Goal: Task Accomplishment & Management: Complete application form

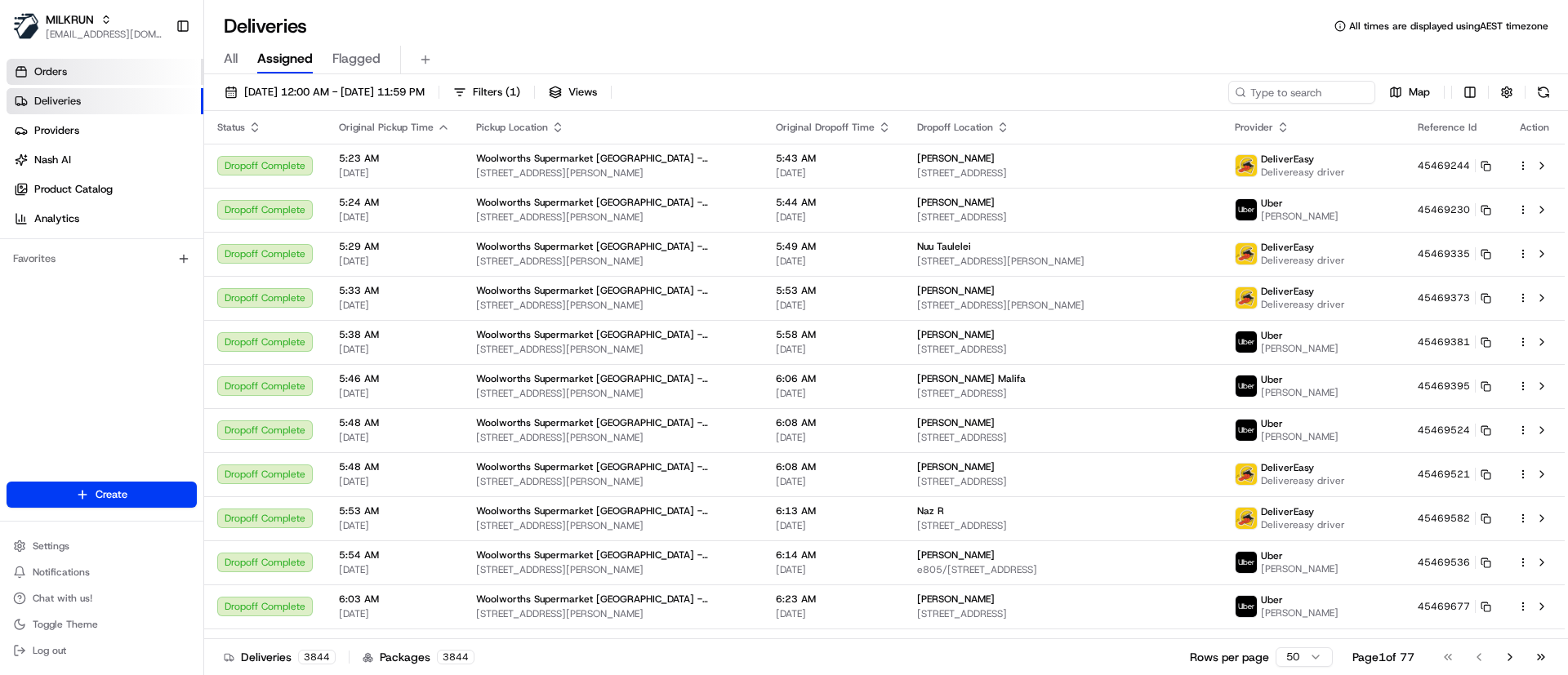
click at [46, 74] on span "Orders" at bounding box center [50, 72] width 33 height 15
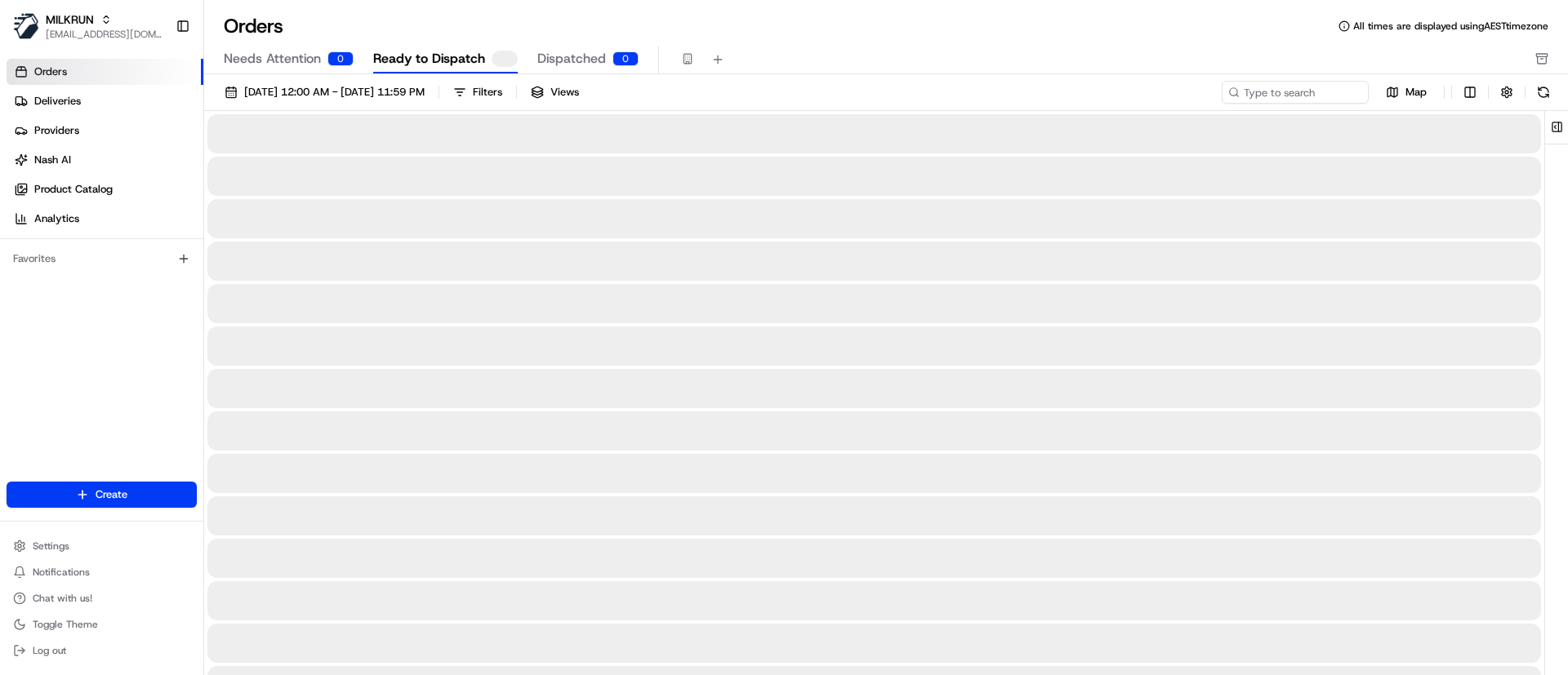
click at [597, 56] on span "Dispatched" at bounding box center [572, 58] width 69 height 19
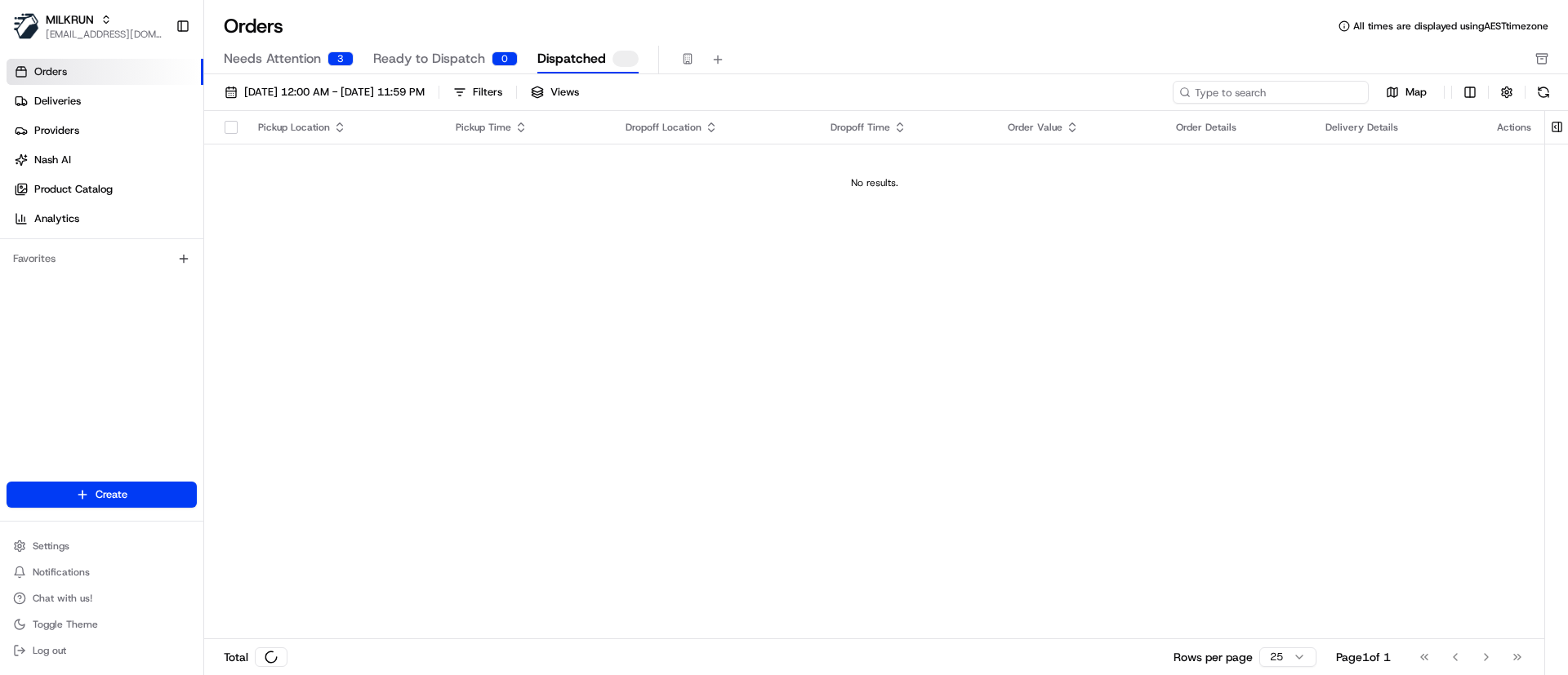
click at [1301, 85] on input at bounding box center [1270, 91] width 196 height 23
paste input "4e8a10ff-c226-44f6-ac7e-f97f01426039"
type input "4e8a10ff-c226-44f6-ac7e-f97f01426039"
click at [1545, 84] on button at bounding box center [1543, 91] width 23 height 23
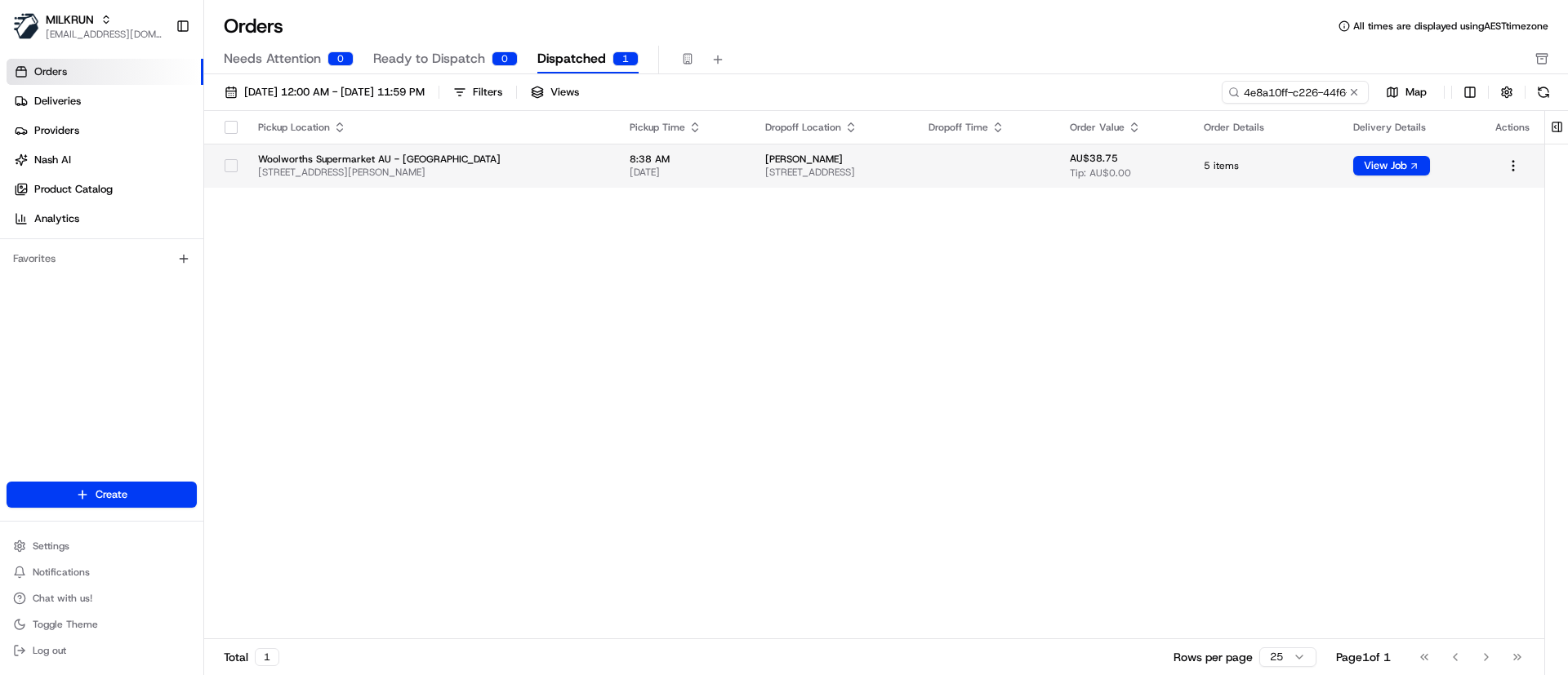
click at [228, 162] on button "button" at bounding box center [231, 166] width 13 height 13
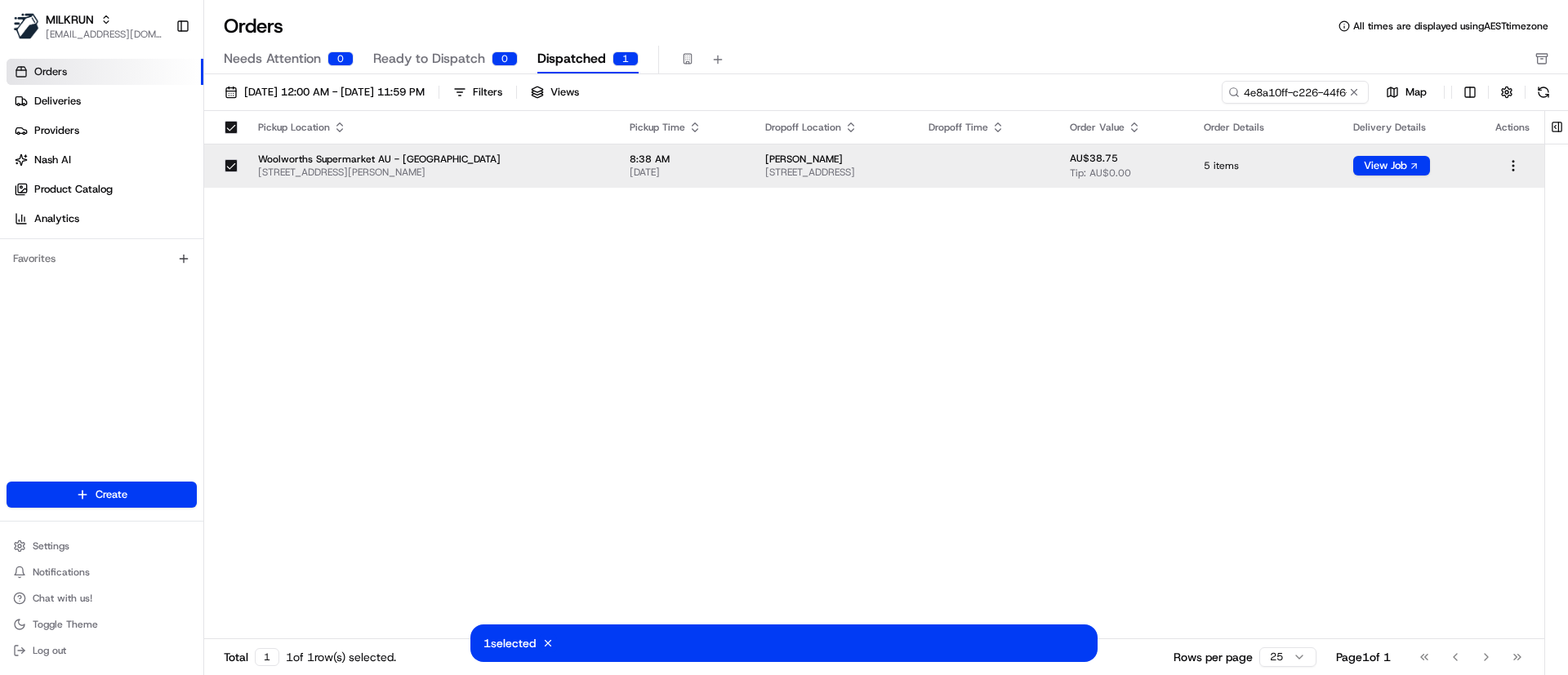
click at [228, 162] on button "button" at bounding box center [231, 166] width 13 height 13
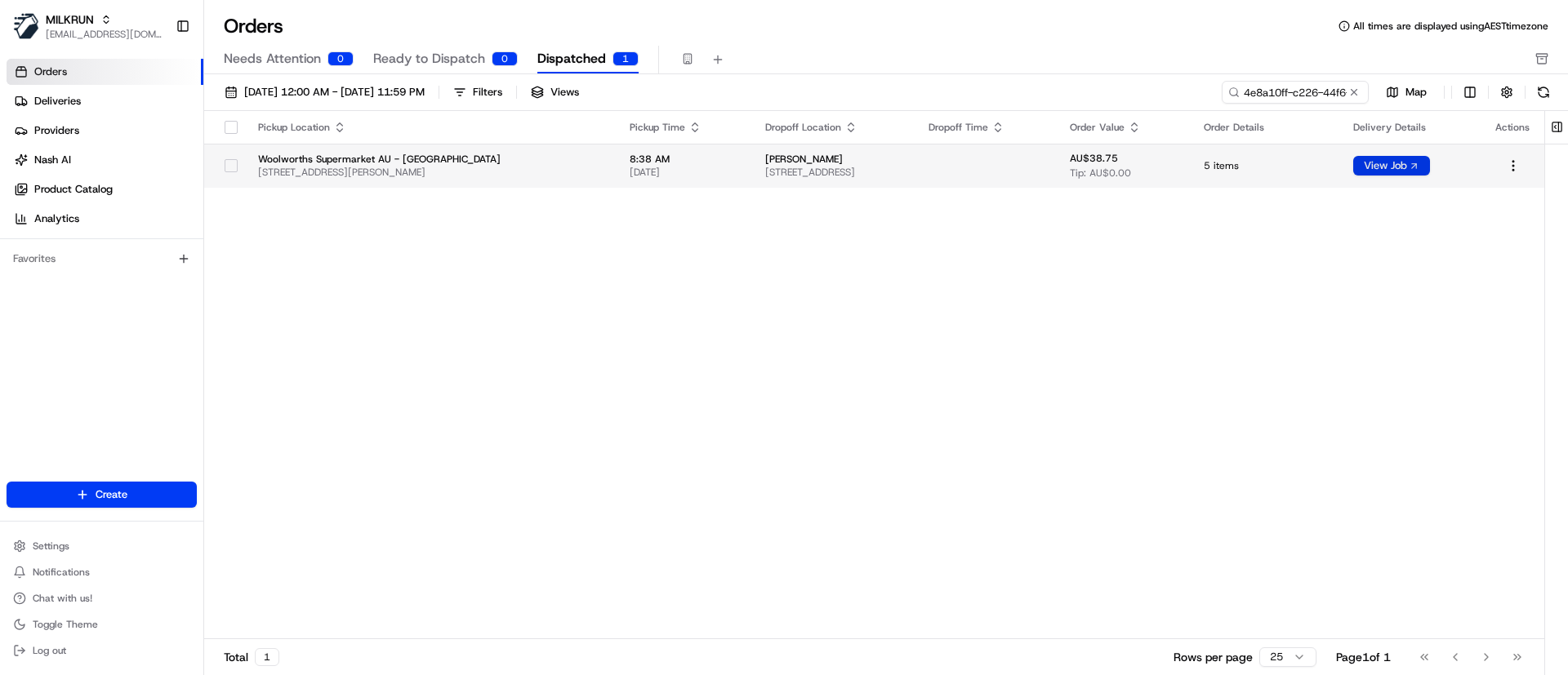
click at [1410, 163] on button "View Job" at bounding box center [1391, 165] width 77 height 19
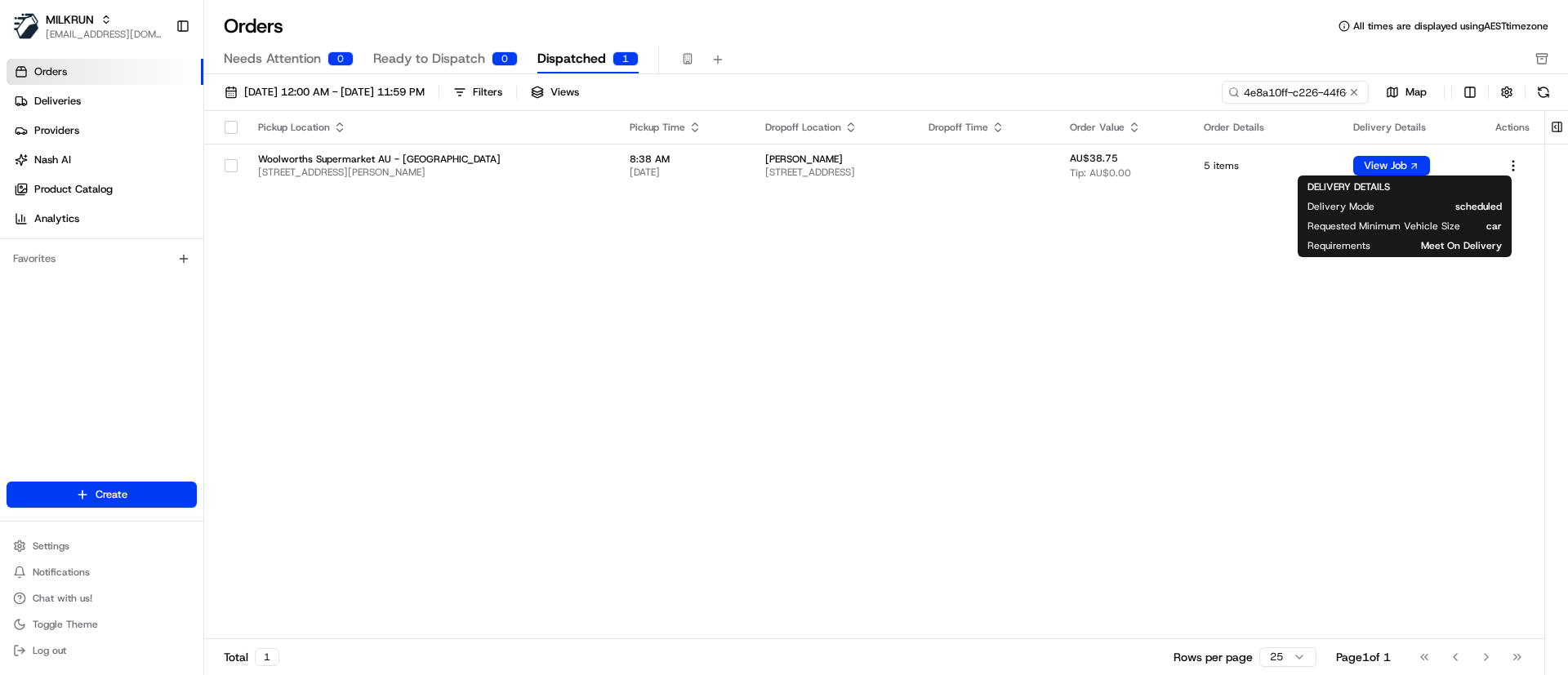
click at [1231, 384] on div "Pickup Location Pickup Time Dropoff Location Dropoff Time Order Value Order Det…" at bounding box center [874, 375] width 1340 height 528
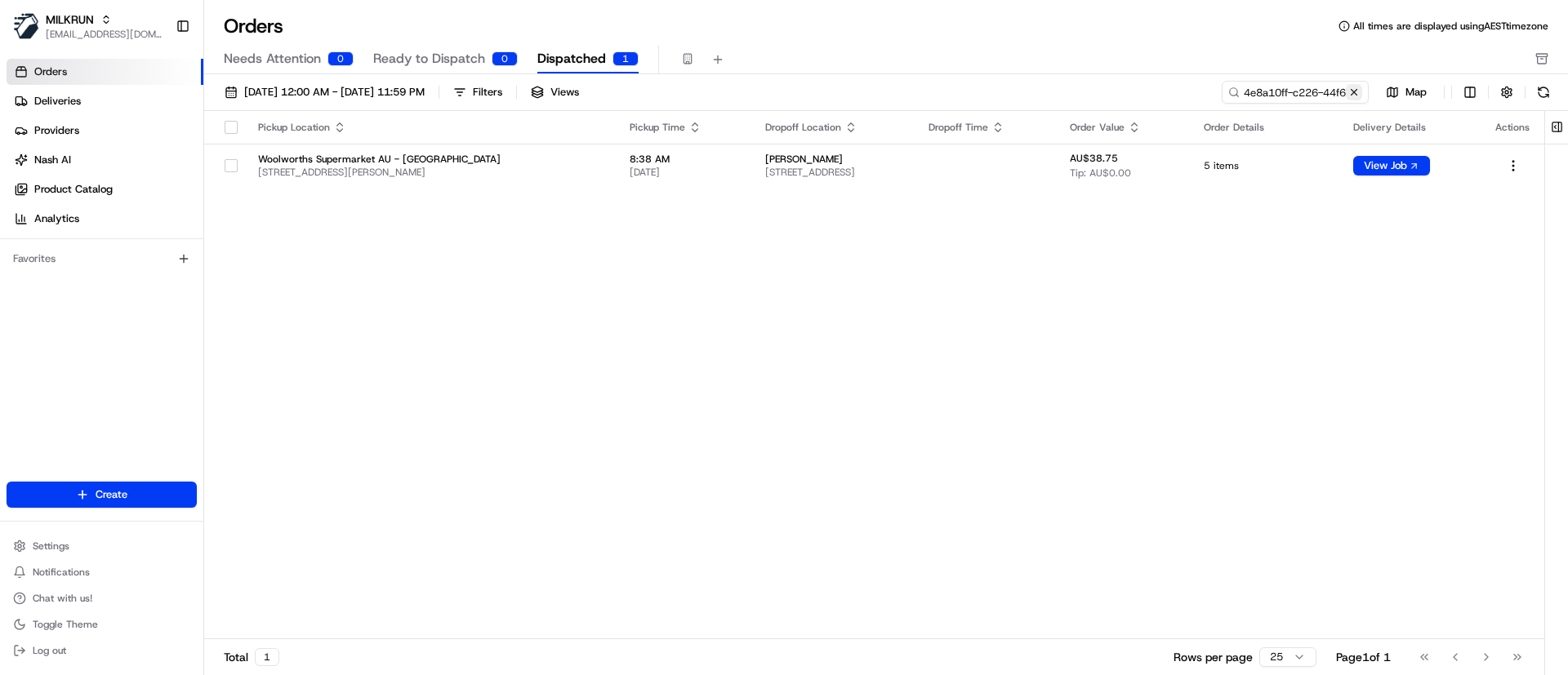
click at [1354, 95] on button at bounding box center [1353, 91] width 16 height 16
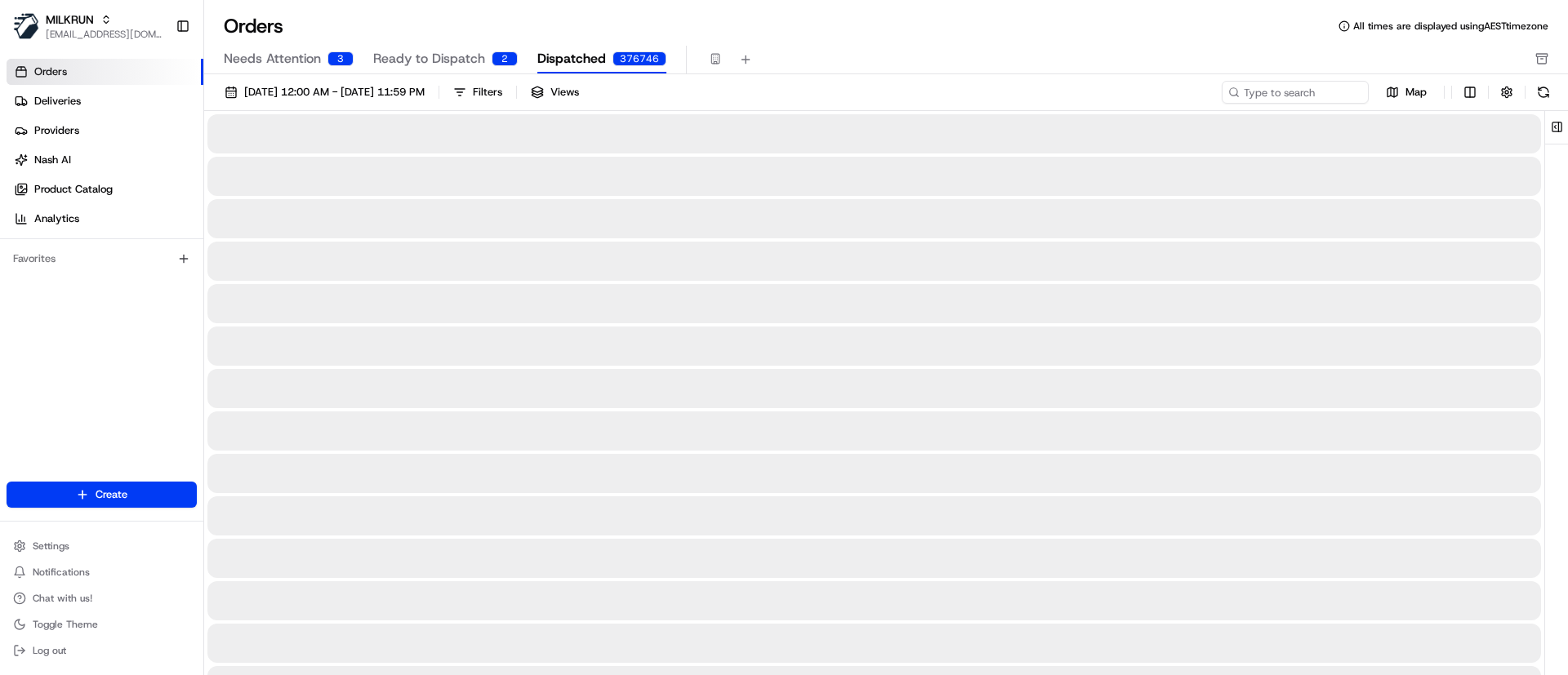
click at [1032, 454] on div at bounding box center [873, 473] width 1333 height 39
click at [686, 384] on div at bounding box center [873, 388] width 1333 height 39
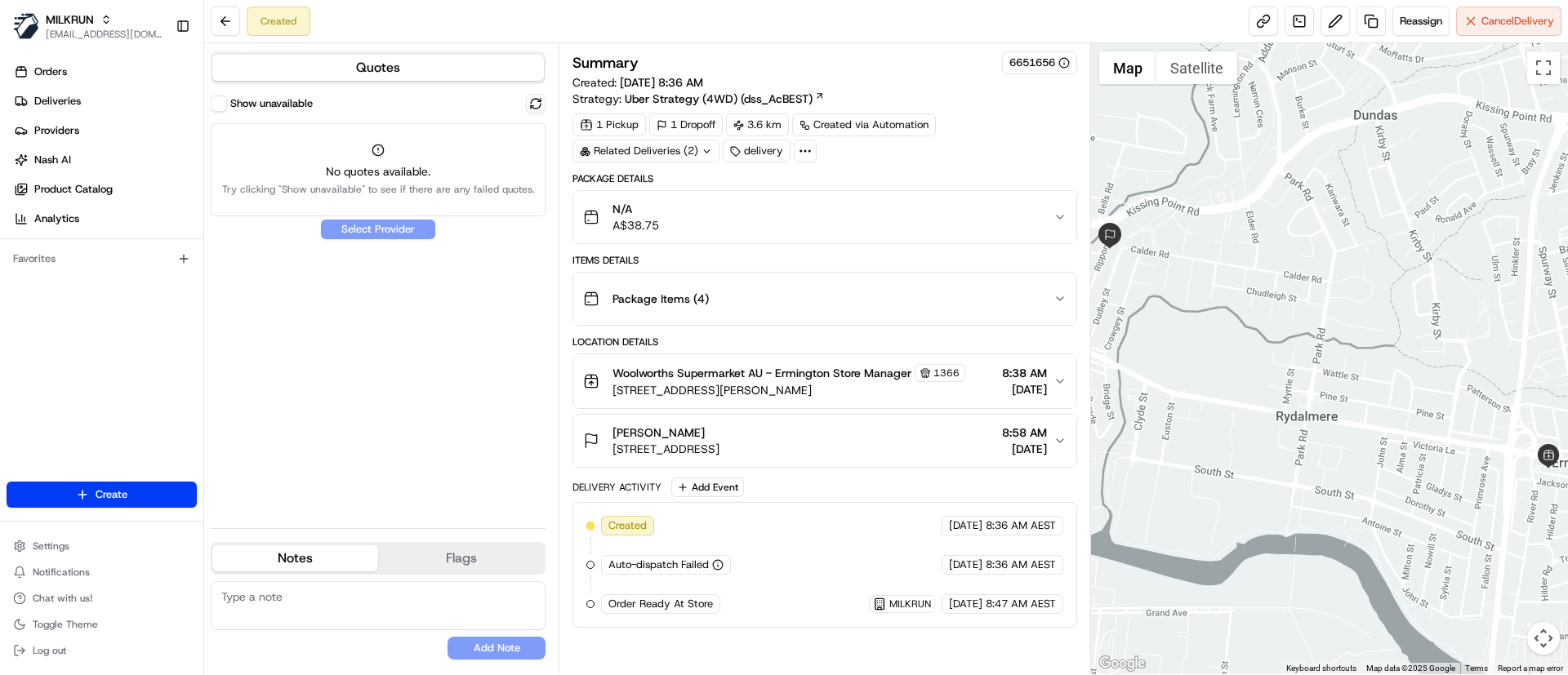
click at [1001, 433] on span "8:58 AM" at bounding box center [1024, 432] width 45 height 16
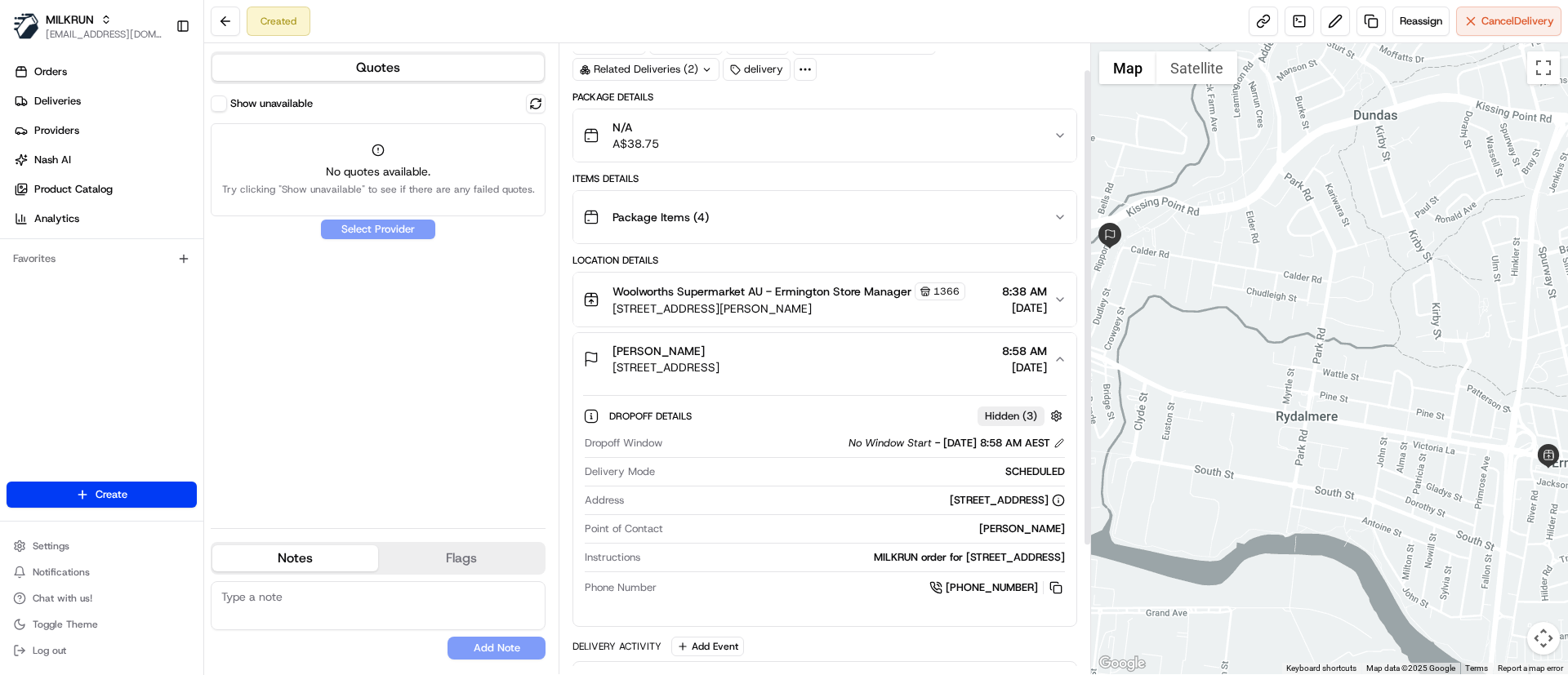
scroll to position [203, 0]
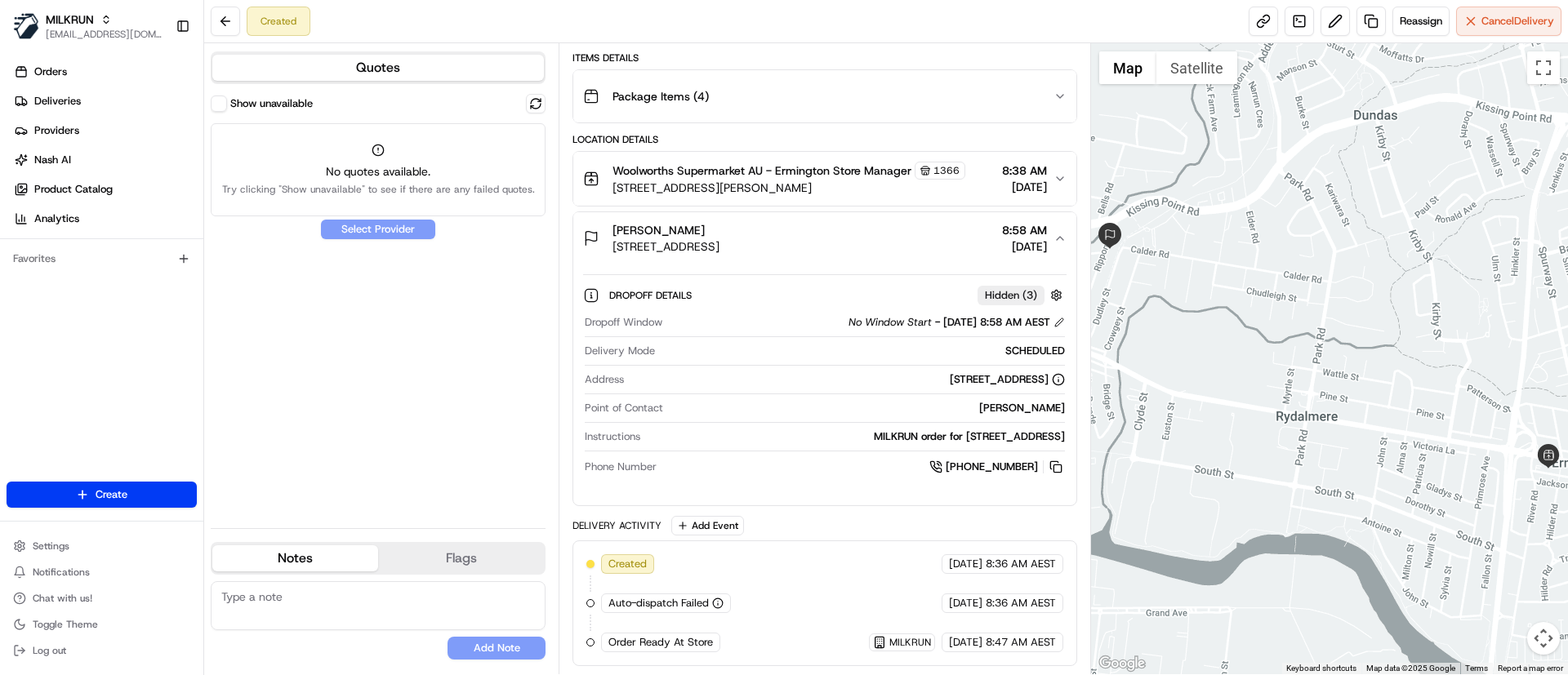
click at [1072, 238] on button "[PERSON_NAME] [STREET_ADDRESS][PERSON_NAME] 8:58 AM [DATE]" at bounding box center [824, 238] width 502 height 52
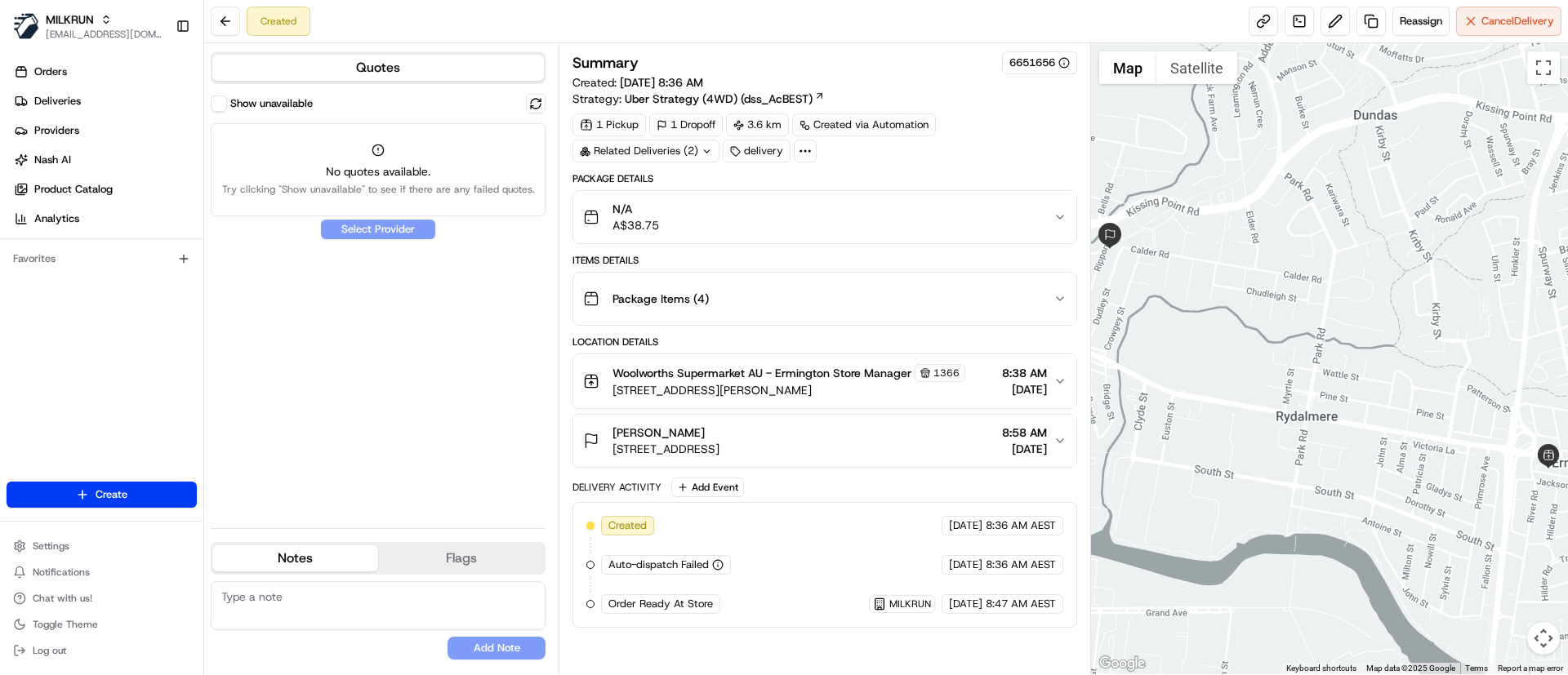
click at [442, 402] on div "Show unavailable No quotes available. Try clicking "Show unavailable" to see if…" at bounding box center [377, 304] width 334 height 421
click at [125, 498] on html "MILKRUN [EMAIL_ADDRESS][DOMAIN_NAME] Toggle Sidebar Orders Deliveries Providers…" at bounding box center [784, 338] width 1568 height 675
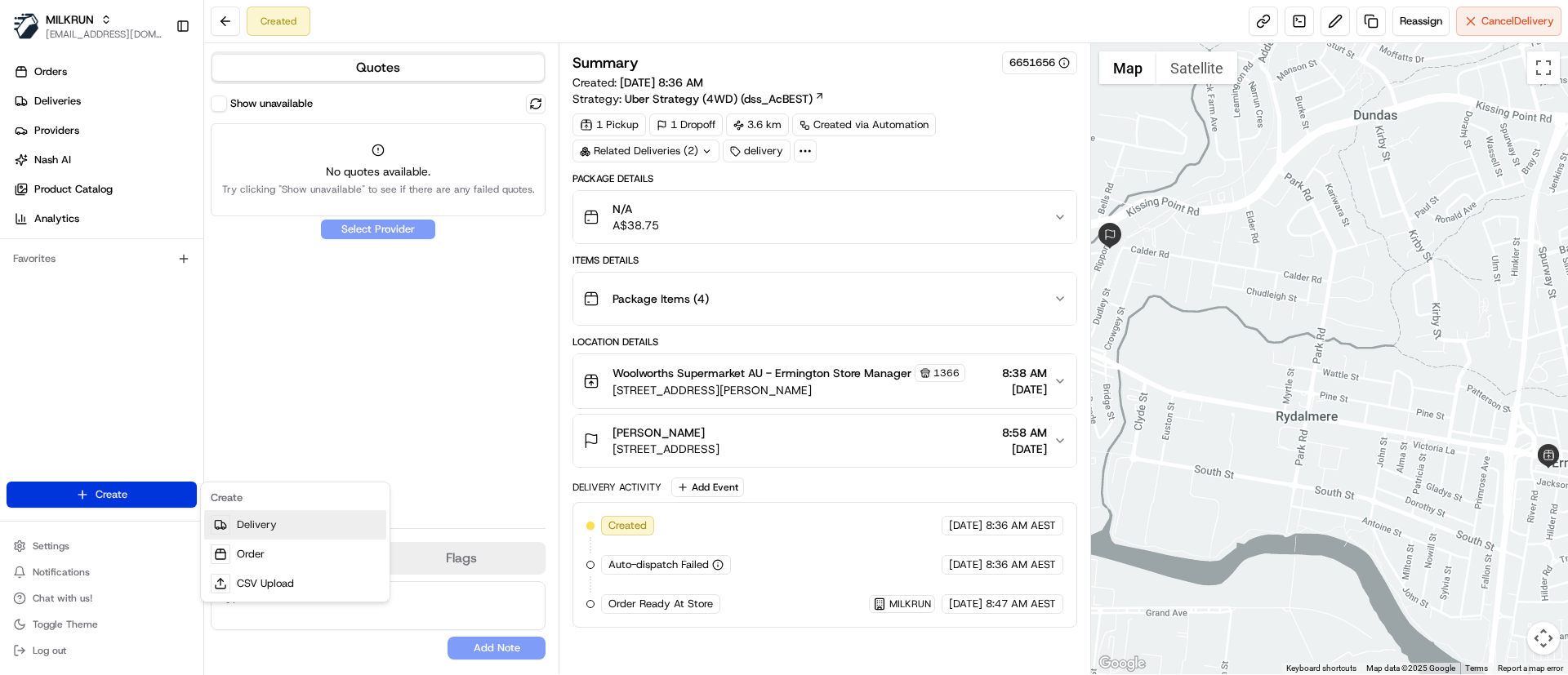
click at [267, 526] on link "Delivery" at bounding box center [295, 524] width 182 height 29
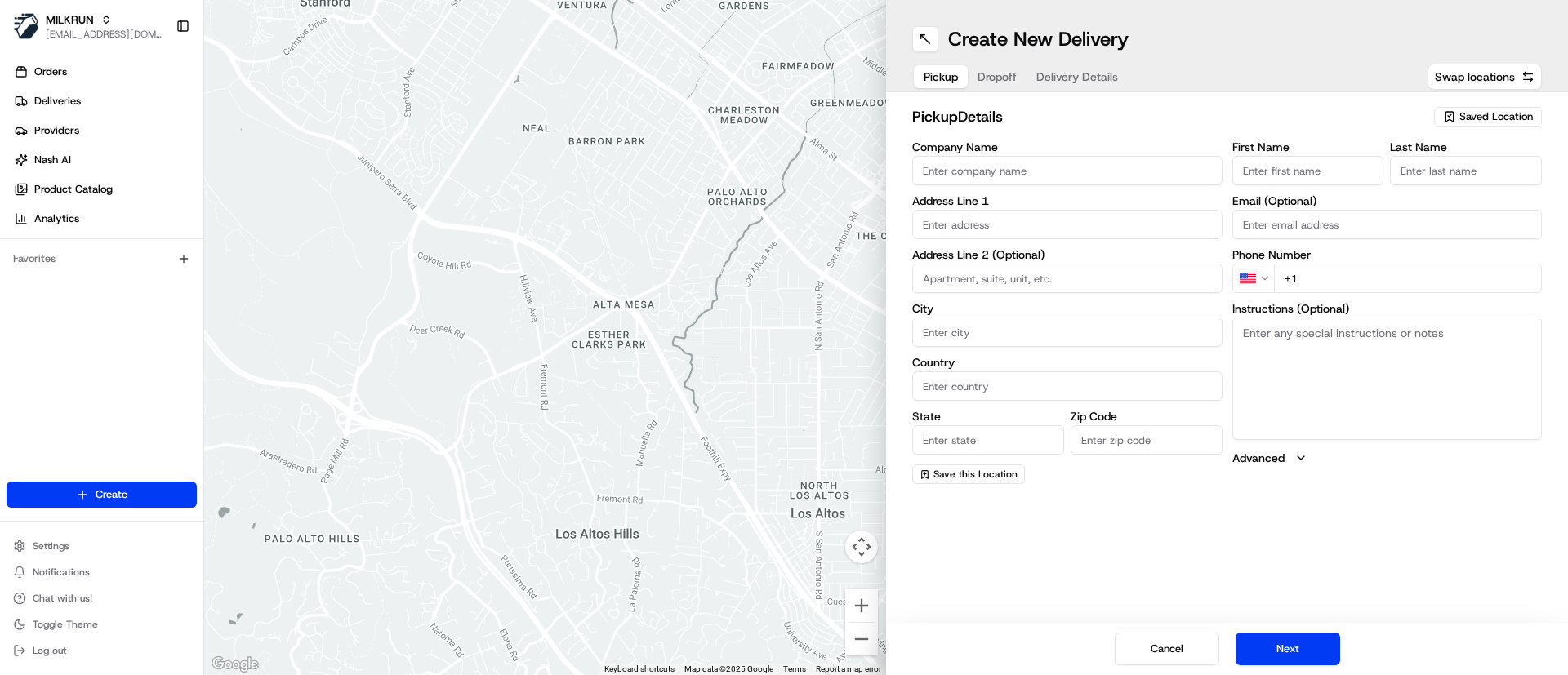
click at [1480, 116] on span "Saved Location" at bounding box center [1496, 117] width 74 height 15
type input "ermington"
click at [1422, 182] on span "Woolworths Ermington (1366)" at bounding box center [1460, 178] width 201 height 15
type input "Woolworths Ermington"
type input "[STREET_ADDRESS][PERSON_NAME]"
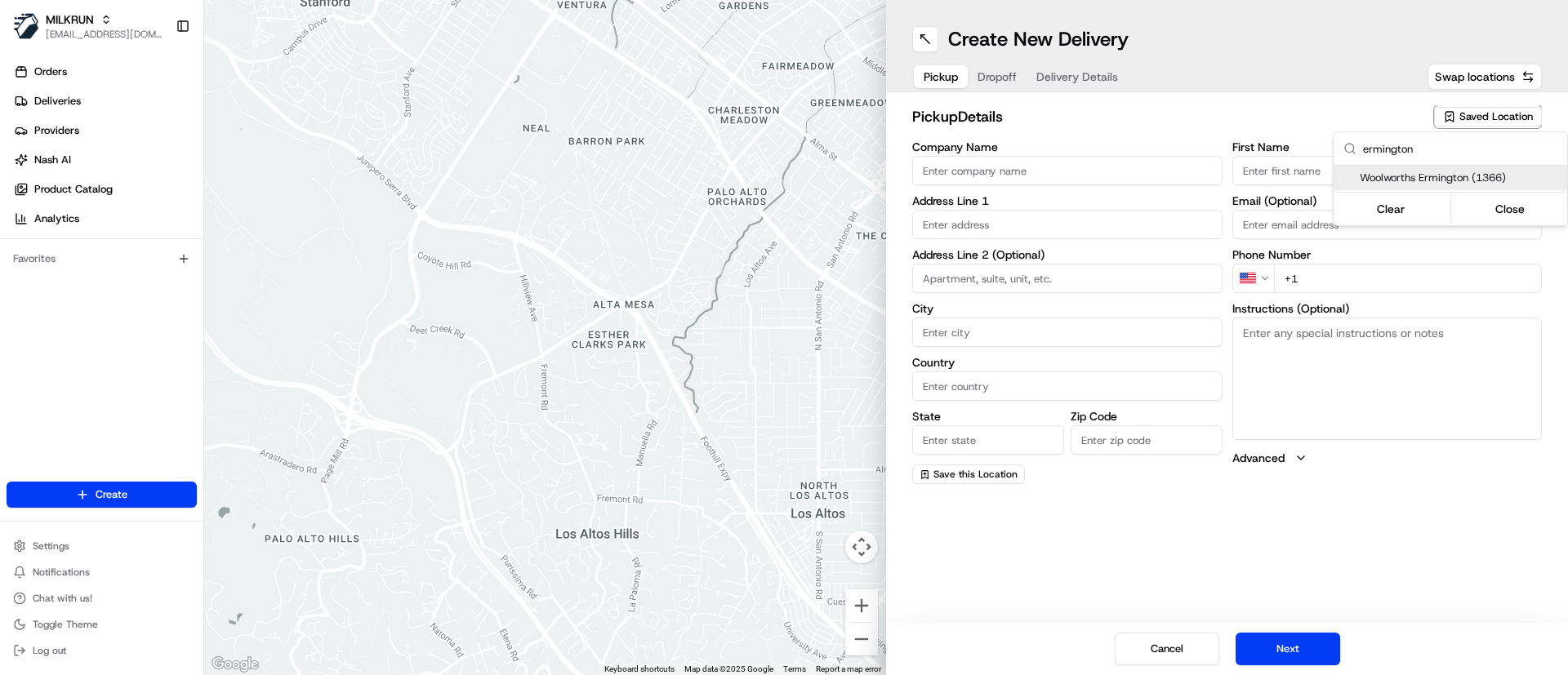
type input "Ermington"
type input "AU"
type input "[GEOGRAPHIC_DATA]"
type input "2115"
type input "Manager"
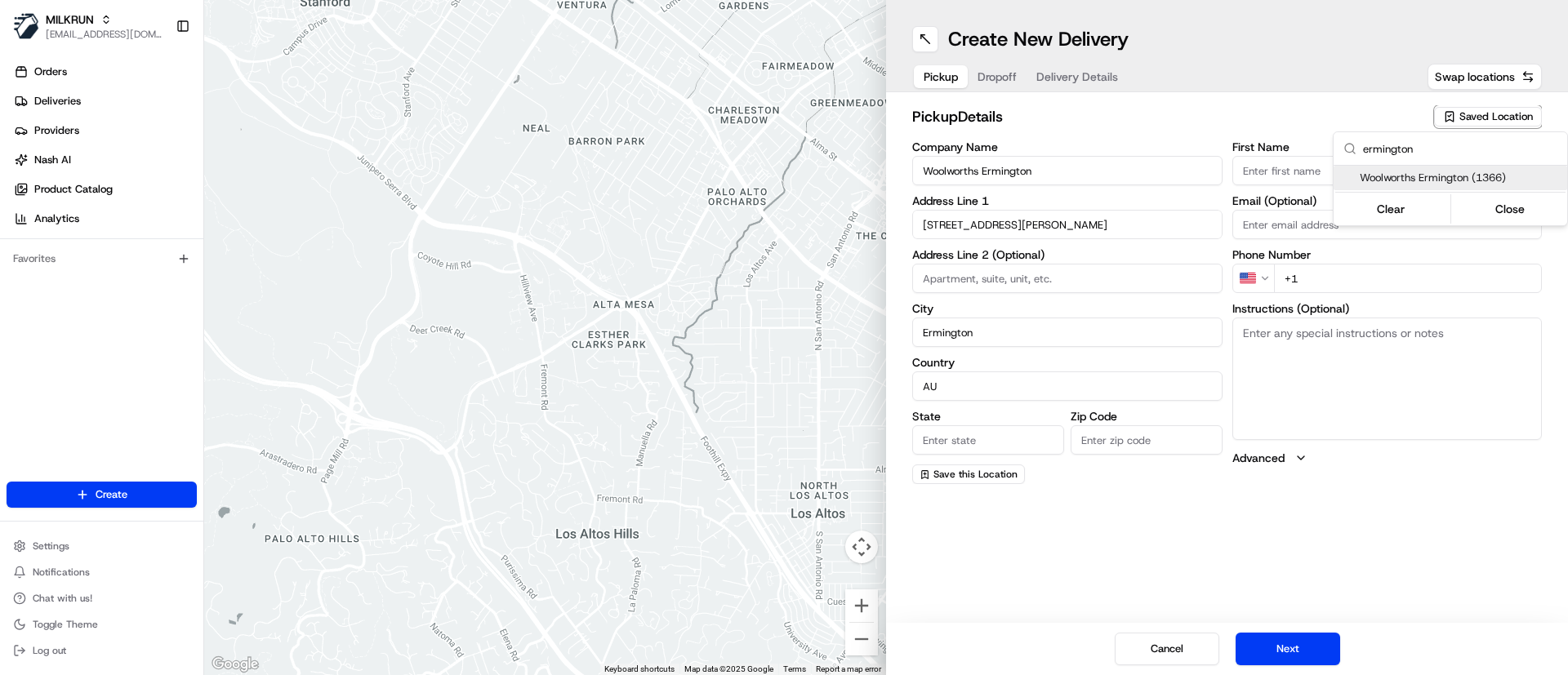
type input "-33.81461"
type input "[PHONE_NUMBER]"
type textarea "This is a Woolworths Store. Enter Car Park from [GEOGRAPHIC_DATA]. Notify team …"
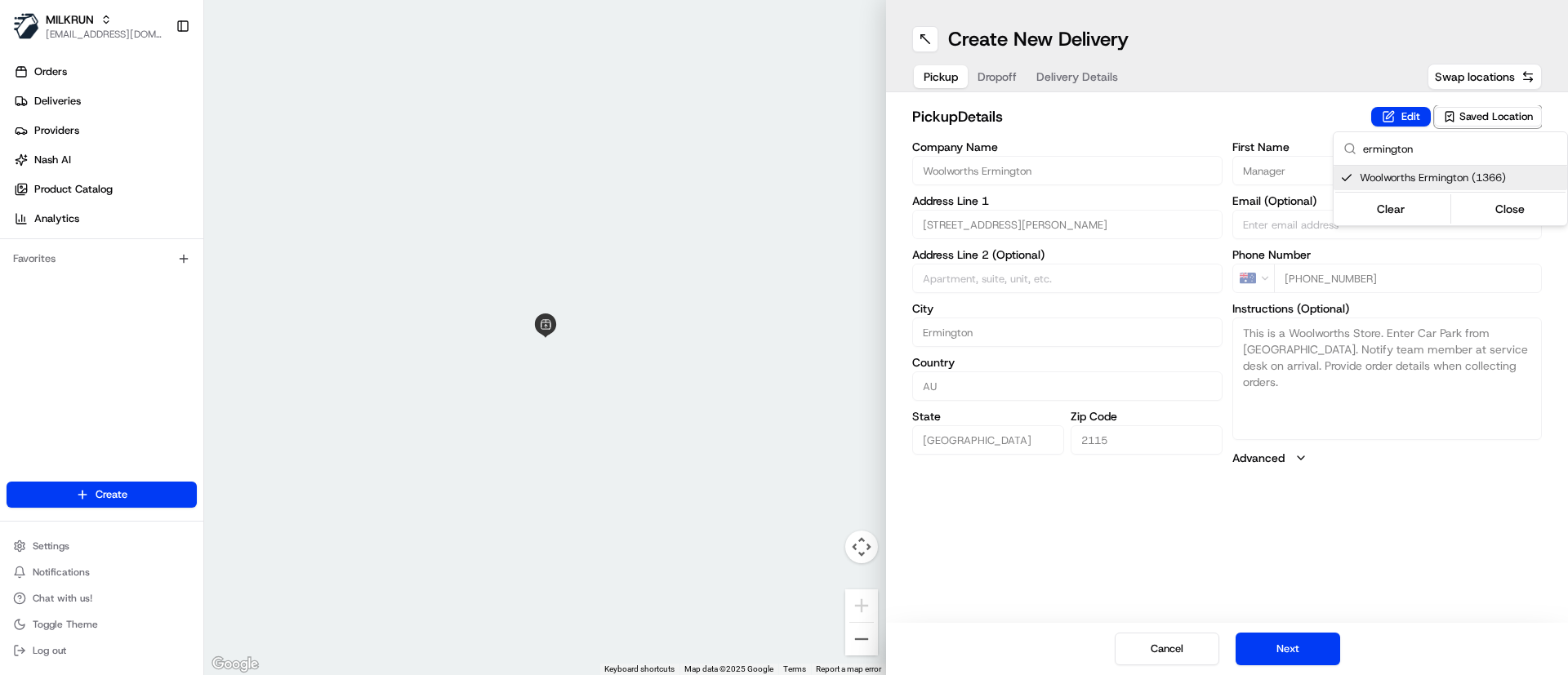
click at [1406, 541] on html "MILKRUN [EMAIL_ADDRESS][DOMAIN_NAME] Toggle Sidebar Orders Deliveries Providers…" at bounding box center [784, 338] width 1568 height 675
click at [993, 78] on button "Dropoff" at bounding box center [997, 76] width 59 height 23
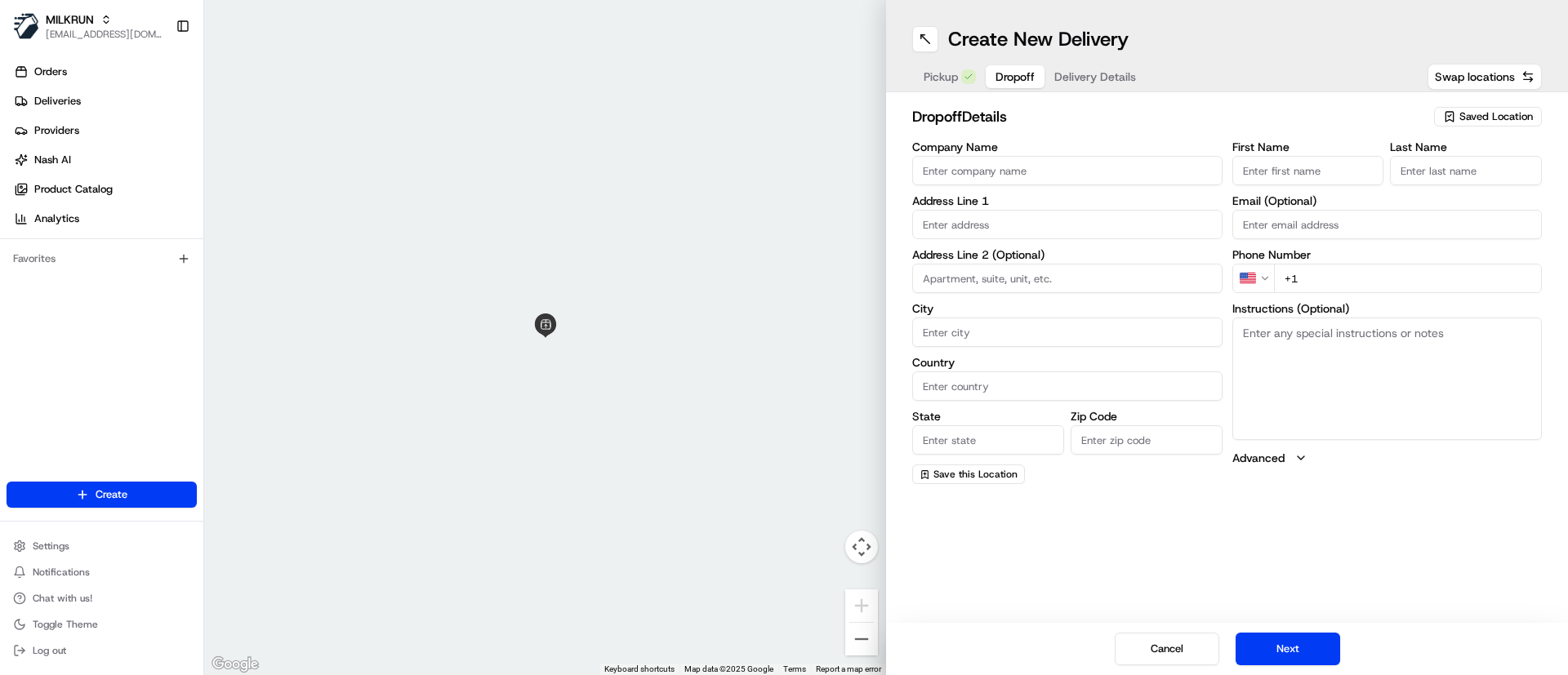
click at [1287, 171] on input "First Name" at bounding box center [1307, 170] width 152 height 29
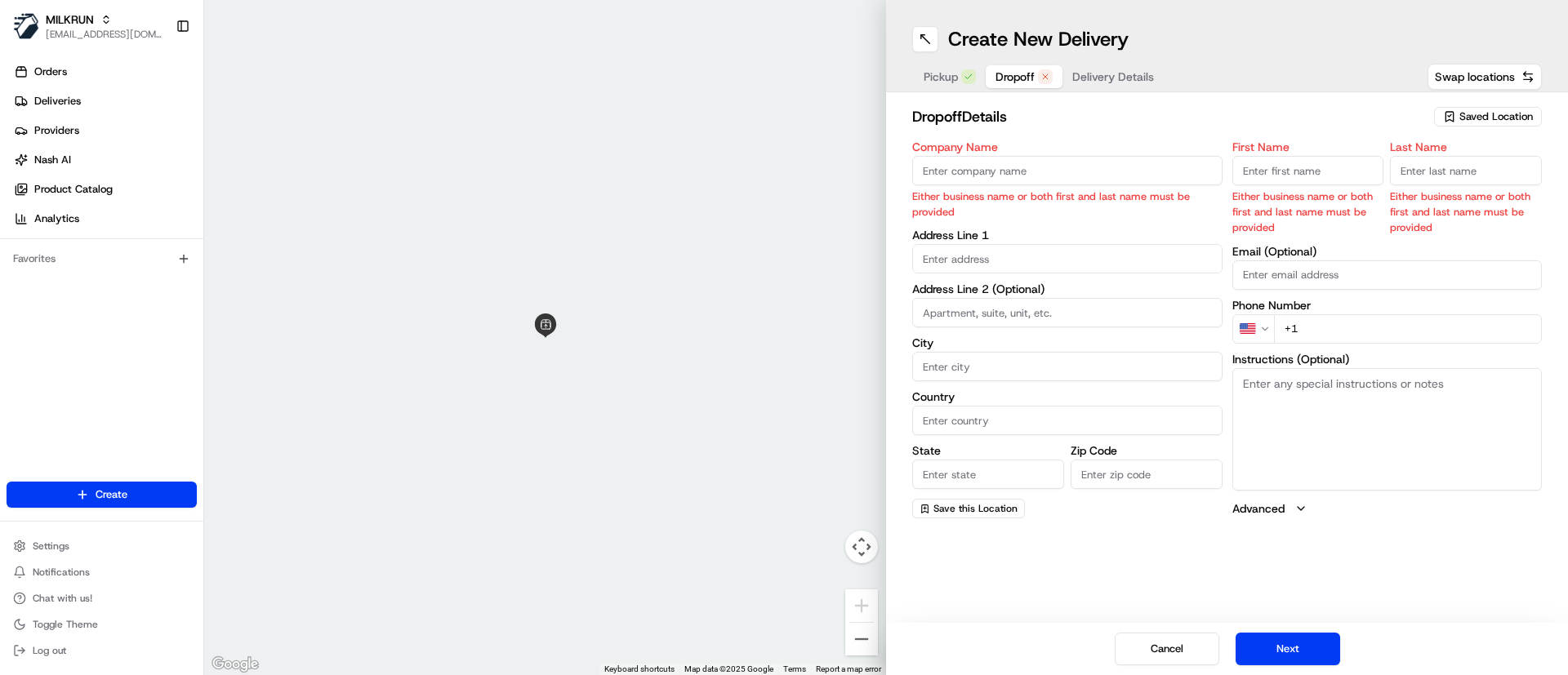
paste input "[PERSON_NAME]"
type input "[PERSON_NAME]"
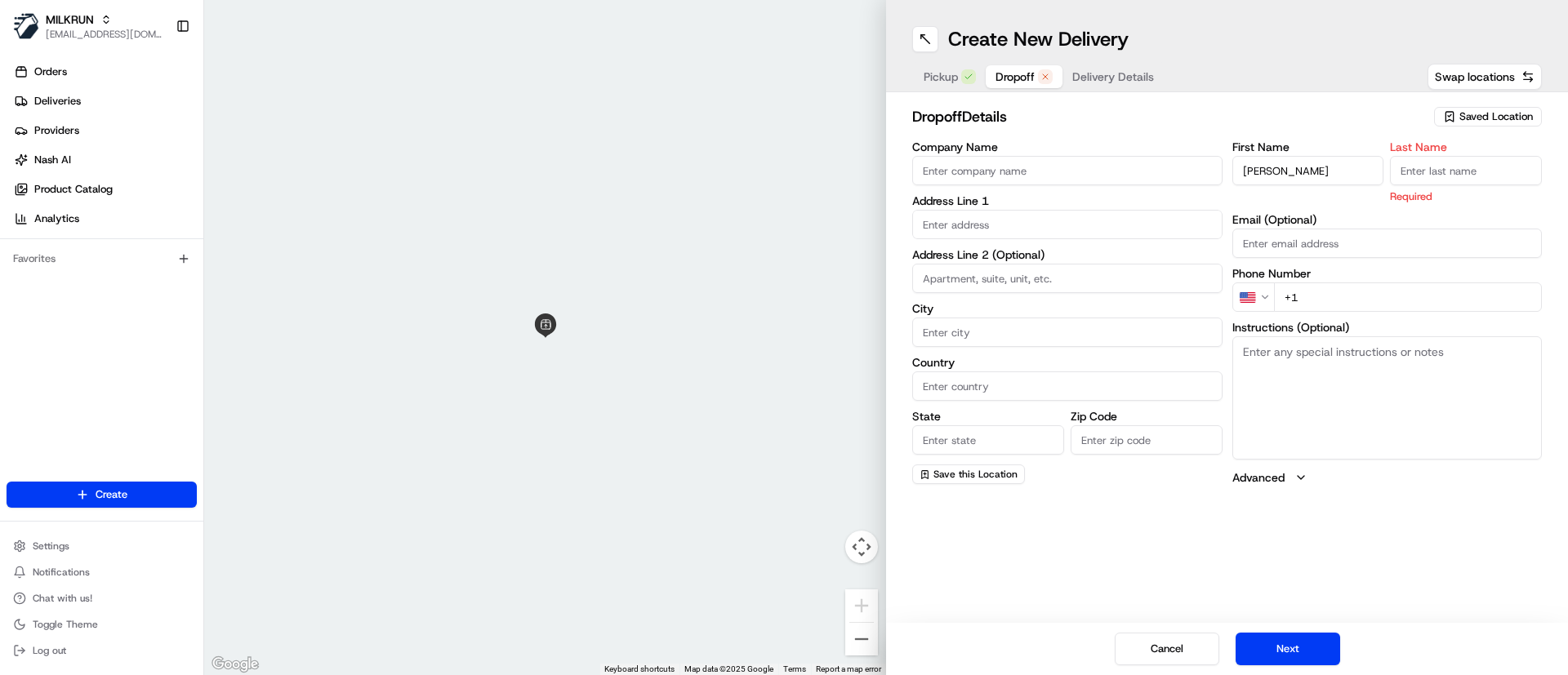
paste input "Antognelli"
type input "Antognelli"
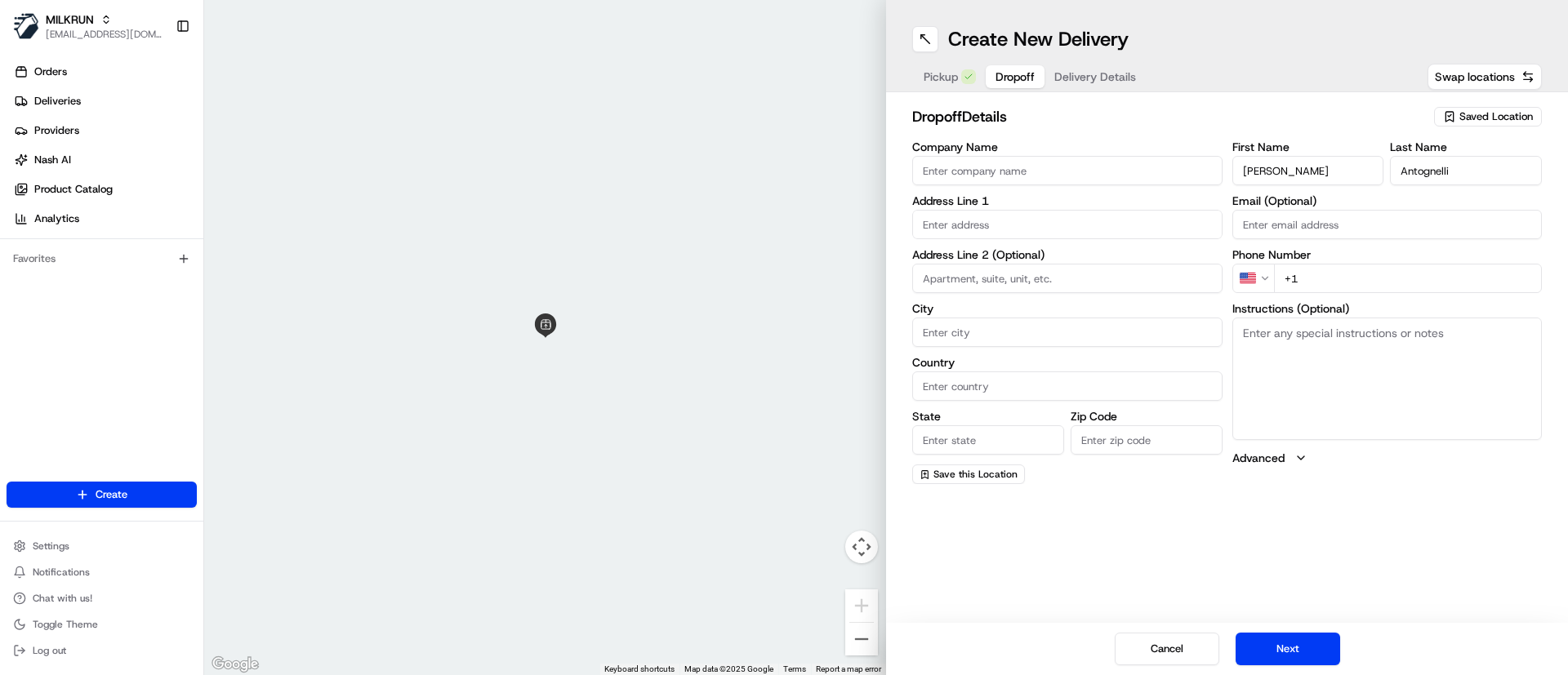
paste input "043028786"
click at [1296, 278] on input "[PHONE_NUMBER]" at bounding box center [1408, 278] width 269 height 29
type input "[PHONE_NUMBER]"
click at [997, 224] on input "text" at bounding box center [1067, 224] width 310 height 29
paste input "[STREET_ADDRESS]"
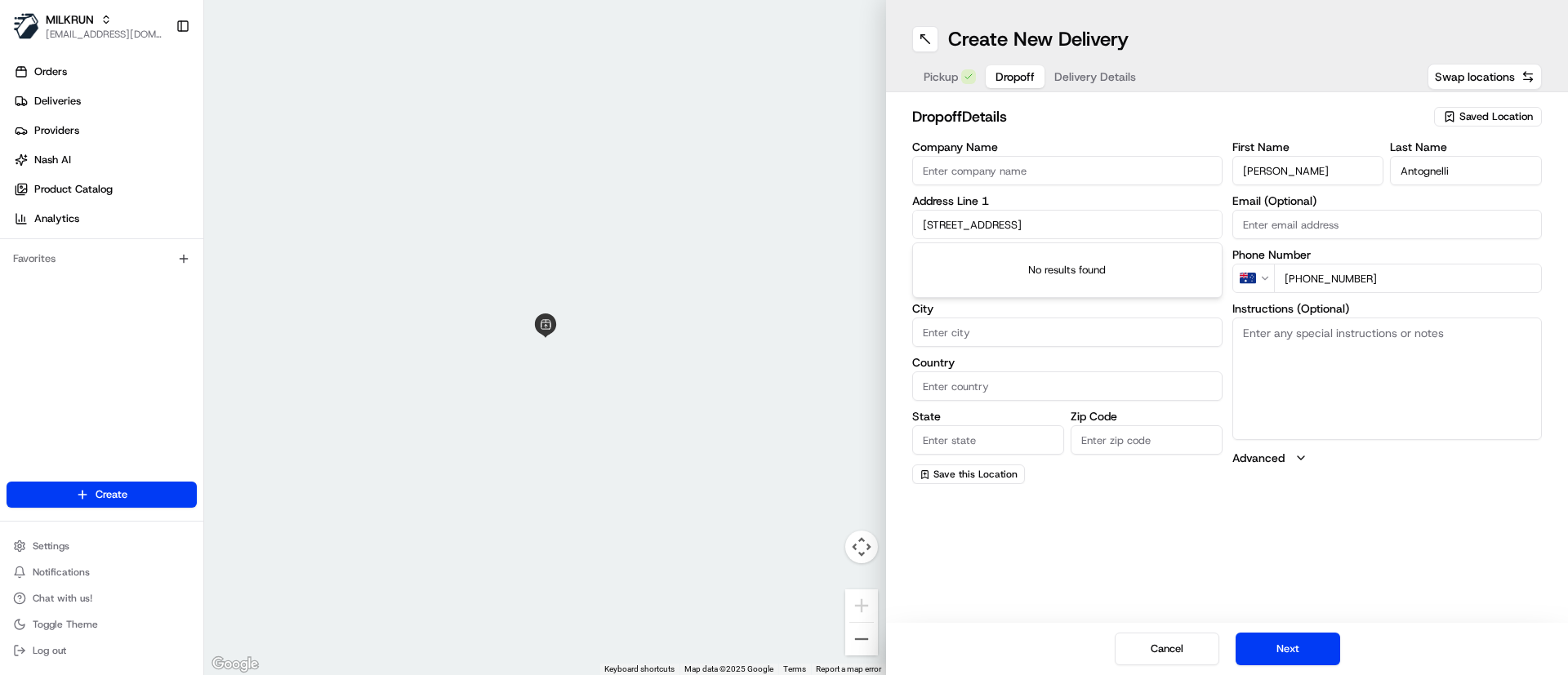
click at [1010, 223] on input "[STREET_ADDRESS]" at bounding box center [1067, 224] width 310 height 29
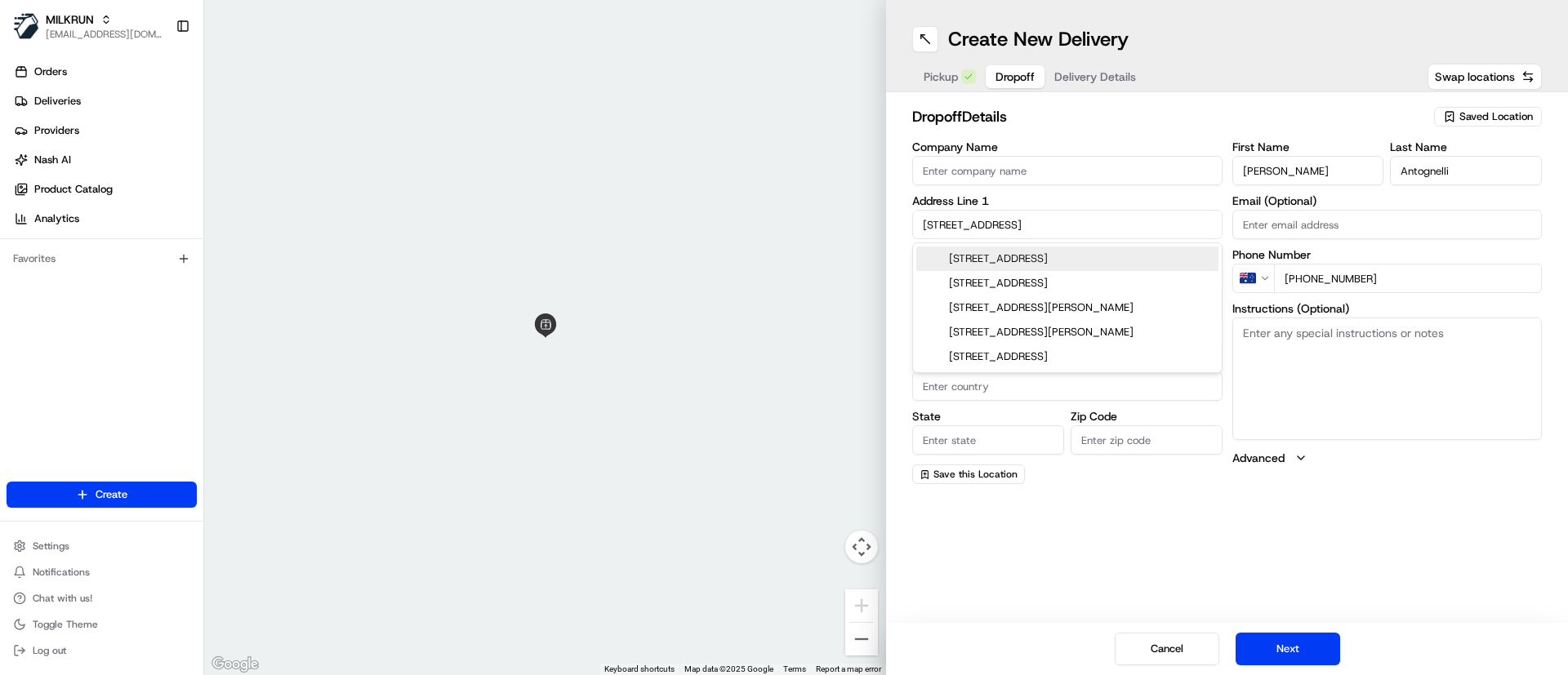
click at [1032, 261] on div "[STREET_ADDRESS]" at bounding box center [1067, 258] width 302 height 24
type input "[STREET_ADDRESS]"
type input "Dundas"
type input "[GEOGRAPHIC_DATA]"
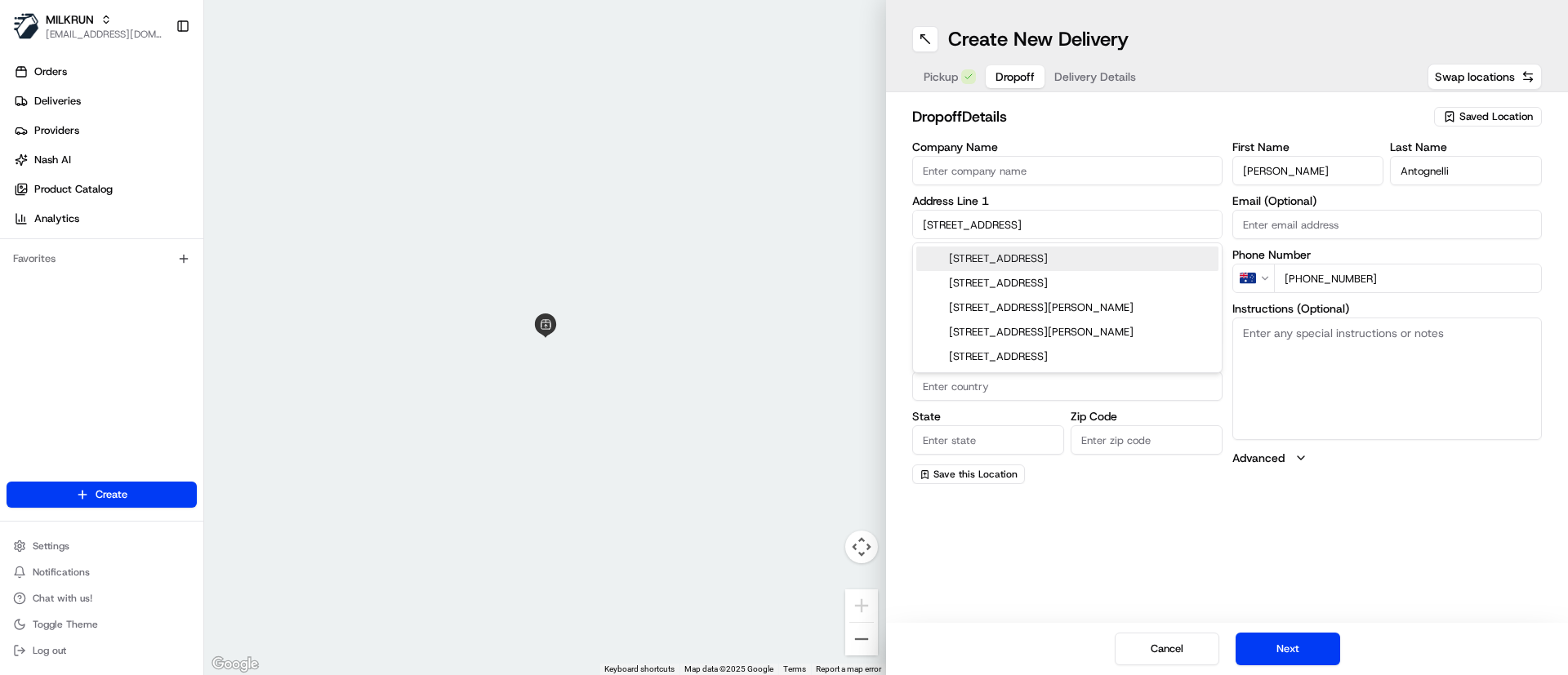
type input "2117"
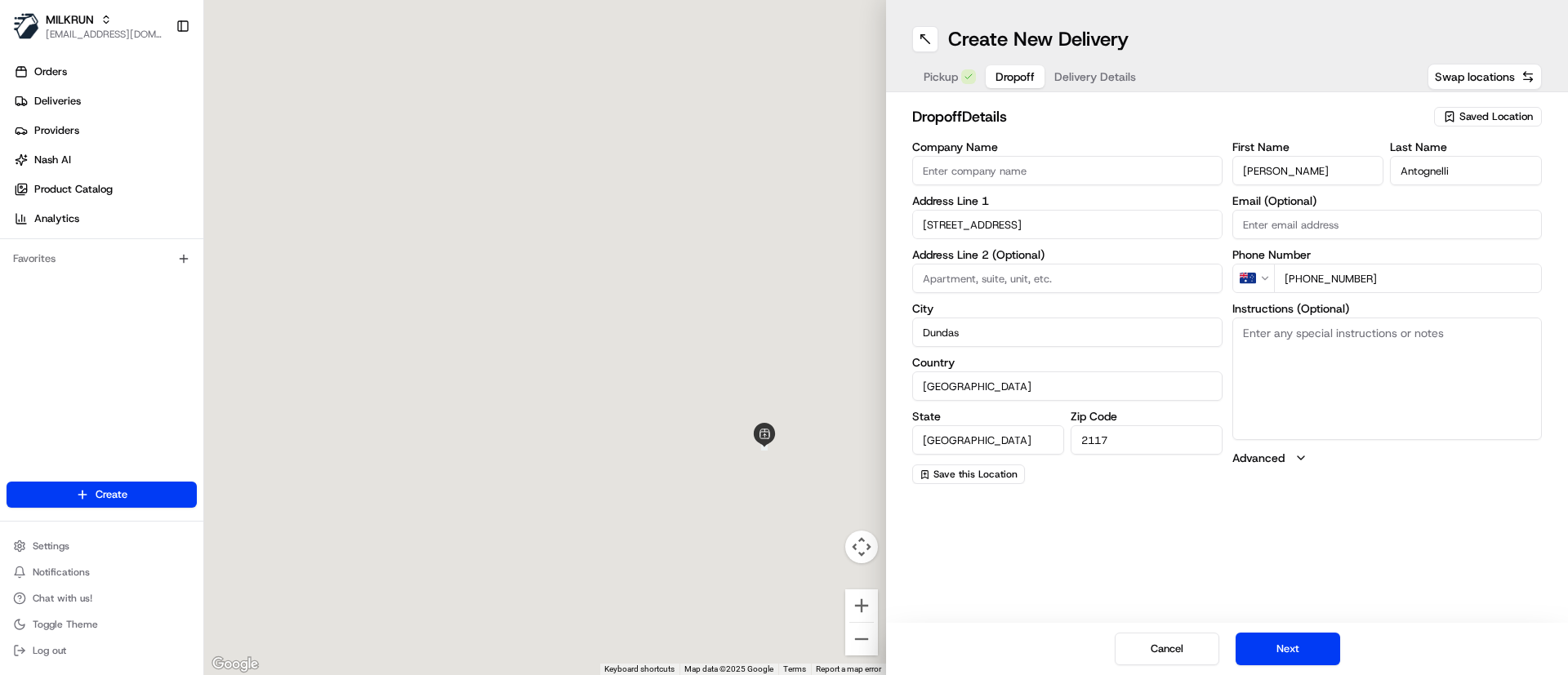
type input "[STREET_ADDRESS]"
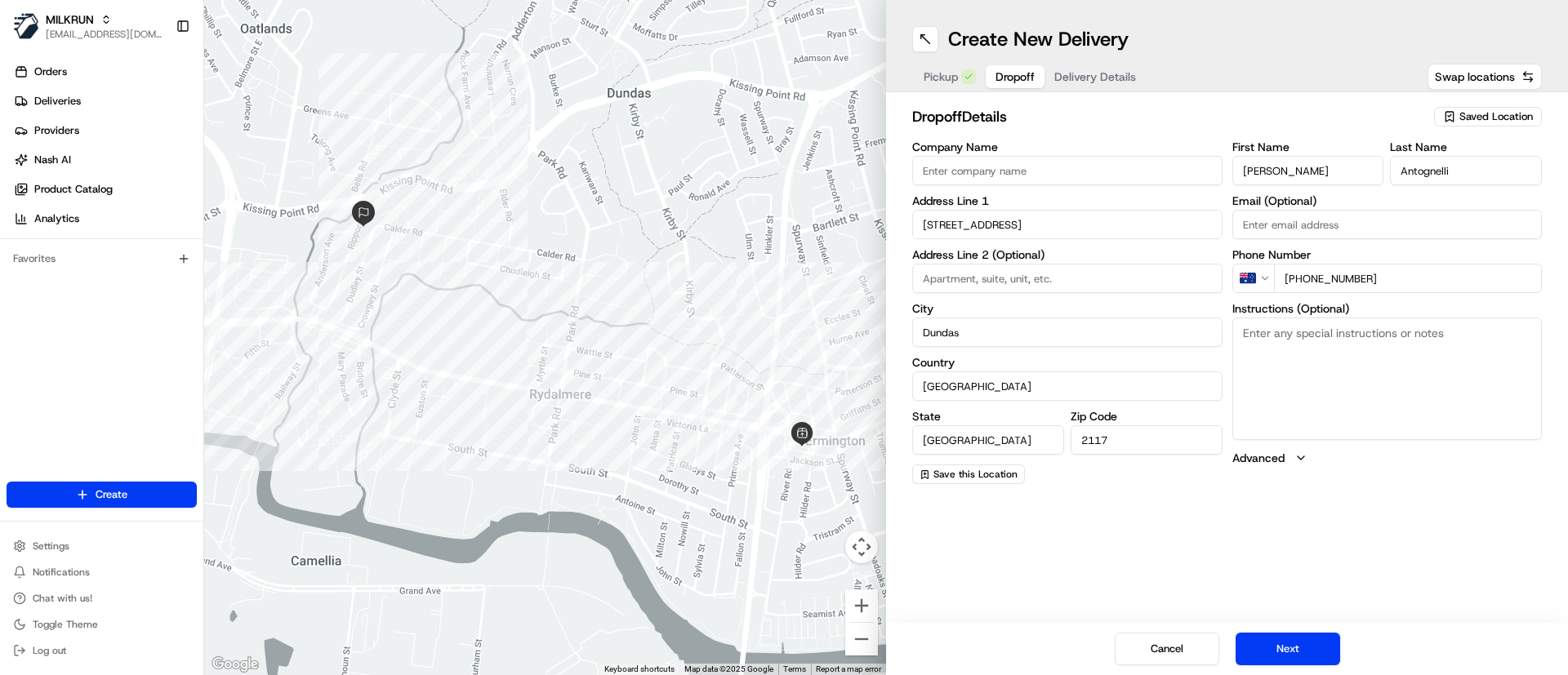
click at [1312, 360] on textarea "Instructions (Optional)" at bounding box center [1387, 379] width 310 height 122
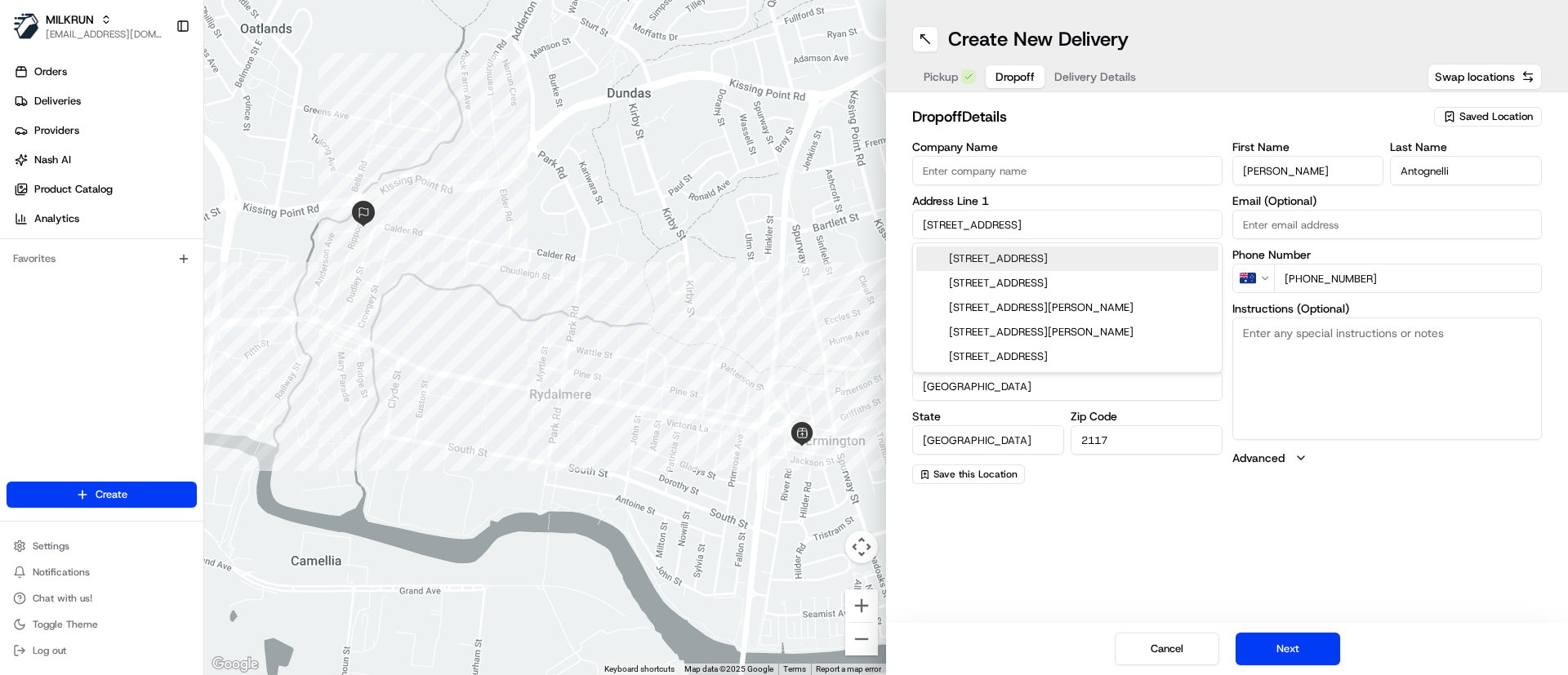
click at [954, 221] on input "[STREET_ADDRESS]" at bounding box center [1067, 224] width 310 height 29
click at [1381, 359] on textarea "Instructions (Optional)" at bounding box center [1387, 379] width 310 height 122
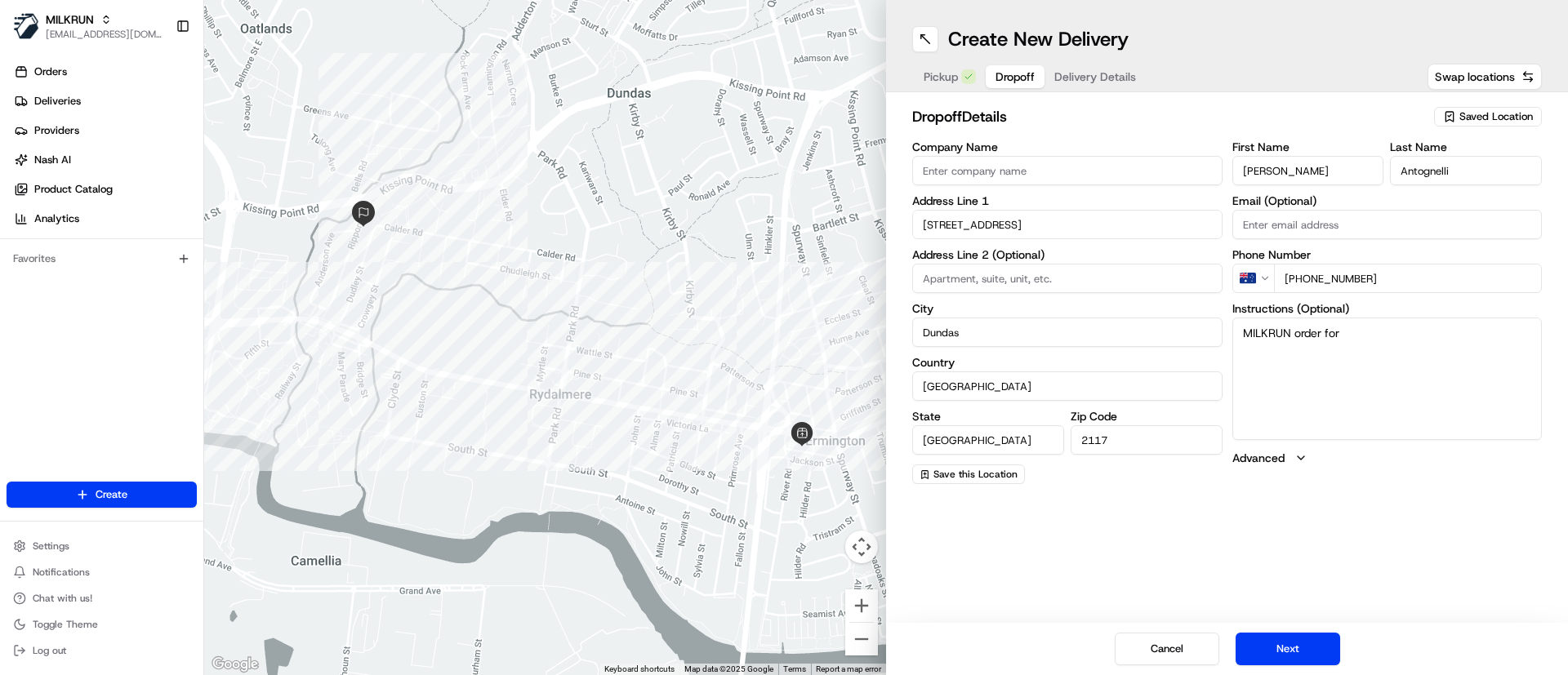
paste textarea "[STREET_ADDRESS]"
type textarea "MILKRUN order for [STREET_ADDRESS]"
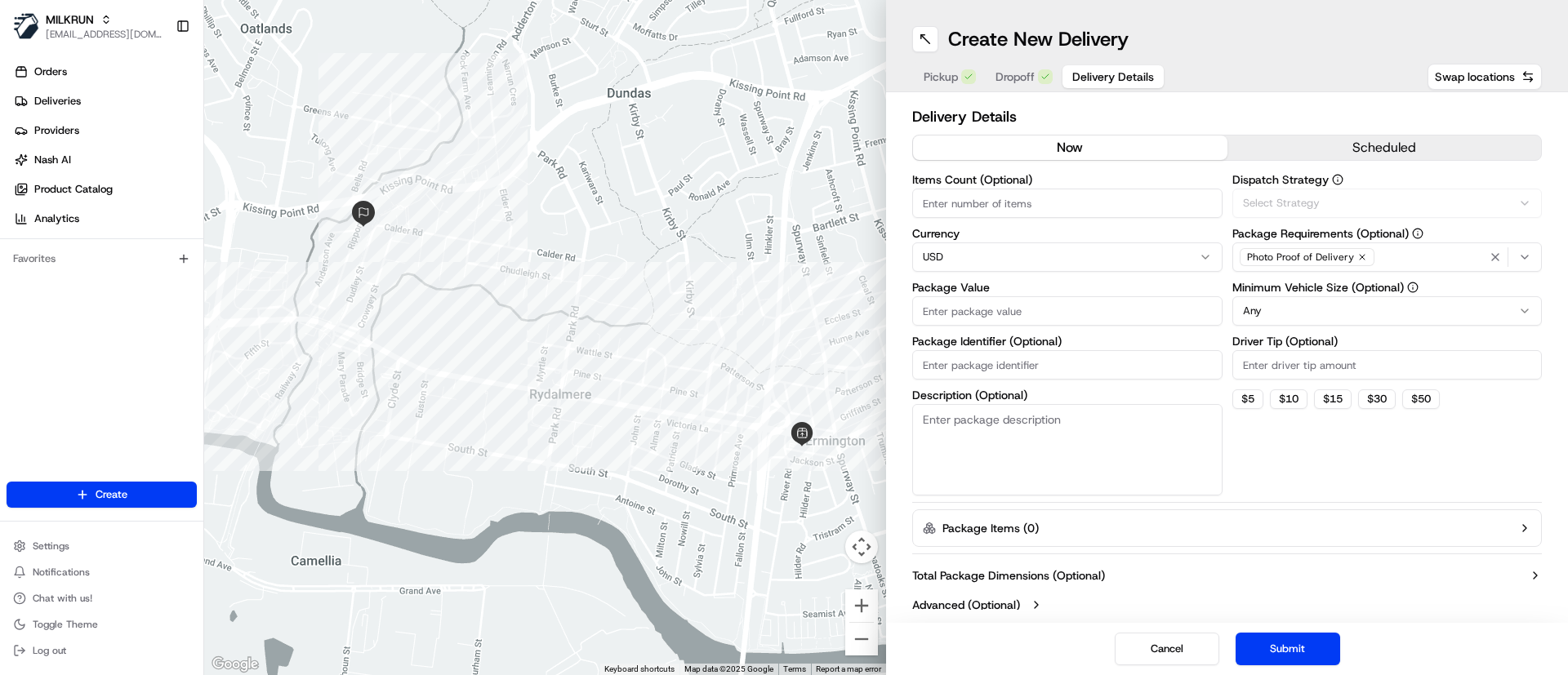
click at [1100, 75] on span "Delivery Details" at bounding box center [1112, 76] width 81 height 16
click at [1055, 199] on input "Items Count (Optional)" at bounding box center [1067, 203] width 310 height 29
type input "5"
click at [968, 272] on div "Items Count (Optional) 5 Currency USD Package Value Package Identifier (Optiona…" at bounding box center [1067, 335] width 310 height 322
click at [966, 253] on html "MILKRUN [EMAIL_ADDRESS][DOMAIN_NAME] Toggle Sidebar Orders Deliveries Providers…" at bounding box center [784, 338] width 1568 height 675
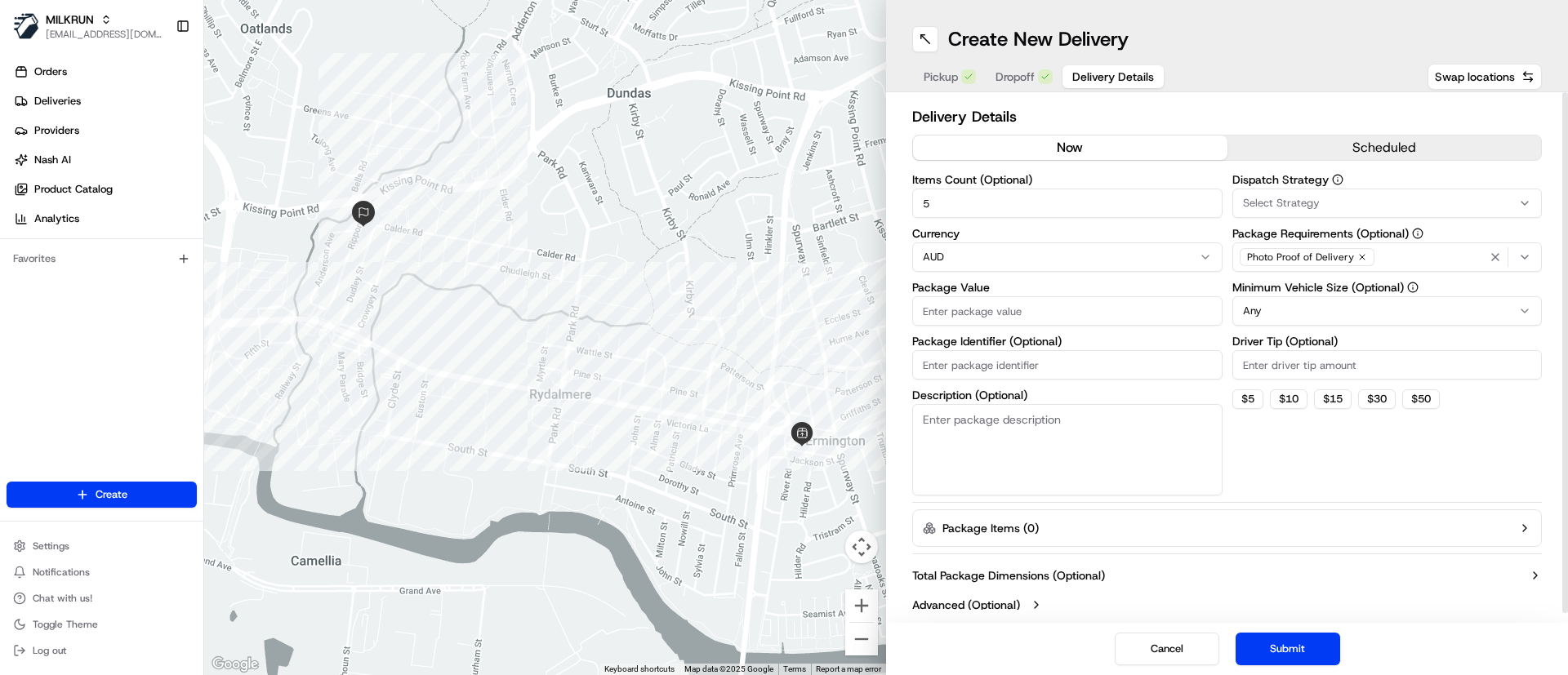
click at [1038, 315] on input "Package Value" at bounding box center [1067, 311] width 310 height 29
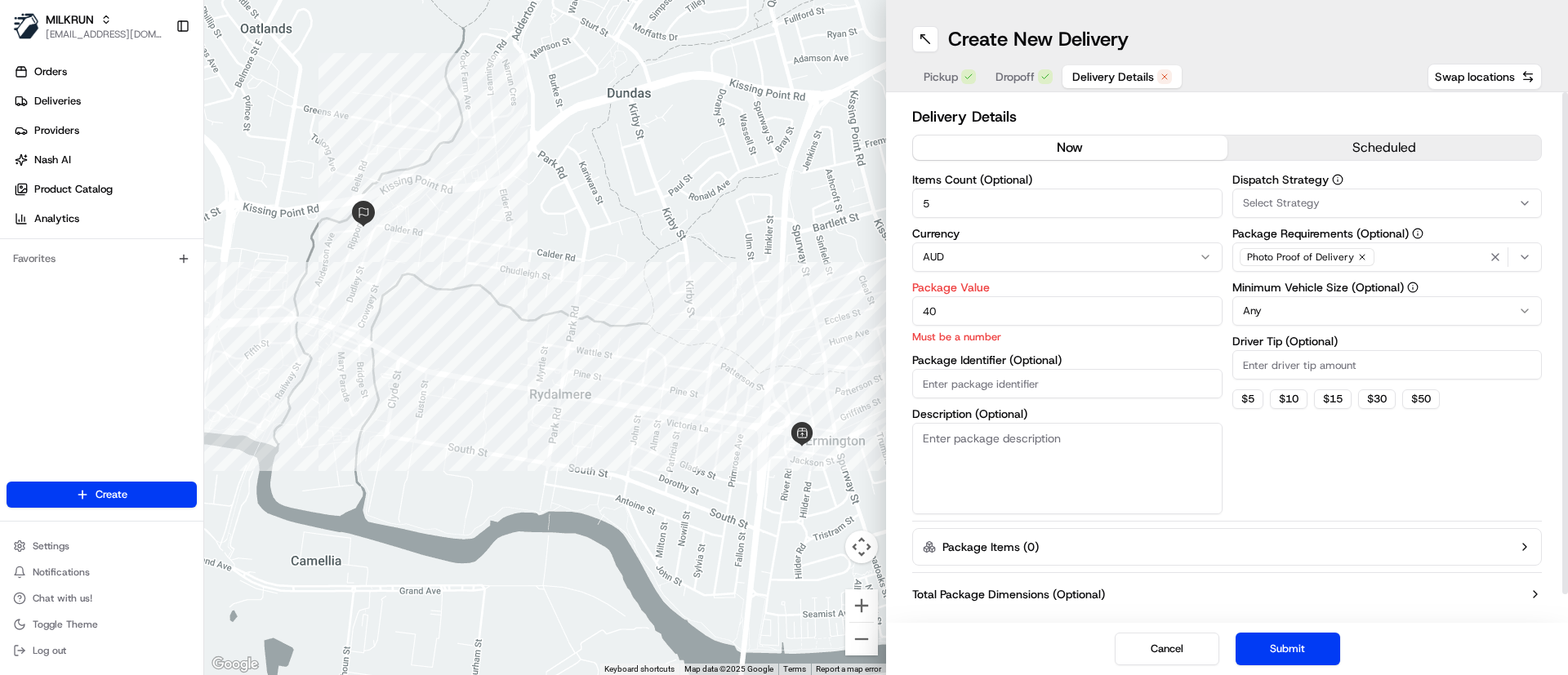
type input "40"
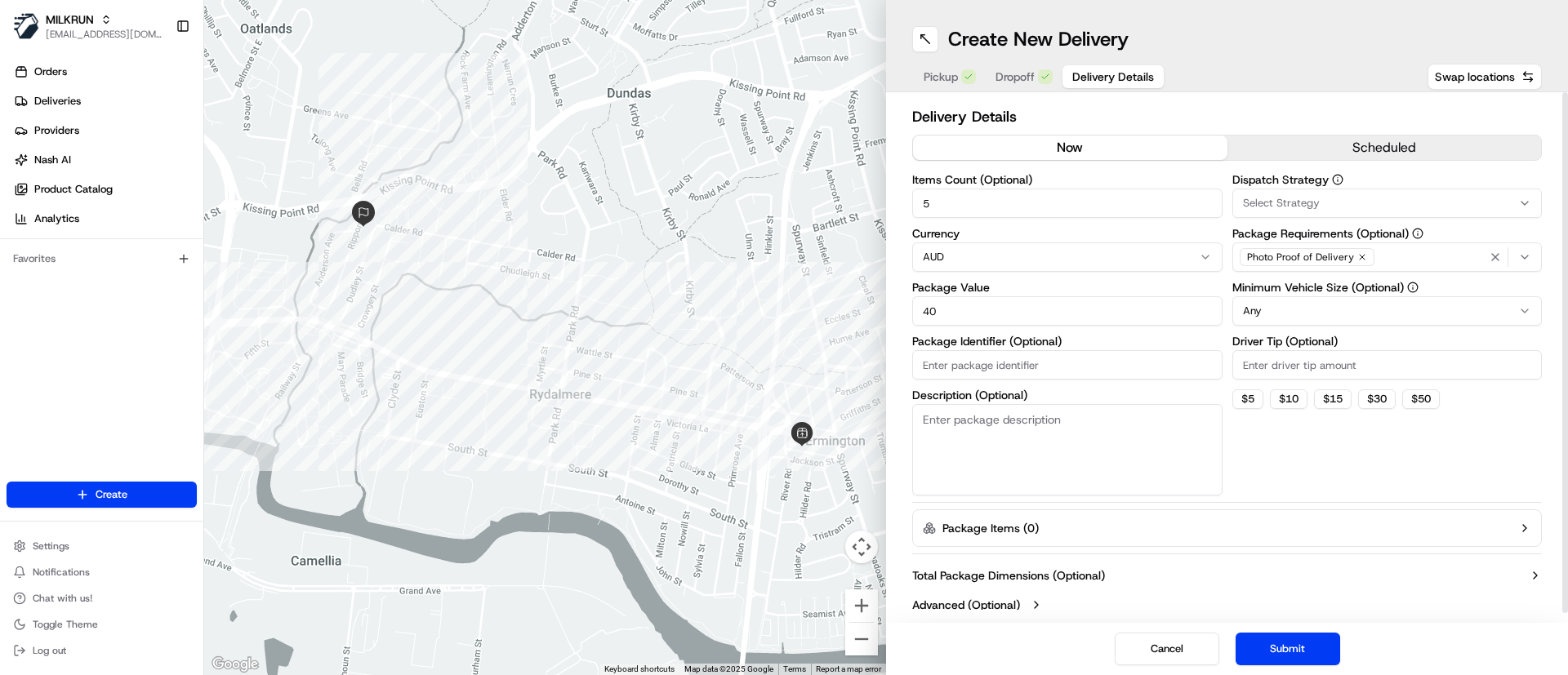
click at [1353, 204] on div "Select Strategy" at bounding box center [1387, 204] width 302 height 15
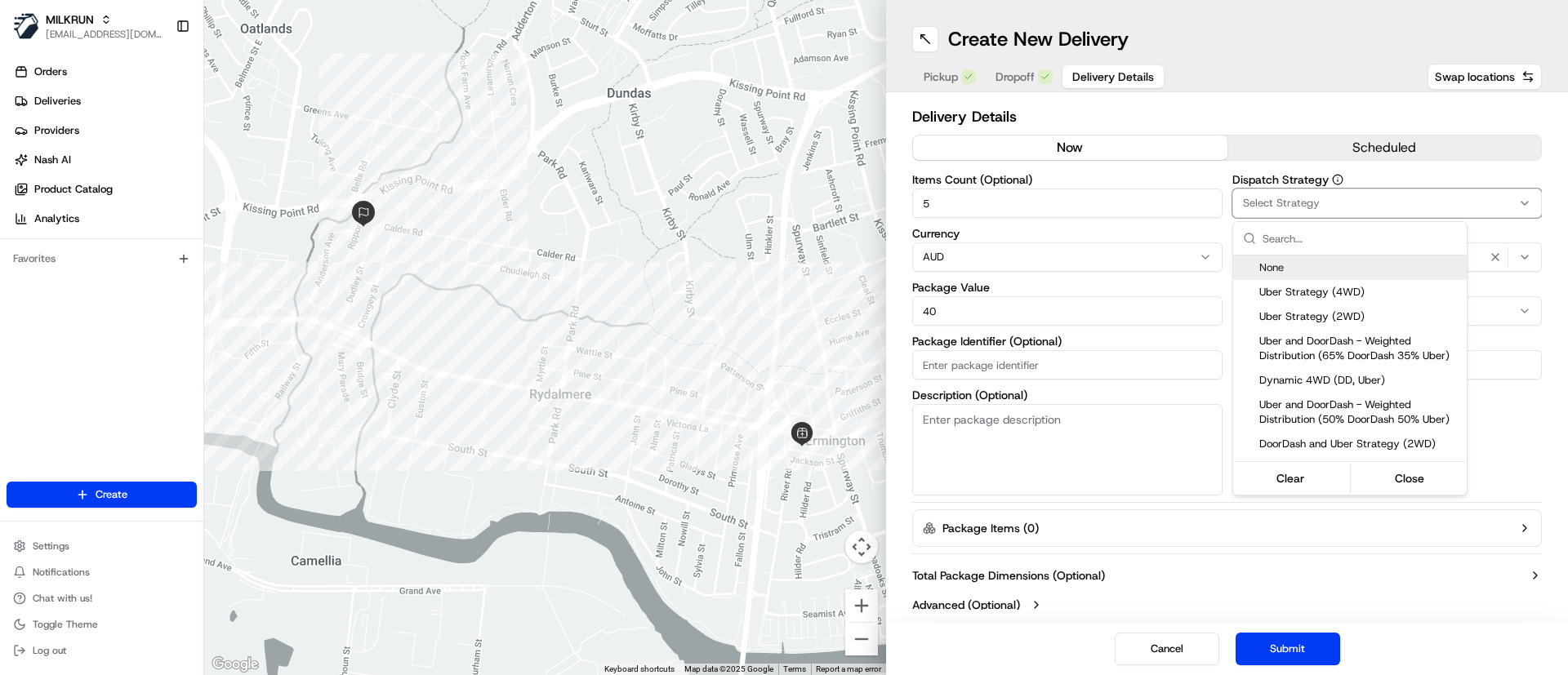
click at [1353, 194] on html "MILKRUN [EMAIL_ADDRESS][DOMAIN_NAME] Toggle Sidebar Orders Deliveries Providers…" at bounding box center [784, 338] width 1568 height 675
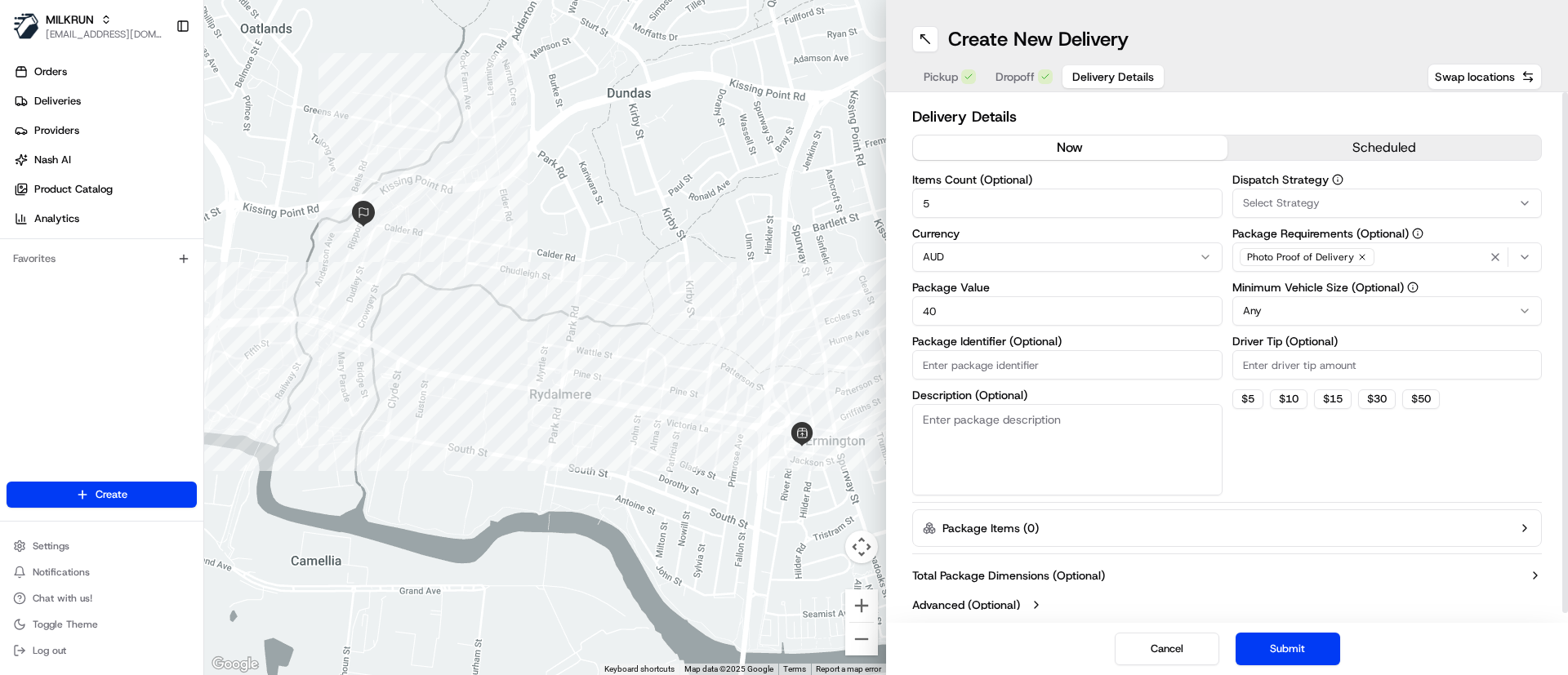
click at [1353, 194] on button "Select Strategy" at bounding box center [1387, 203] width 310 height 29
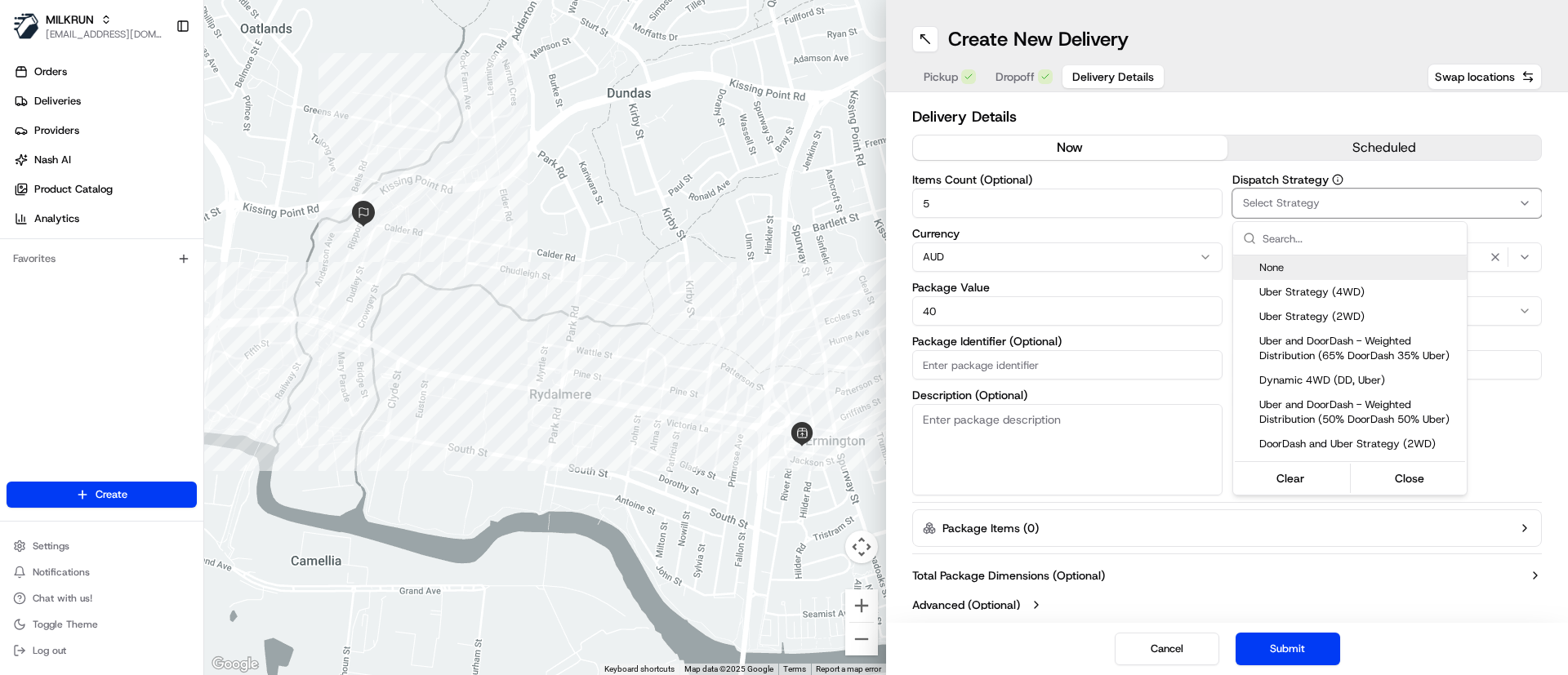
click at [1353, 194] on html "MILKRUN [EMAIL_ADDRESS][DOMAIN_NAME] Toggle Sidebar Orders Deliveries Providers…" at bounding box center [784, 338] width 1568 height 675
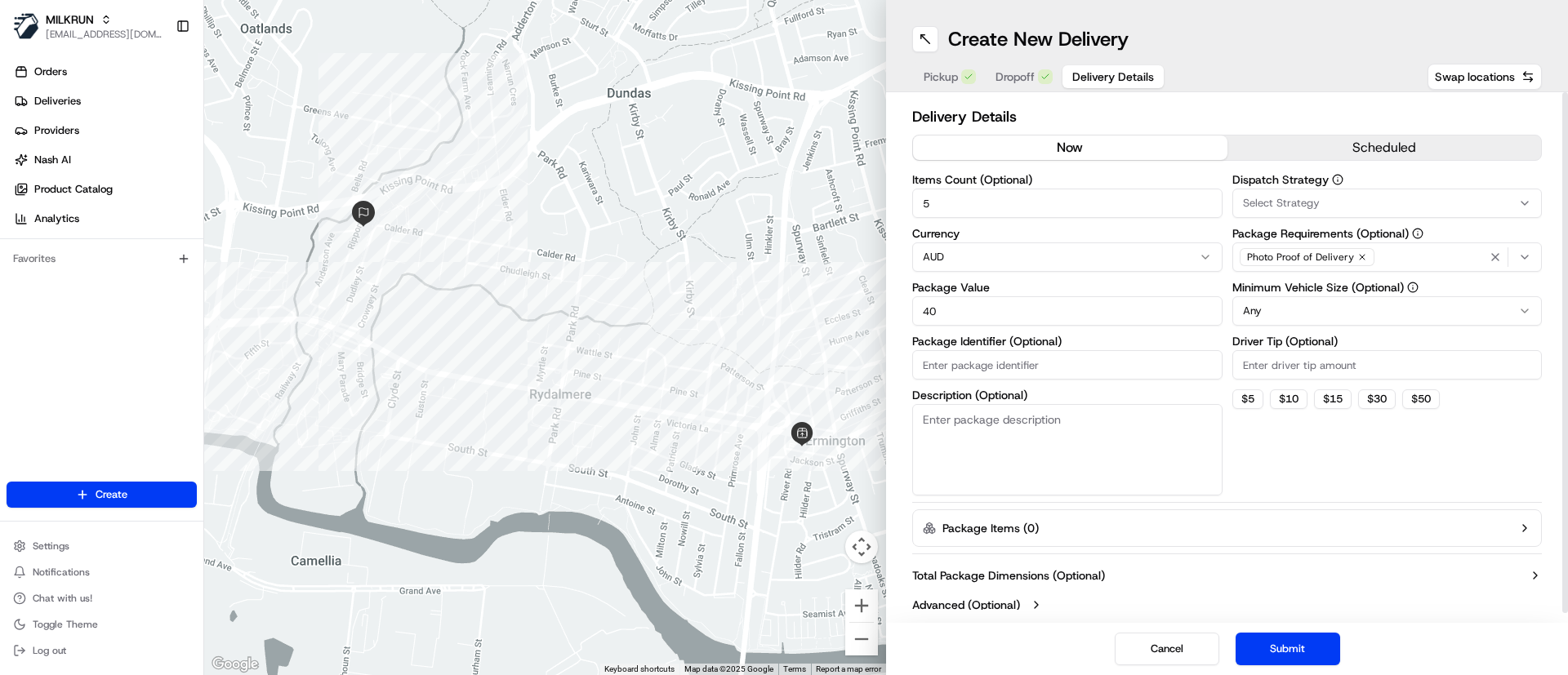
click at [1364, 305] on html "MILKRUN [EMAIL_ADDRESS][DOMAIN_NAME] Toggle Sidebar Orders Deliveries Providers…" at bounding box center [784, 338] width 1568 height 675
click at [1323, 479] on div "Dispatch Strategy Select Strategy Package Requirements (Optional) Photo Proof o…" at bounding box center [1387, 335] width 310 height 322
click at [1287, 643] on button "Submit" at bounding box center [1287, 648] width 105 height 33
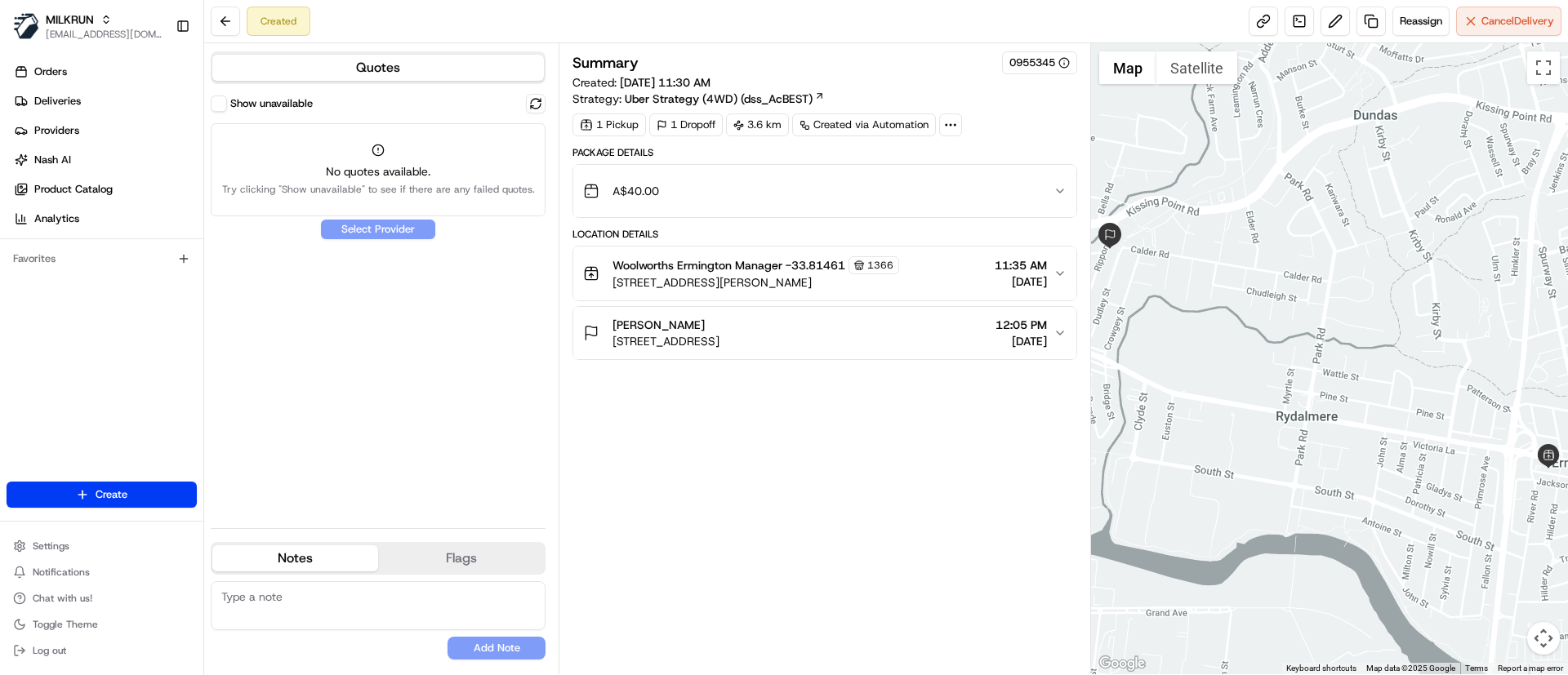
click at [221, 105] on button "Show unavailable" at bounding box center [218, 103] width 16 height 16
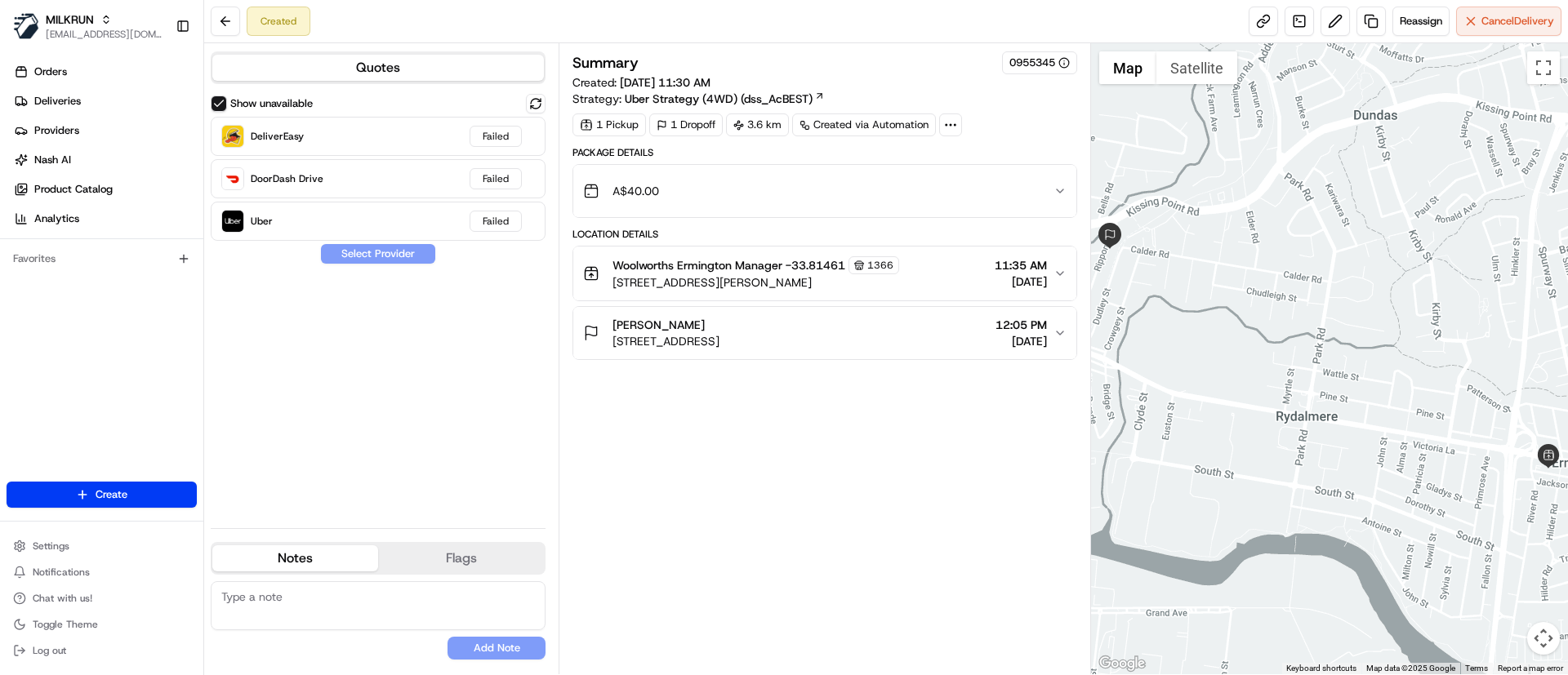
click at [220, 99] on button "Show unavailable" at bounding box center [218, 103] width 16 height 16
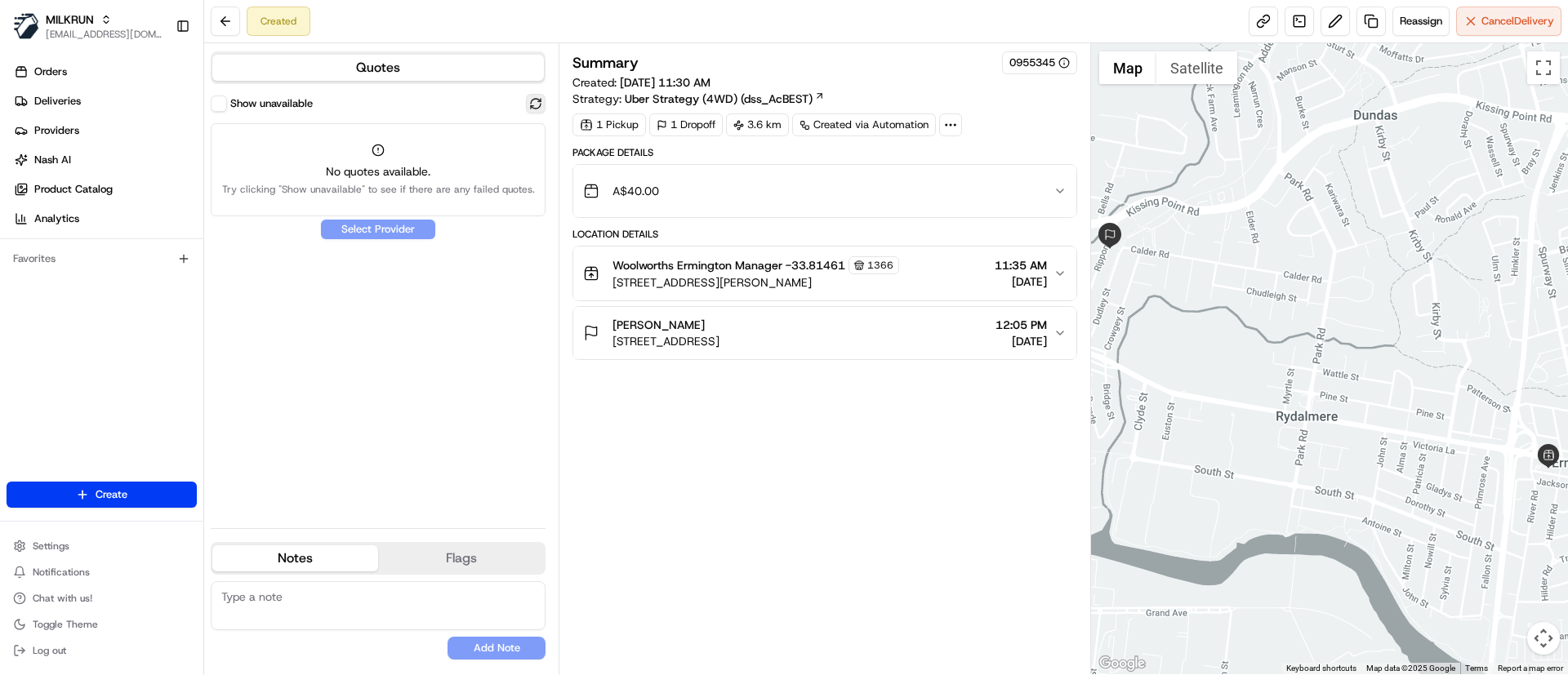
click at [538, 103] on button at bounding box center [535, 103] width 19 height 19
click at [520, 94] on div "Show unavailable" at bounding box center [377, 103] width 334 height 19
click at [528, 96] on button at bounding box center [535, 103] width 19 height 19
click at [867, 500] on div "Summary 0955345 Created: [DATE] 11:30 AM Strategy: Uber Strategy (4WD) (dss_AcB…" at bounding box center [824, 358] width 504 height 615
click at [777, 442] on div "Summary 0955345 Created: [DATE] 11:30 AM Strategy: Uber Strategy (4WD) (dss_AcB…" at bounding box center [824, 358] width 504 height 615
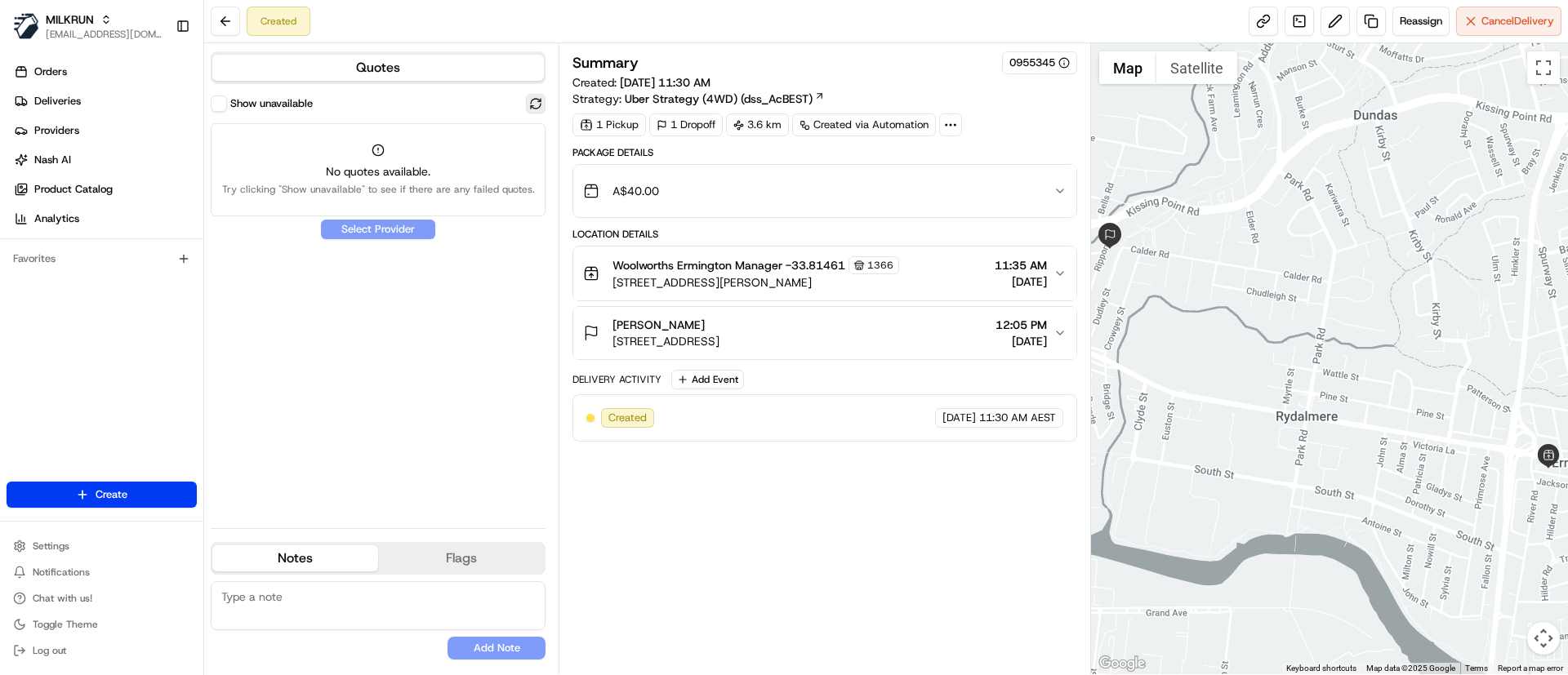
click at [541, 102] on button at bounding box center [535, 103] width 19 height 19
click at [411, 302] on div "Show unavailable No quotes available. Try clicking "Show unavailable" to see if…" at bounding box center [377, 304] width 334 height 421
click at [246, 94] on div "Show unavailable" at bounding box center [377, 103] width 334 height 19
click at [241, 105] on label "Show unavailable" at bounding box center [272, 104] width 82 height 15
click at [227, 105] on button "Show unavailable" at bounding box center [218, 103] width 16 height 16
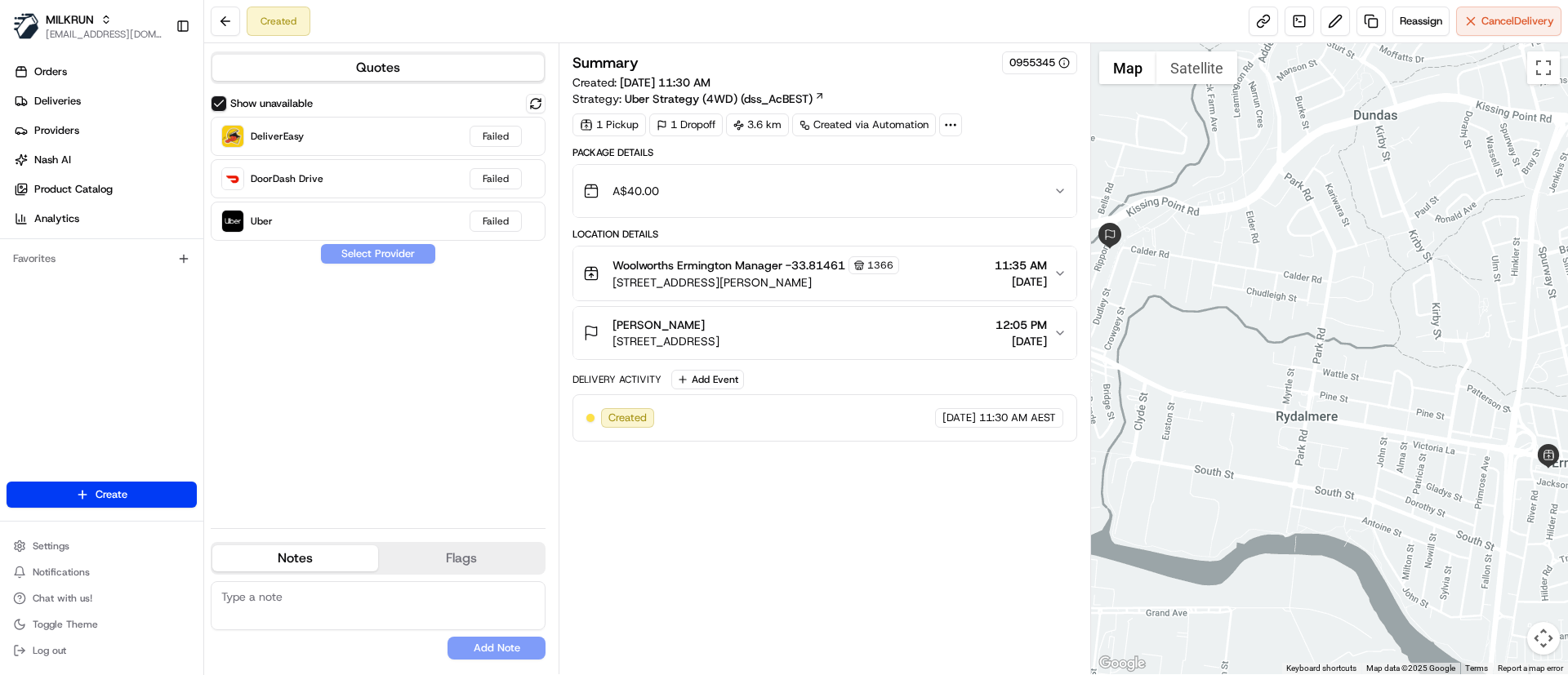
click at [241, 90] on div "Quotes Show unavailable DeliverEasy Failed DoorDash Drive Failed Uber Failed Se…" at bounding box center [381, 358] width 354 height 631
click at [220, 107] on button "Show unavailable" at bounding box center [218, 103] width 16 height 16
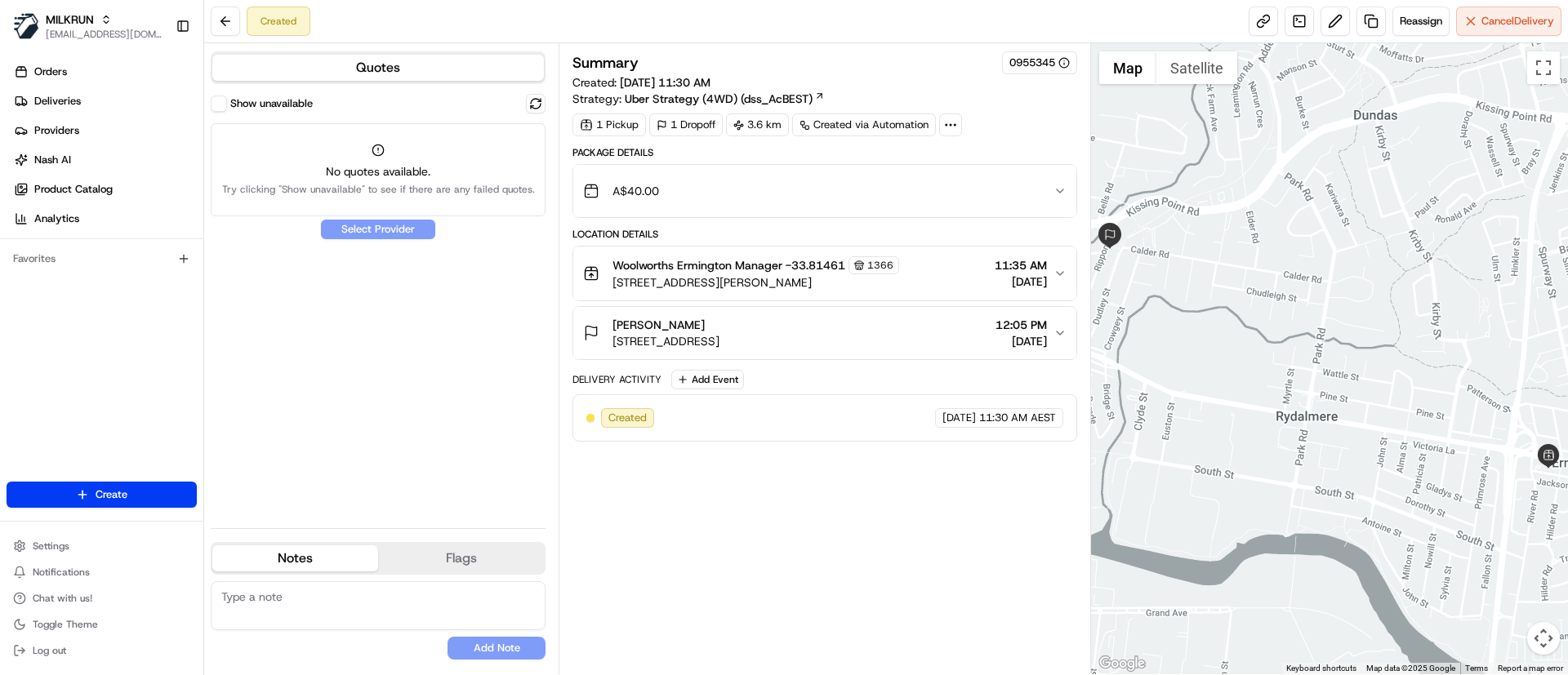
click at [374, 330] on div "Show unavailable No quotes available. Try clicking "Show unavailable" to see if…" at bounding box center [377, 304] width 334 height 421
click at [777, 548] on div "Summary 0955345 Created: [DATE] 11:30 AM Strategy: Uber Strategy (4WD) (dss_AcB…" at bounding box center [824, 358] width 504 height 615
click at [897, 327] on div "[PERSON_NAME] [STREET_ADDRESS][PERSON_NAME] 12:05 PM [DATE]" at bounding box center [818, 332] width 469 height 33
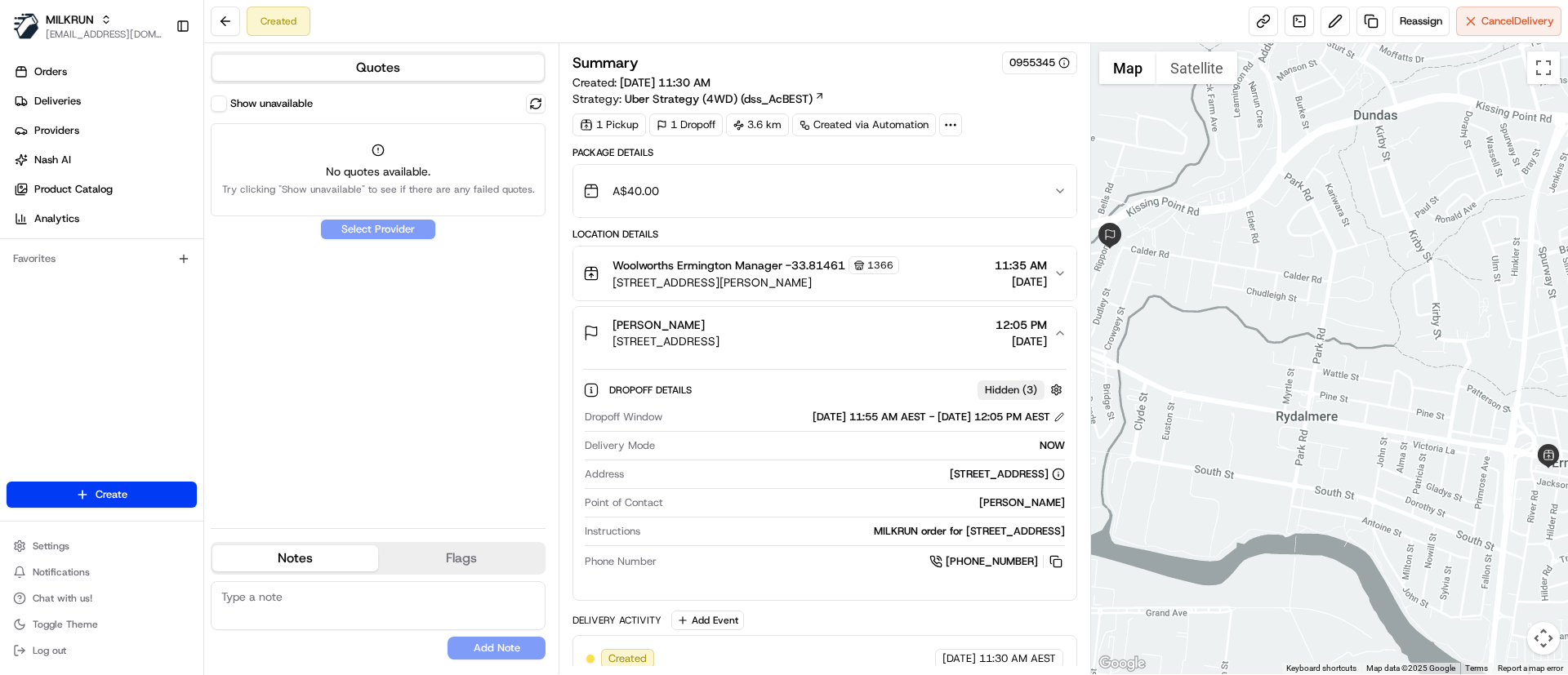
click at [897, 326] on div "[PERSON_NAME] [STREET_ADDRESS][PERSON_NAME] 12:05 PM [DATE]" at bounding box center [818, 332] width 469 height 33
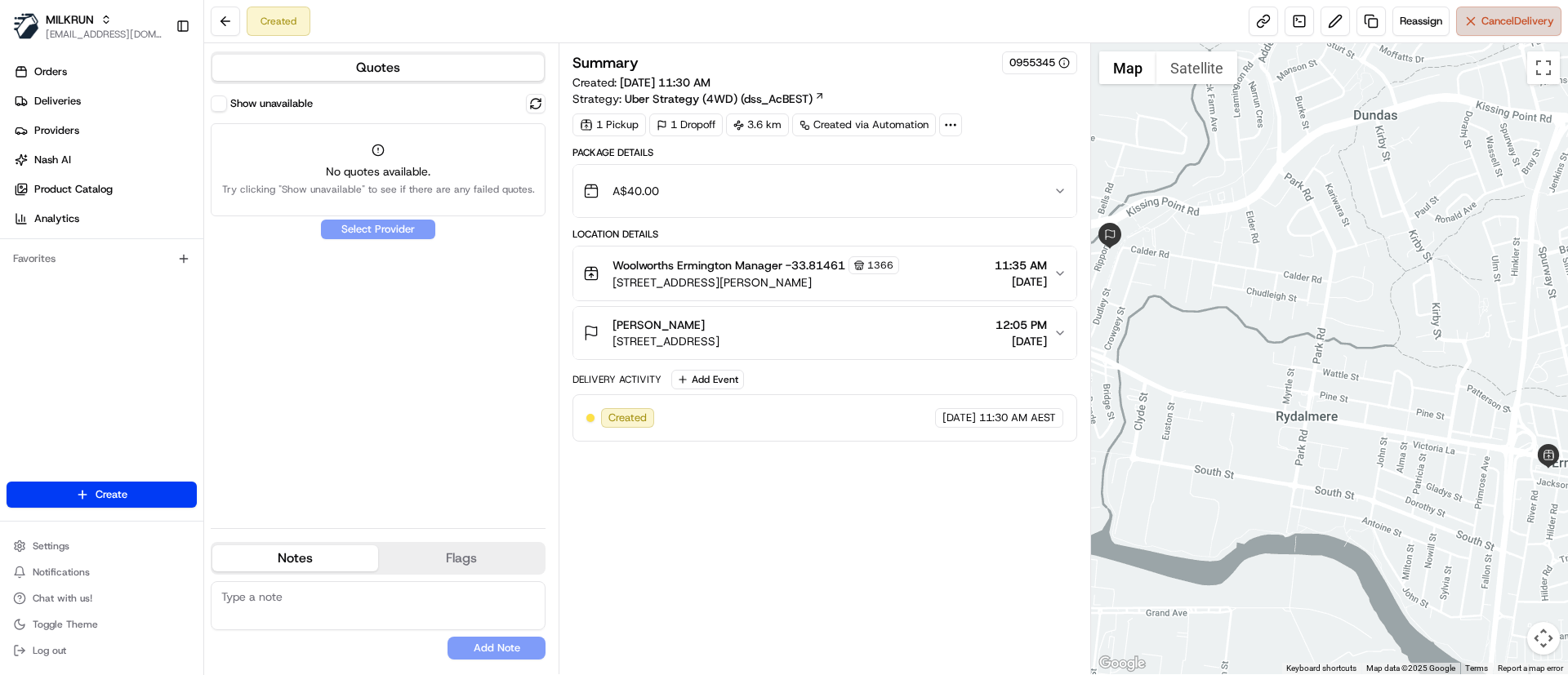
click at [1488, 34] on button "Cancel Delivery" at bounding box center [1508, 21] width 106 height 29
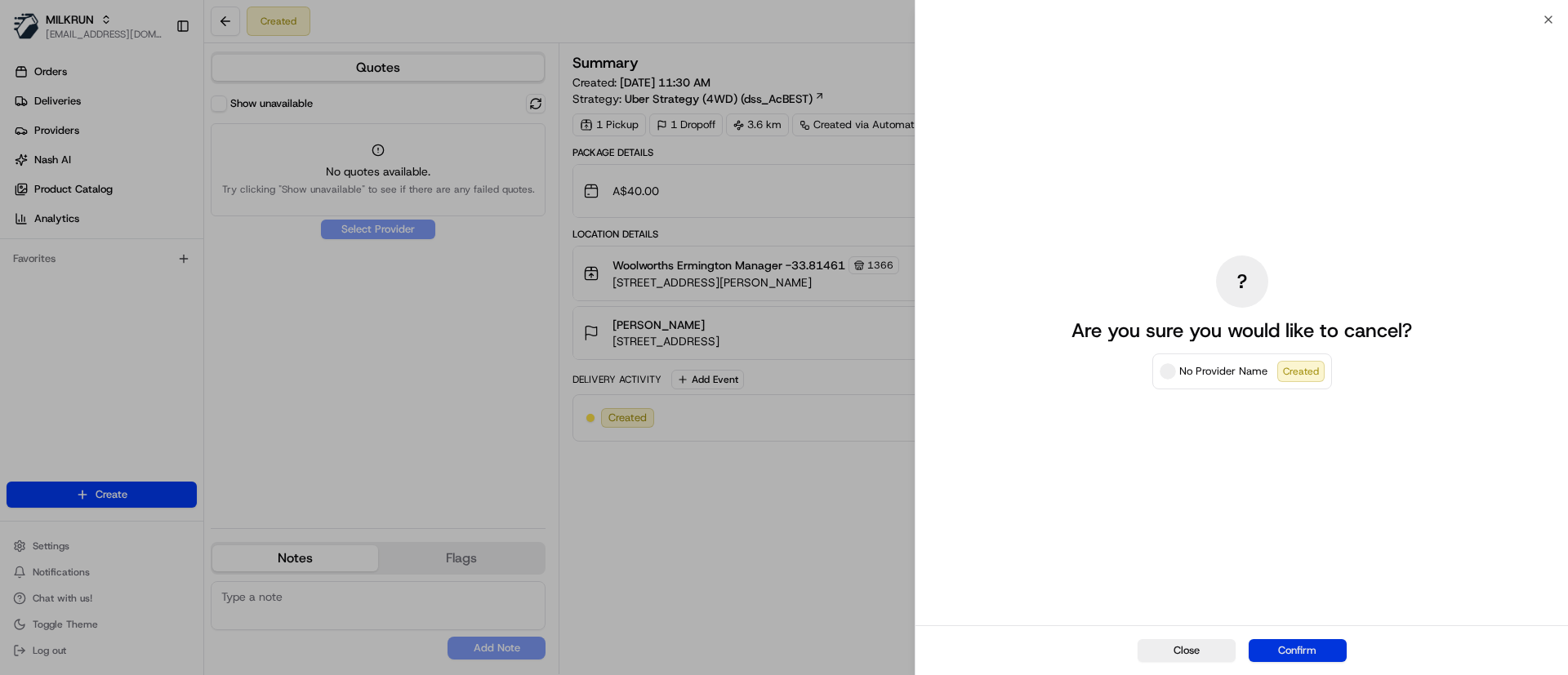
click at [1284, 654] on button "Confirm" at bounding box center [1297, 650] width 98 height 23
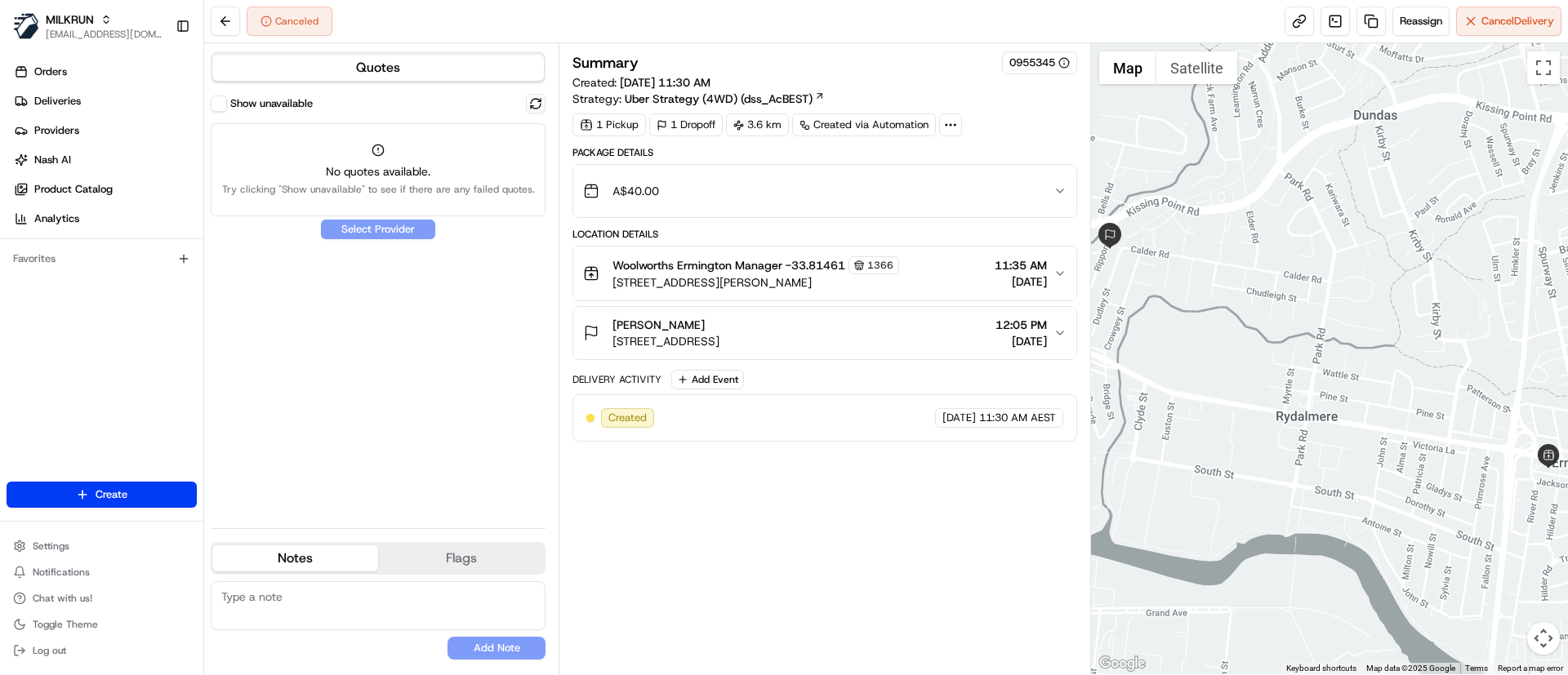
click at [784, 551] on div "Summary 0955345 Created: [DATE] 11:30 AM Strategy: Uber Strategy (4WD) (dss_AcB…" at bounding box center [824, 358] width 504 height 615
click at [719, 324] on div "[PERSON_NAME]" at bounding box center [666, 324] width 107 height 16
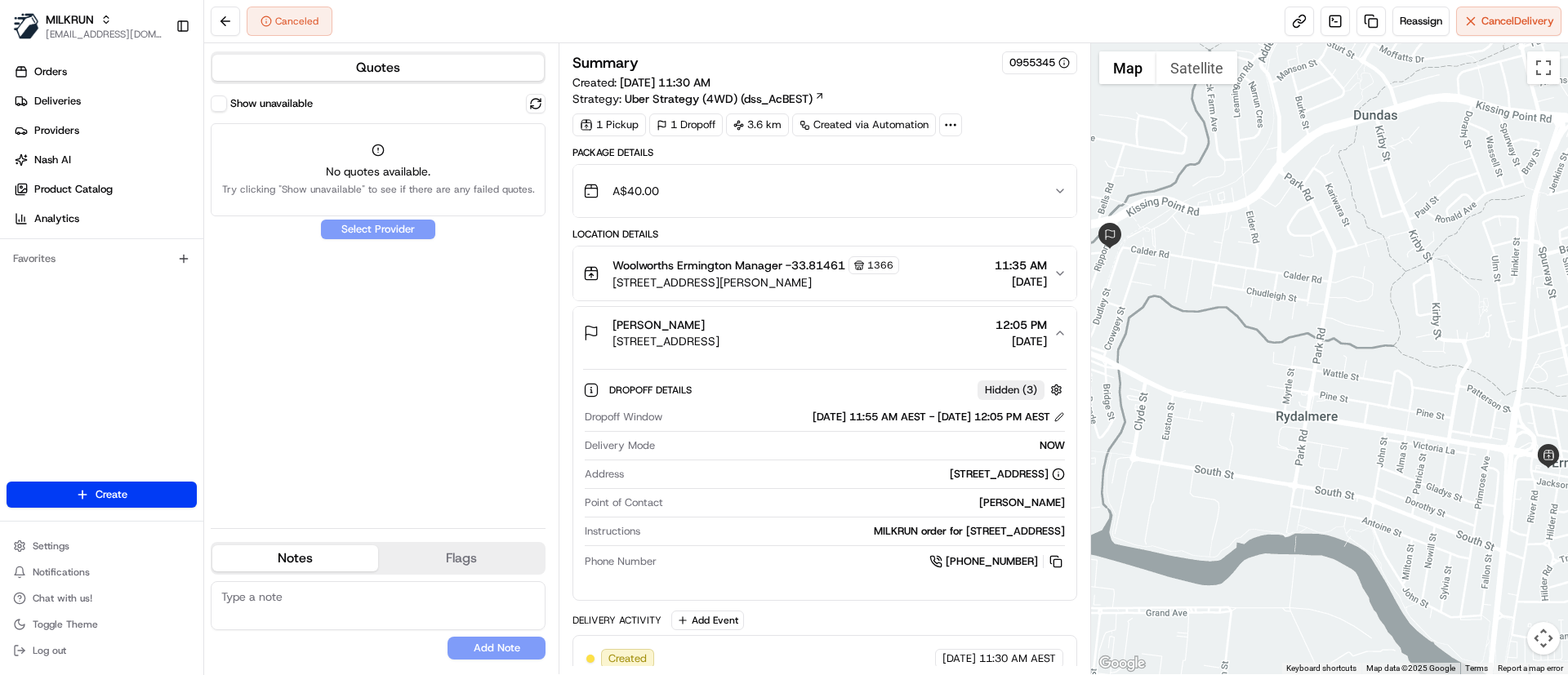
drag, startPoint x: 967, startPoint y: 500, endPoint x: 1076, endPoint y: 497, distance: 109.0
click at [1076, 497] on div "[PERSON_NAME] [STREET_ADDRESS][PERSON_NAME] 12:05 PM [DATE] Dropoff Details Hid…" at bounding box center [824, 453] width 504 height 295
copy div "[PERSON_NAME]"
click at [84, 64] on link "Orders" at bounding box center [105, 71] width 197 height 26
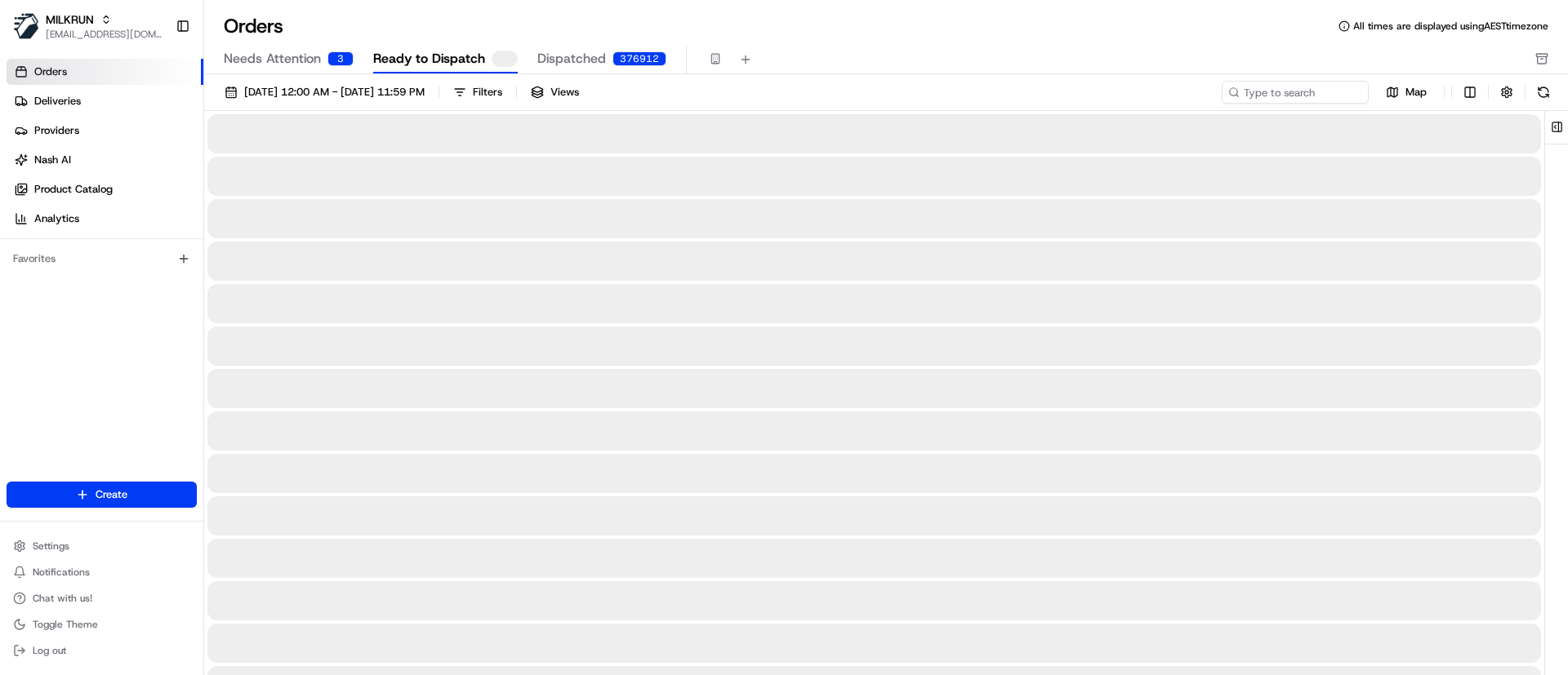
drag, startPoint x: 297, startPoint y: 54, endPoint x: 796, endPoint y: 56, distance: 499.0
click at [296, 54] on span "Needs Attention" at bounding box center [272, 58] width 97 height 19
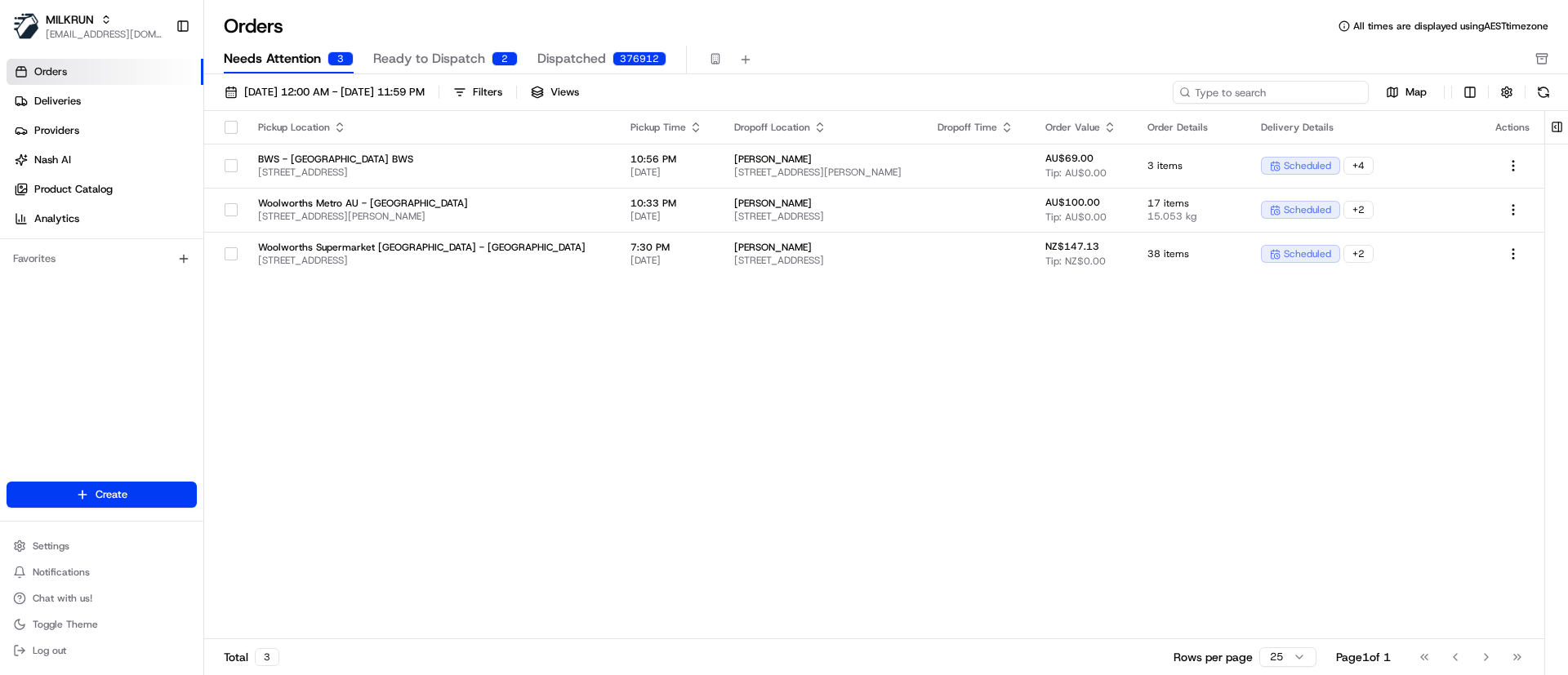
click at [1332, 91] on input at bounding box center [1270, 91] width 196 height 23
paste input "[PERSON_NAME]"
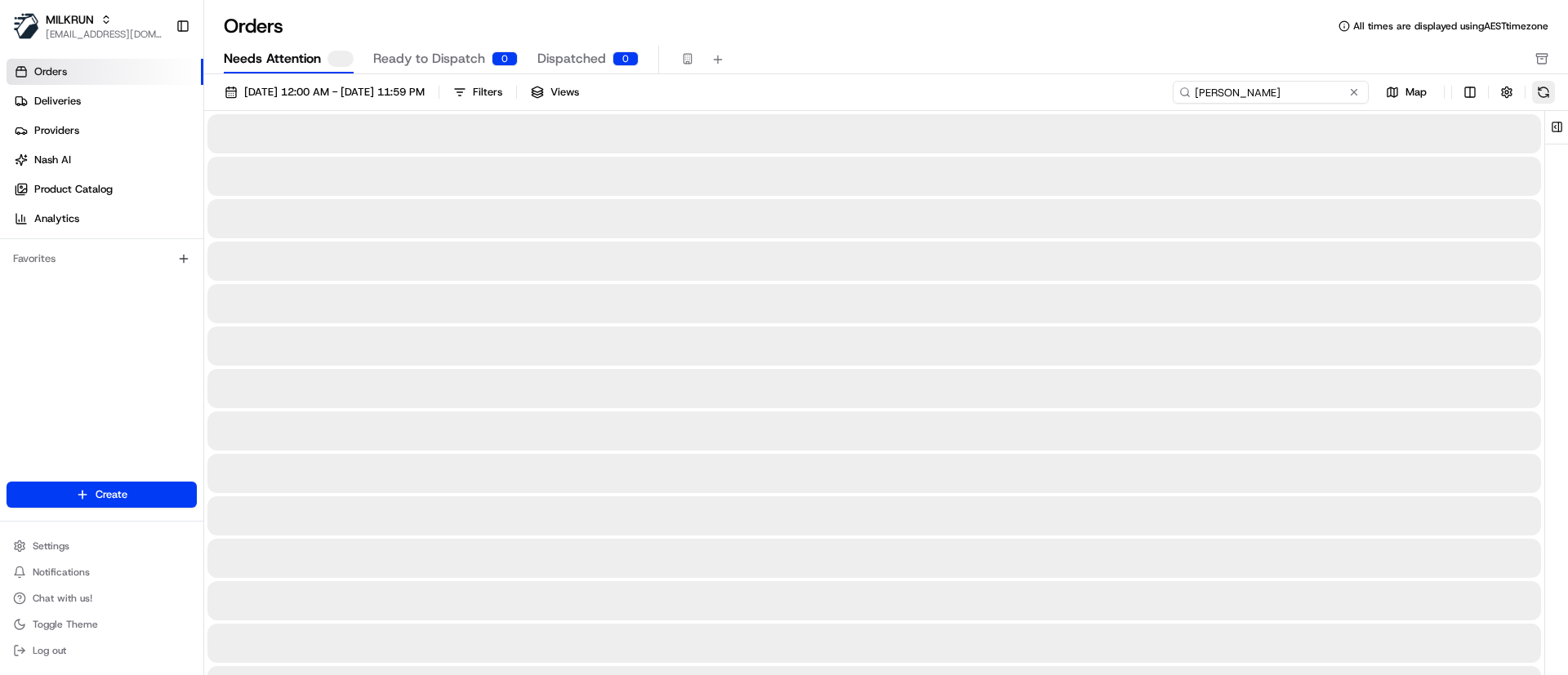
type input "[PERSON_NAME]"
click at [1541, 90] on button at bounding box center [1543, 91] width 23 height 23
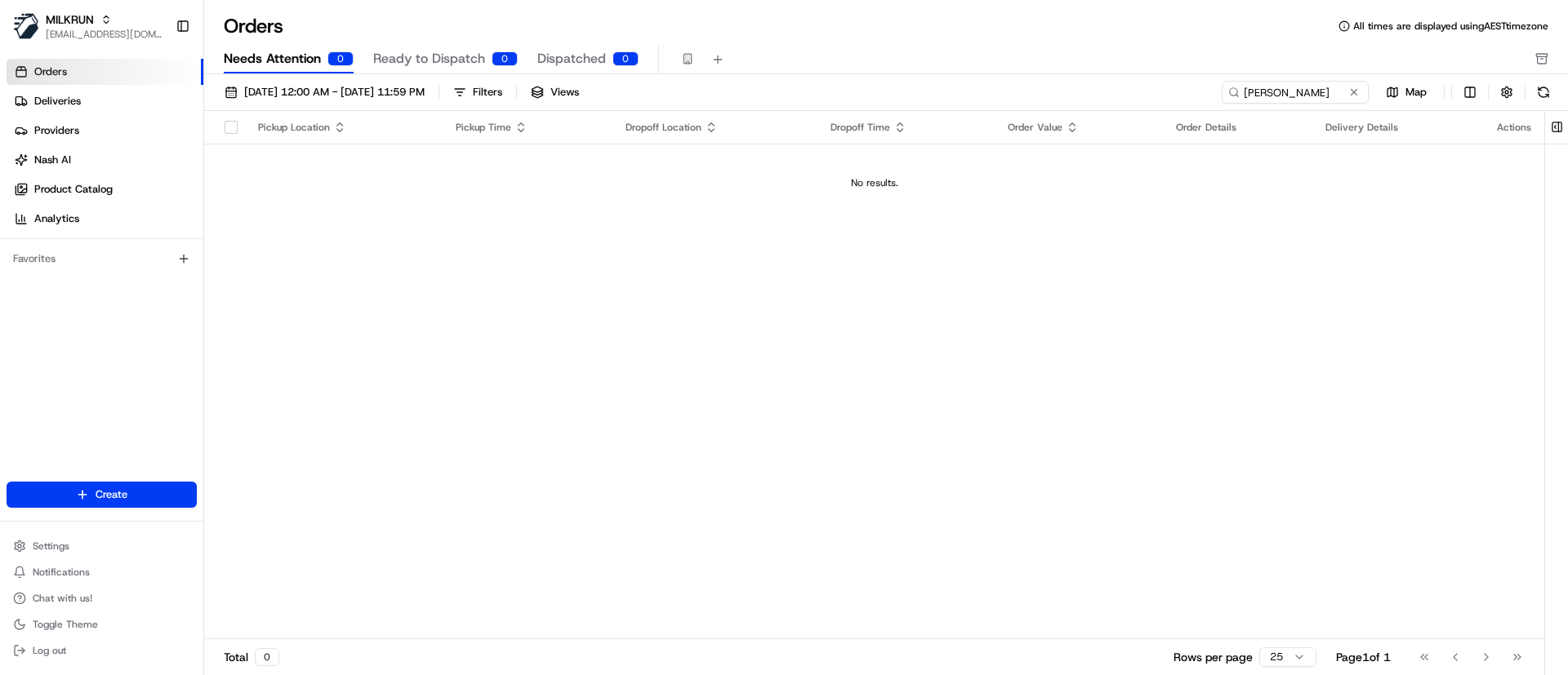
click at [582, 51] on span "Dispatched" at bounding box center [572, 58] width 69 height 19
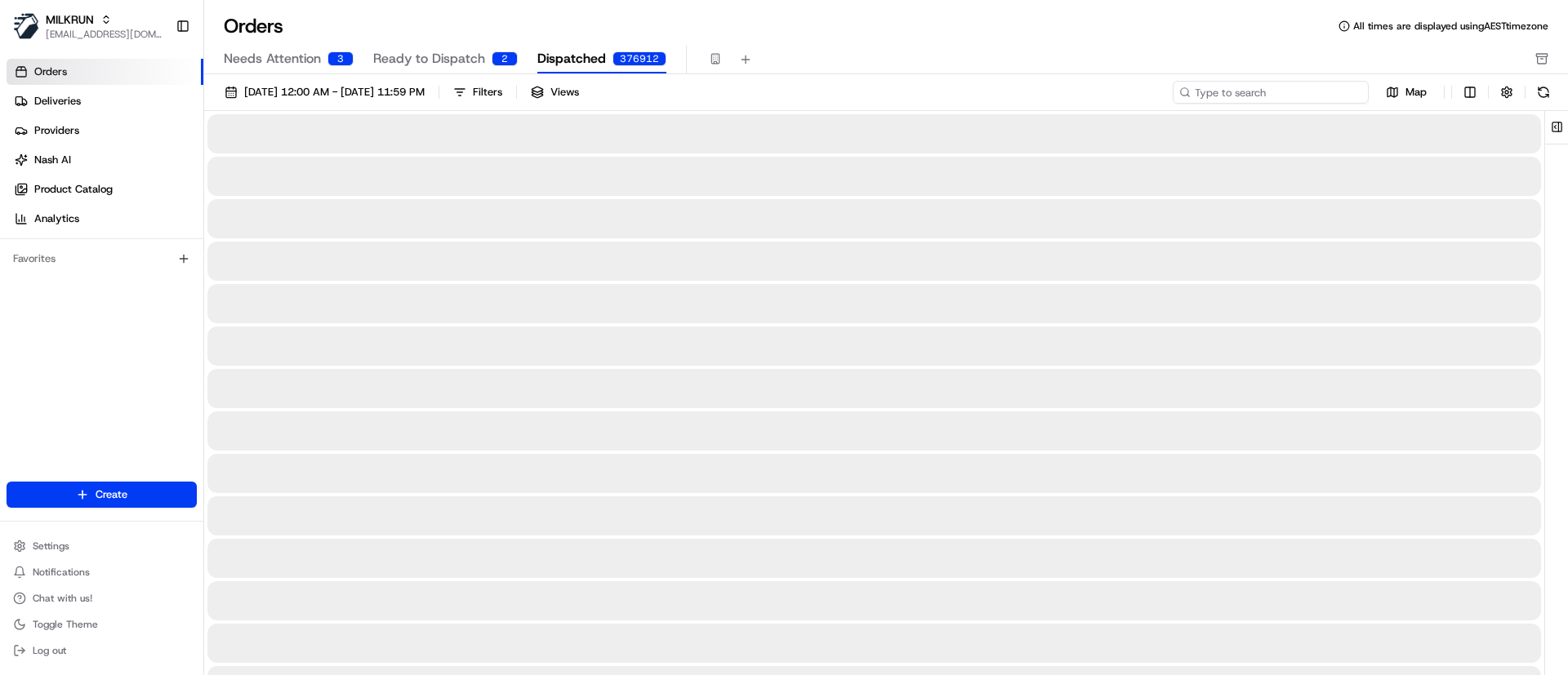
click at [1338, 90] on input at bounding box center [1270, 91] width 196 height 23
paste input "[PERSON_NAME]"
type input "[PERSON_NAME]"
click at [1540, 92] on button at bounding box center [1543, 91] width 23 height 23
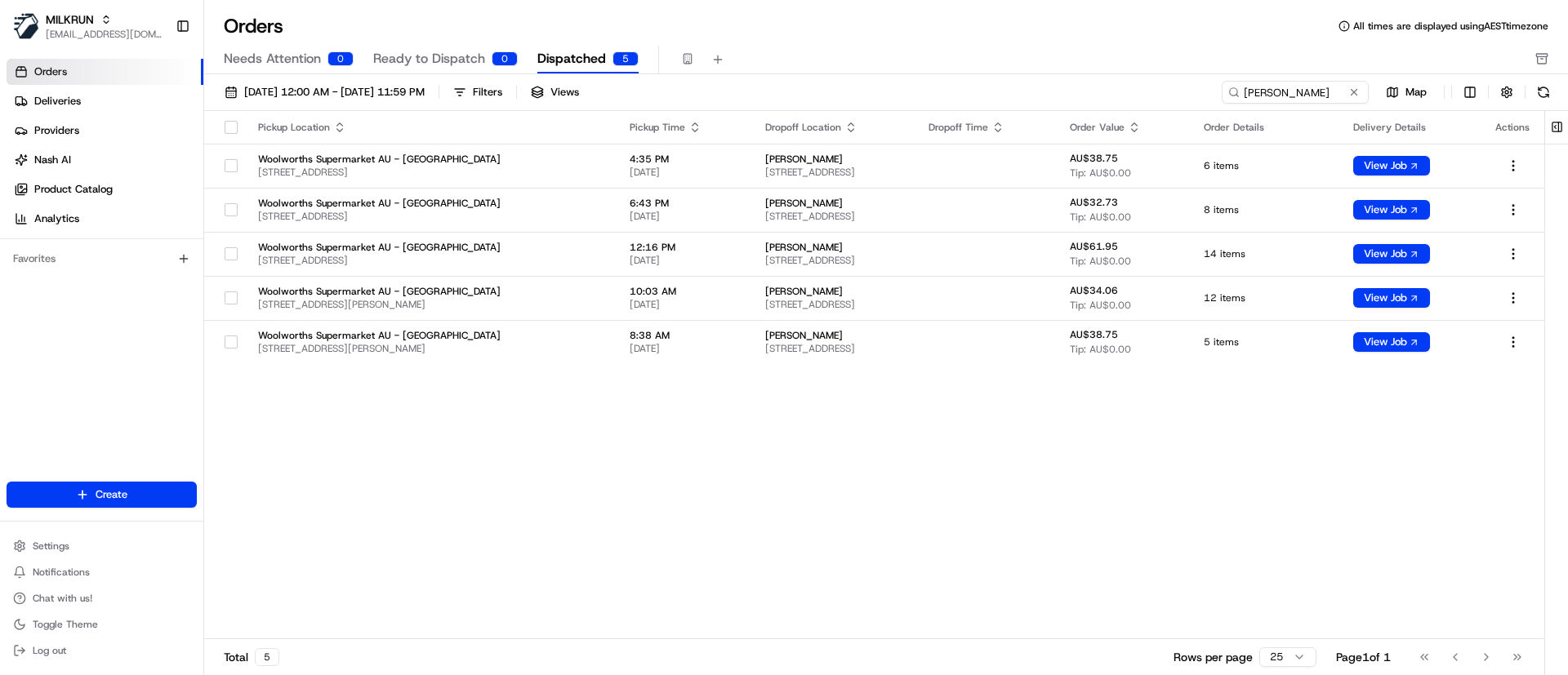
click at [873, 480] on div "Pickup Location Pickup Time Dropoff Location Dropoff Time Order Value Order Det…" at bounding box center [874, 375] width 1340 height 528
click at [1512, 345] on html "MILKRUN [EMAIL_ADDRESS][DOMAIN_NAME] Toggle Sidebar Orders Deliveries Providers…" at bounding box center [784, 338] width 1568 height 675
click at [1514, 294] on html "MILKRUN [EMAIL_ADDRESS][DOMAIN_NAME] Toggle Sidebar Orders Deliveries Providers…" at bounding box center [784, 338] width 1568 height 675
click at [1510, 250] on html "MILKRUN [EMAIL_ADDRESS][DOMAIN_NAME] Toggle Sidebar Orders Deliveries Providers…" at bounding box center [784, 338] width 1568 height 675
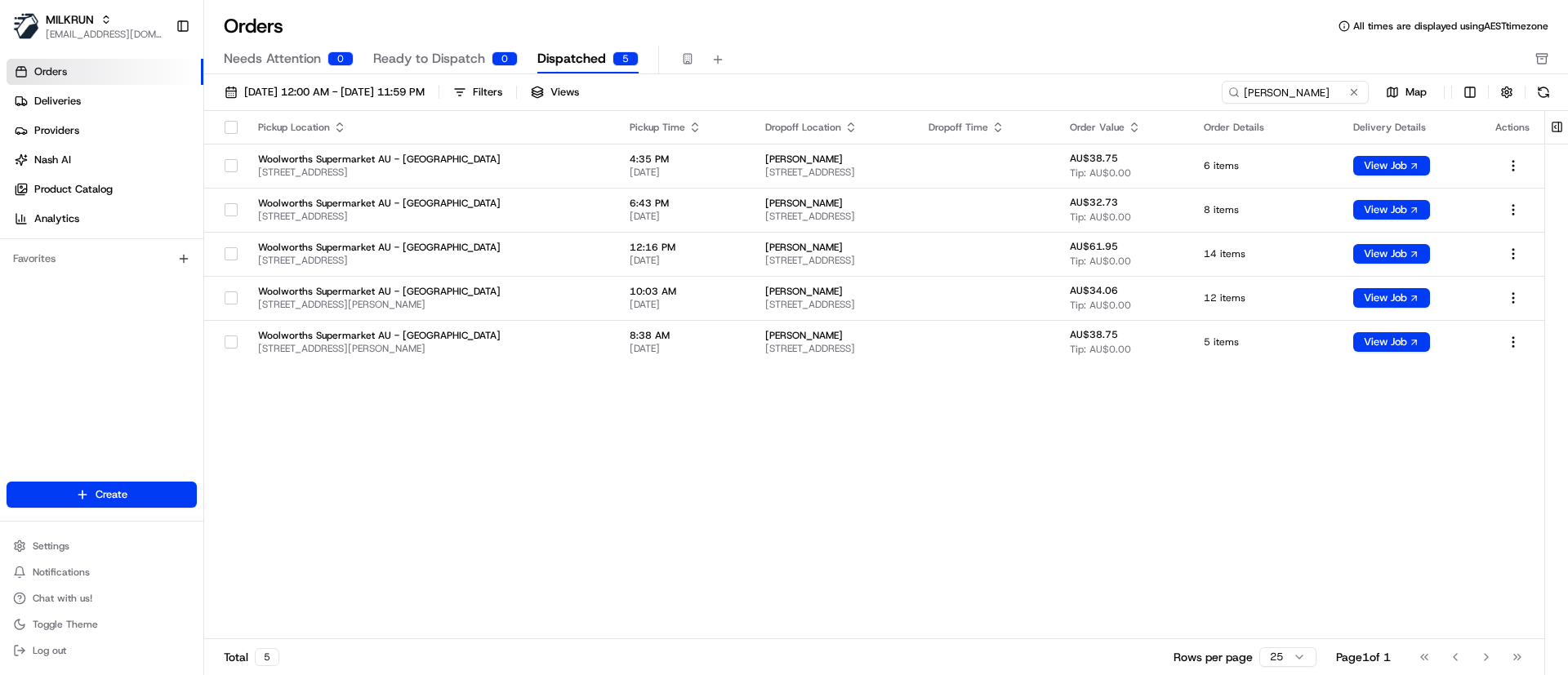
click at [1158, 487] on div "Pickup Location Pickup Time Dropoff Location Dropoff Time Order Value Order Det…" at bounding box center [874, 375] width 1340 height 528
click at [915, 353] on td "[PERSON_NAME] [STREET_ADDRESS][PERSON_NAME]" at bounding box center [833, 342] width 163 height 44
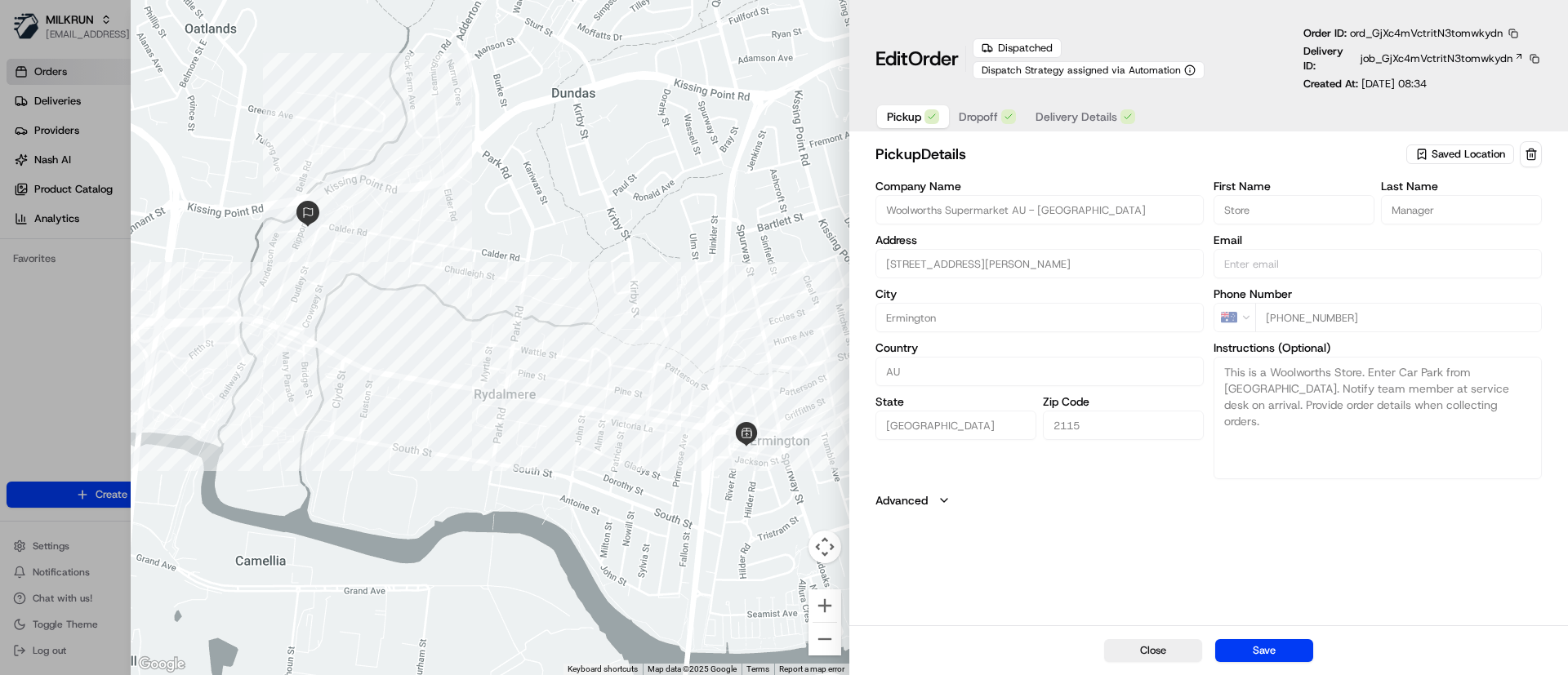
click at [975, 111] on span "Dropoff" at bounding box center [978, 116] width 39 height 16
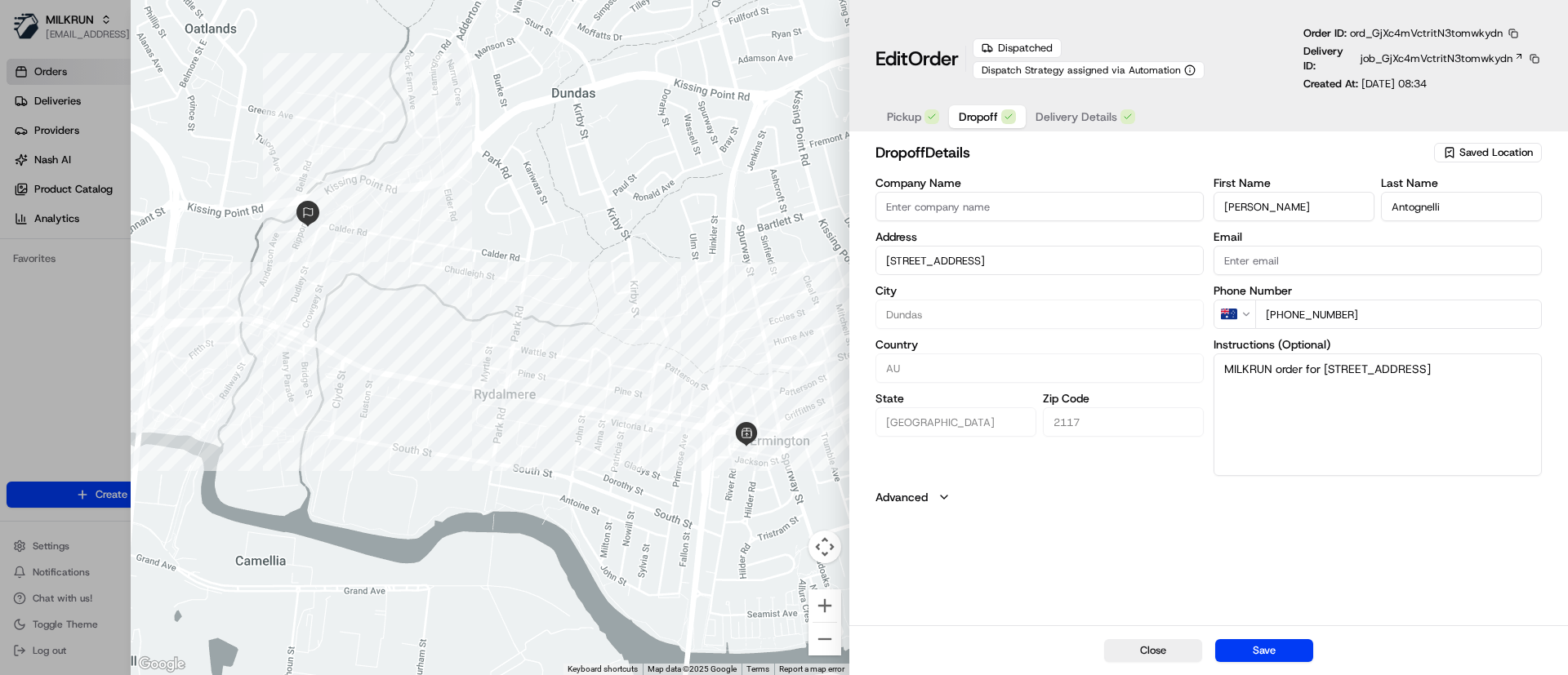
click at [1074, 112] on span "Delivery Details" at bounding box center [1075, 116] width 81 height 16
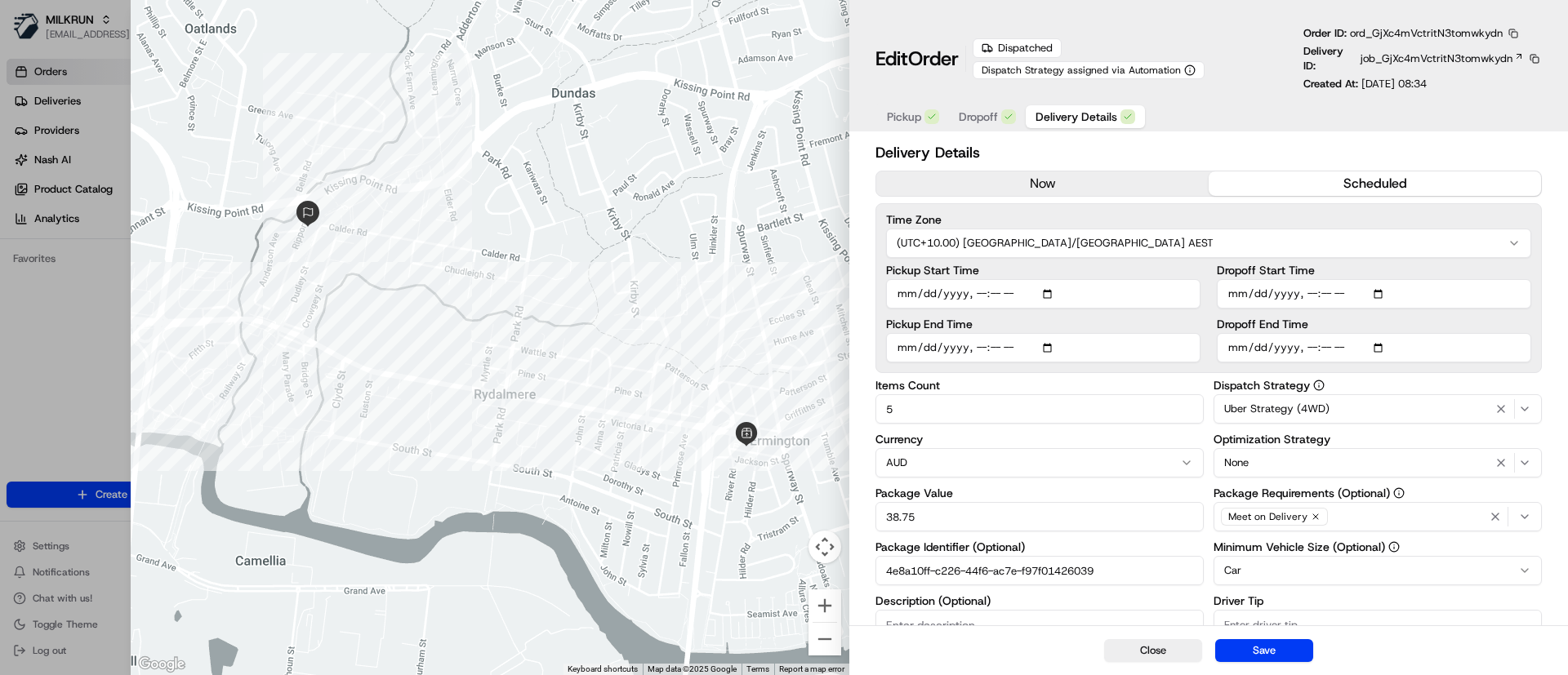
click at [1514, 33] on button "button" at bounding box center [1514, 33] width 15 height 15
click at [1444, 66] on button "Copy ID" at bounding box center [1488, 57] width 148 height 19
click at [81, 362] on div at bounding box center [784, 338] width 1568 height 675
type input "1"
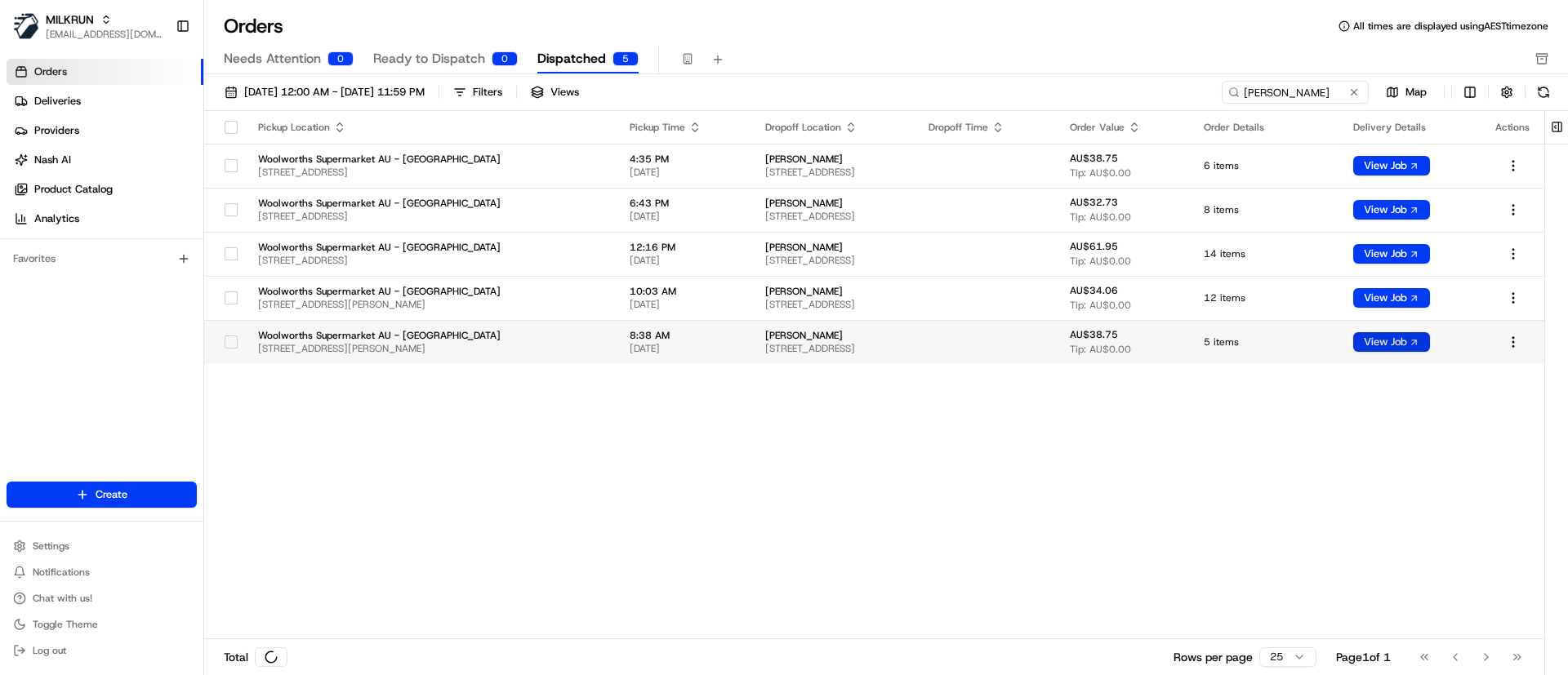
click at [1405, 339] on button "View Job" at bounding box center [1391, 342] width 77 height 19
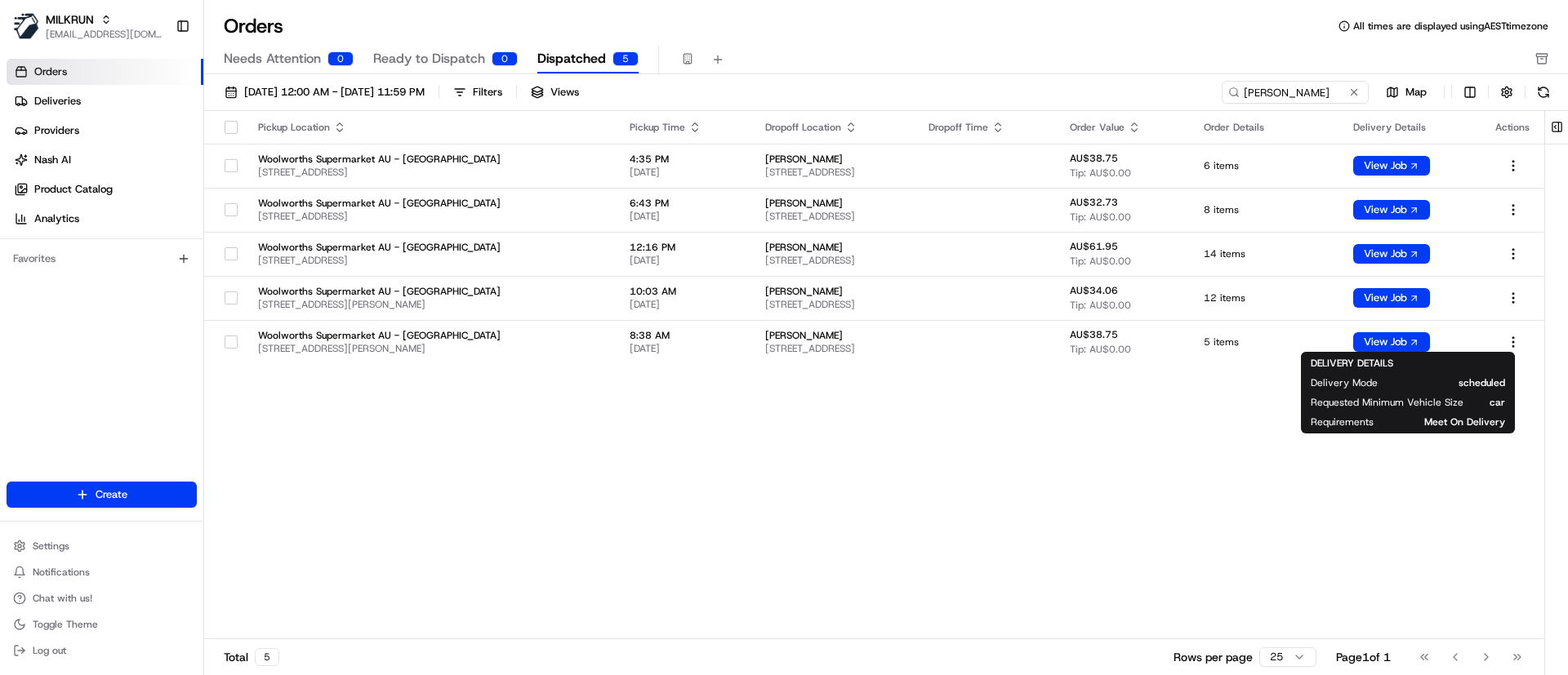
drag, startPoint x: 1142, startPoint y: 477, endPoint x: 1139, endPoint y: 392, distance: 85.1
click at [1142, 476] on div "Pickup Location Pickup Time Dropoff Location Dropoff Time Order Value Order Det…" at bounding box center [874, 375] width 1340 height 528
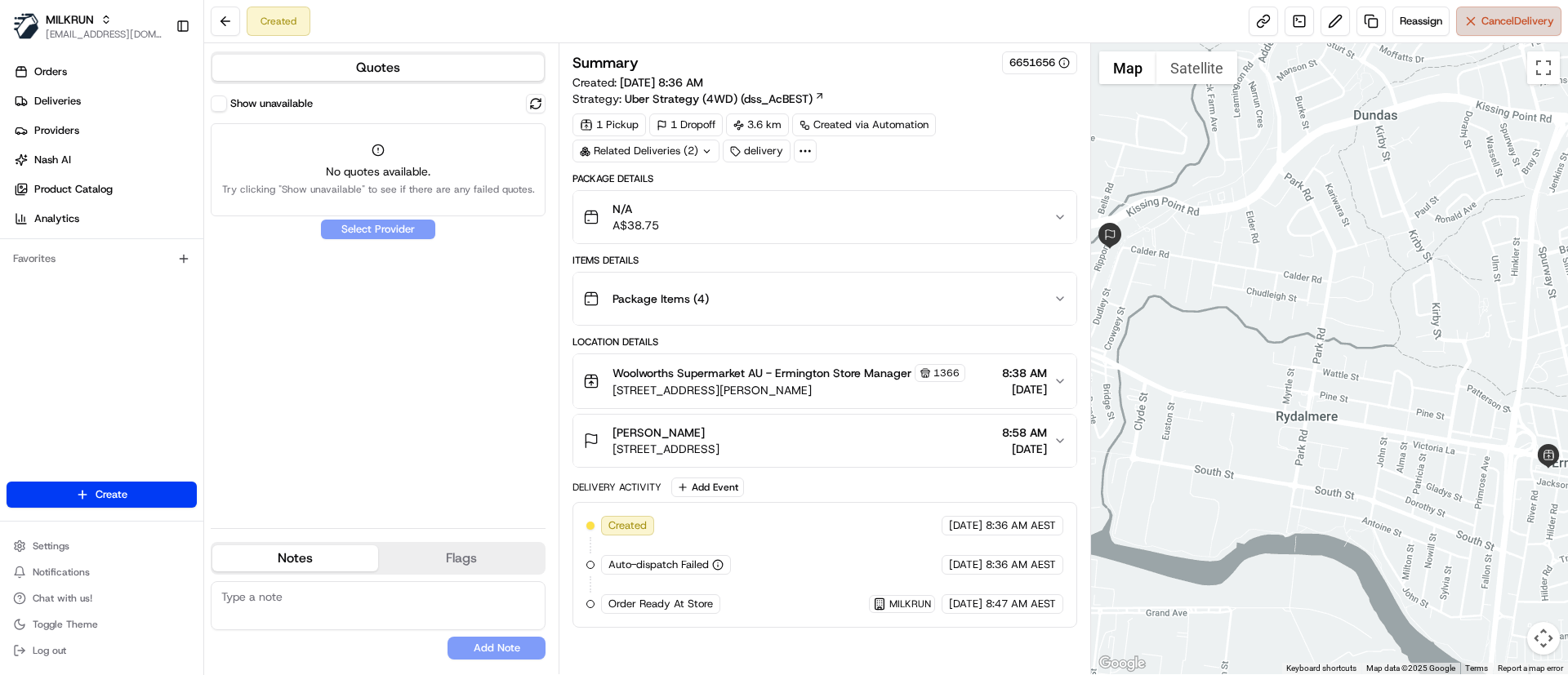
click at [1516, 33] on button "Cancel Delivery" at bounding box center [1508, 21] width 106 height 29
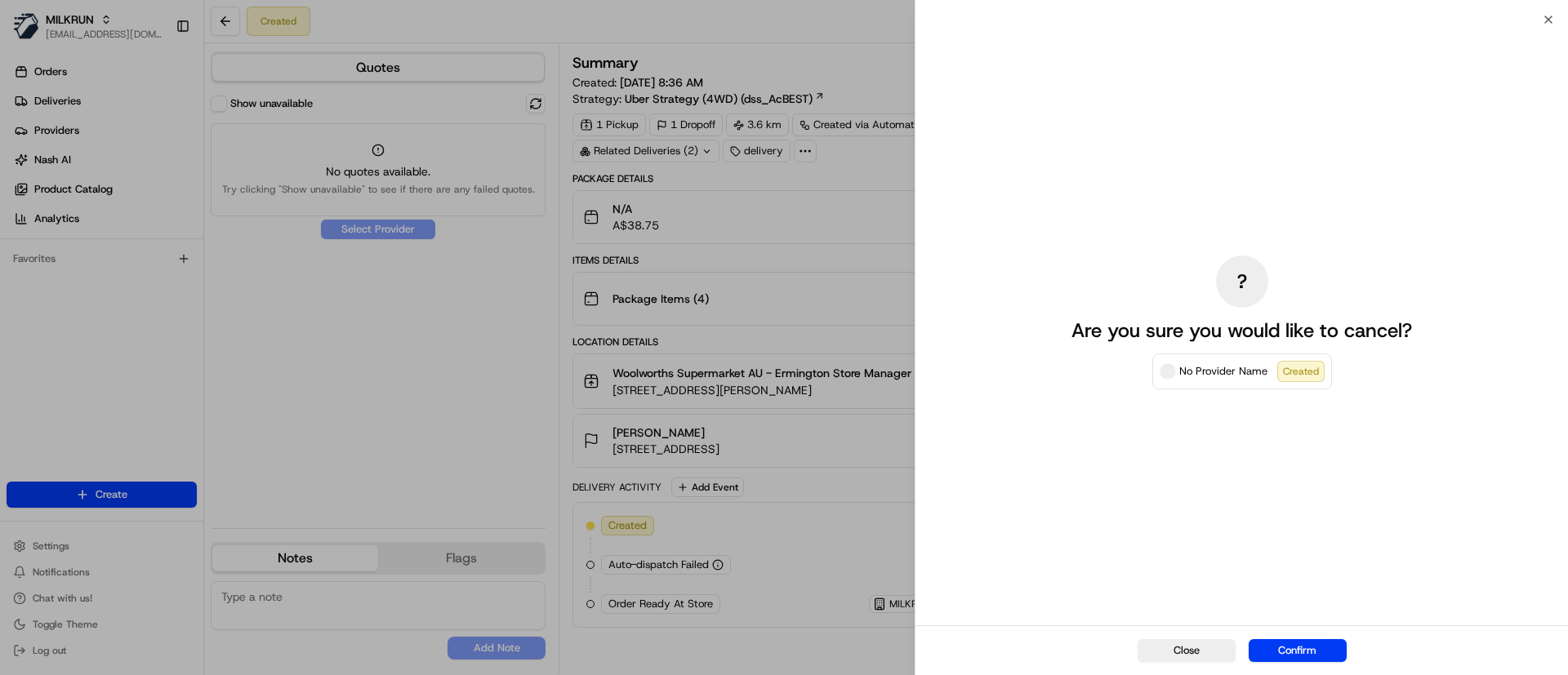
click at [1312, 658] on button "Confirm" at bounding box center [1297, 650] width 98 height 23
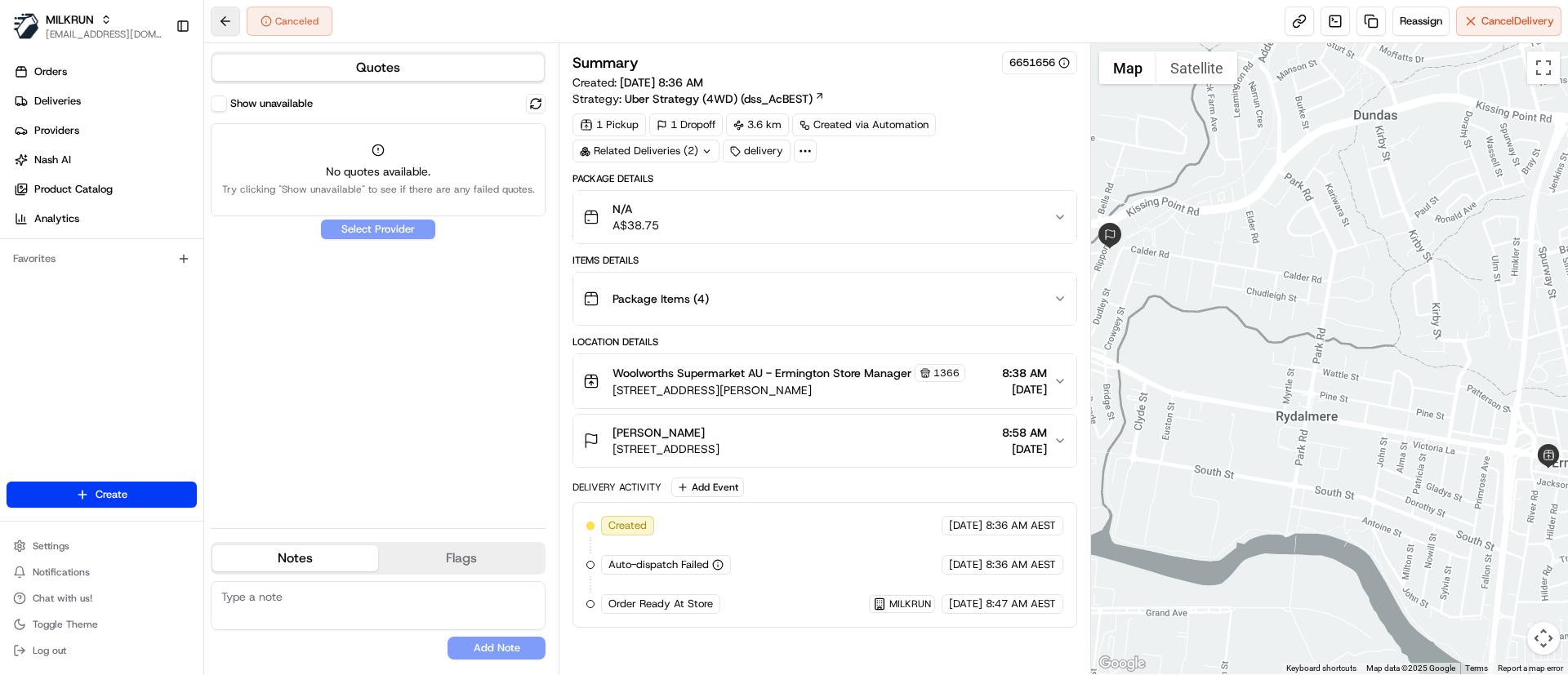
click at [222, 17] on button at bounding box center [225, 21] width 29 height 29
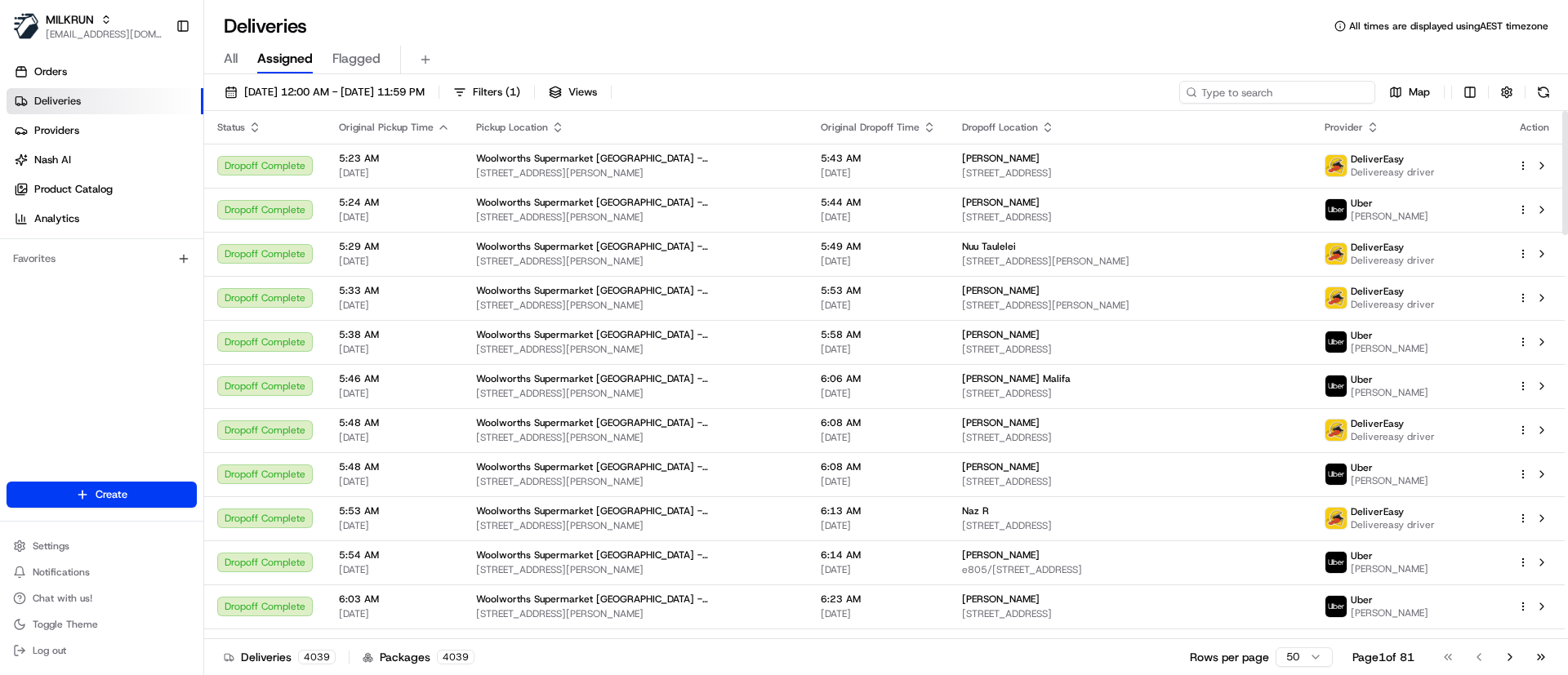
click at [1310, 90] on input at bounding box center [1277, 91] width 196 height 23
paste input "ord_GjXc4mVctritN3tomwkydn"
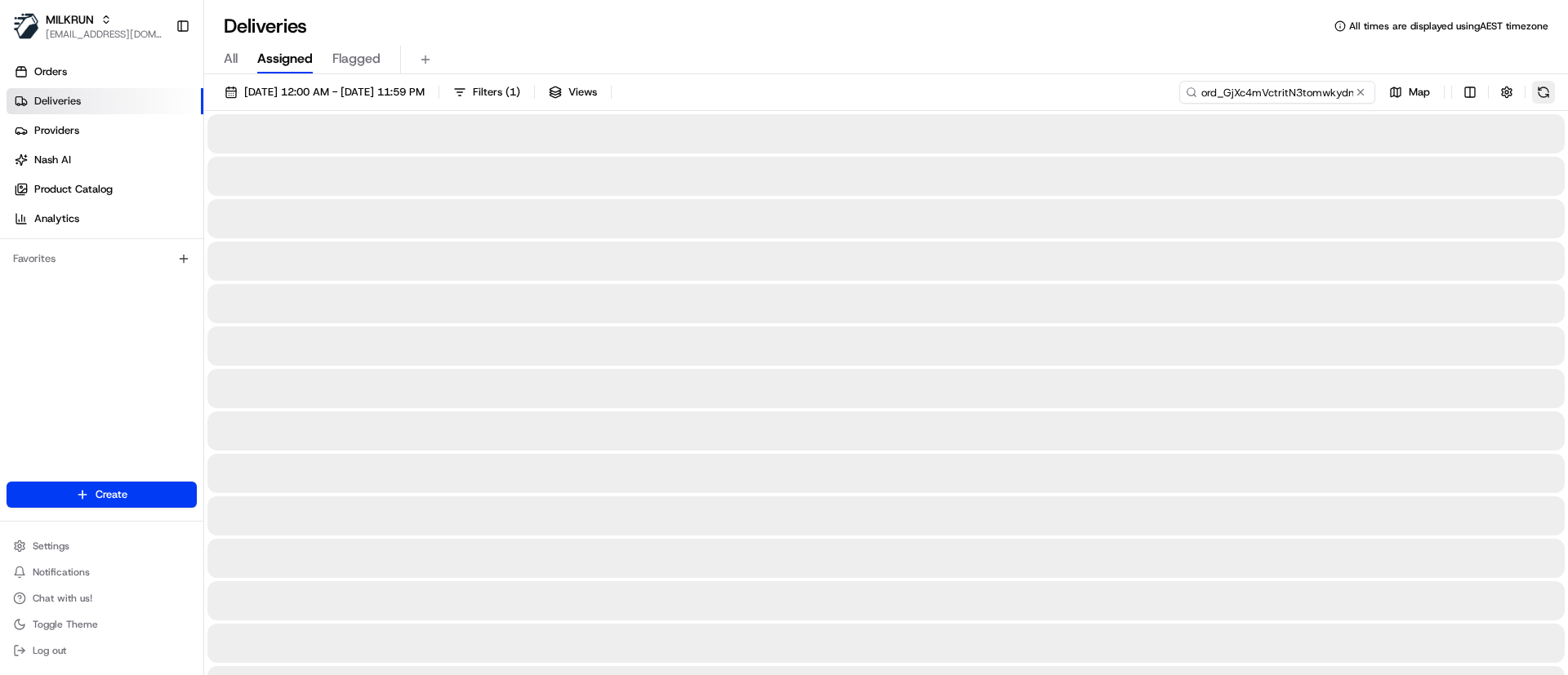
type input "ord_GjXc4mVctritN3tomwkydn"
click at [1552, 88] on button at bounding box center [1543, 91] width 23 height 23
